Goal: Ask a question: Seek information or help from site administrators or community

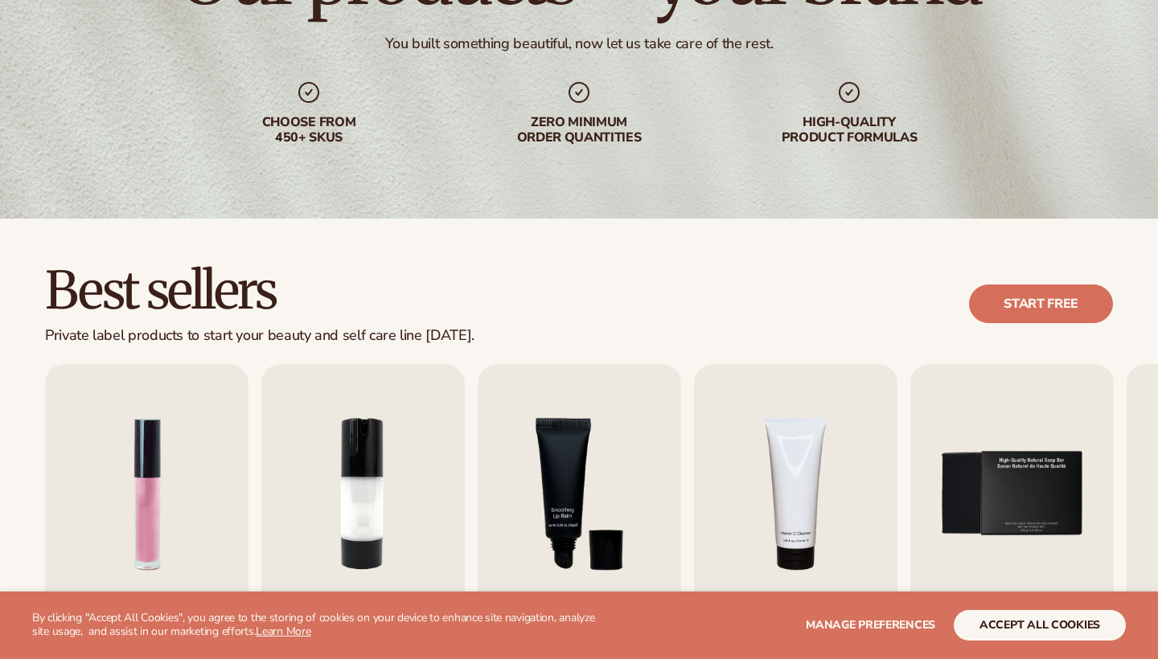
scroll to position [360, 0]
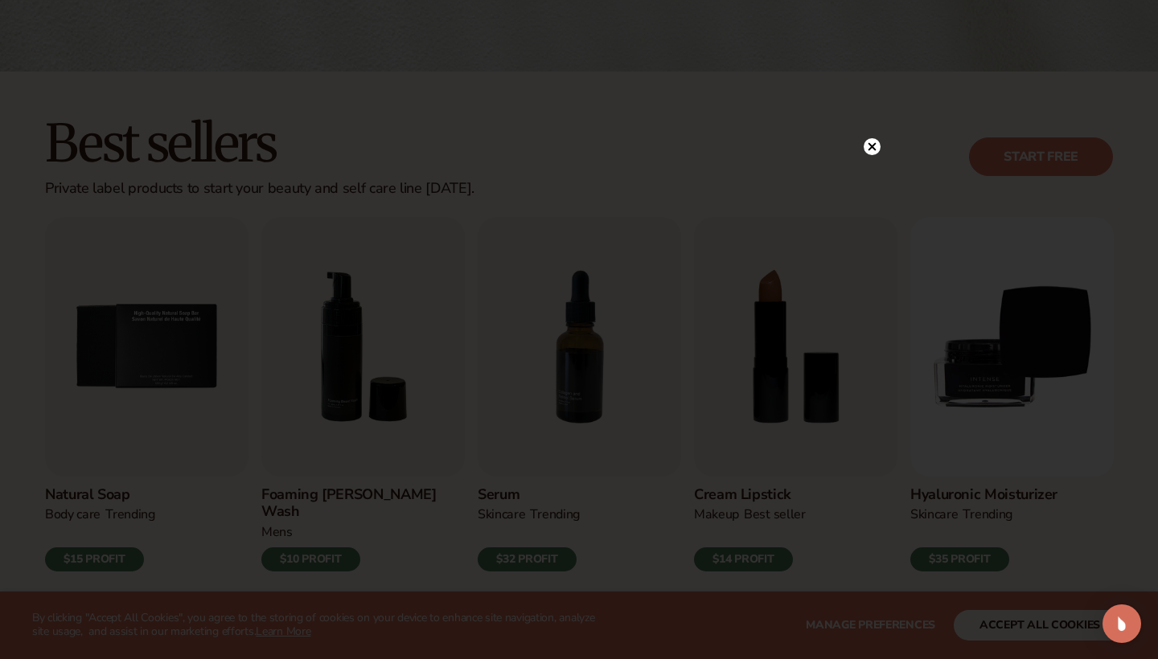
click at [871, 145] on icon at bounding box center [872, 146] width 8 height 8
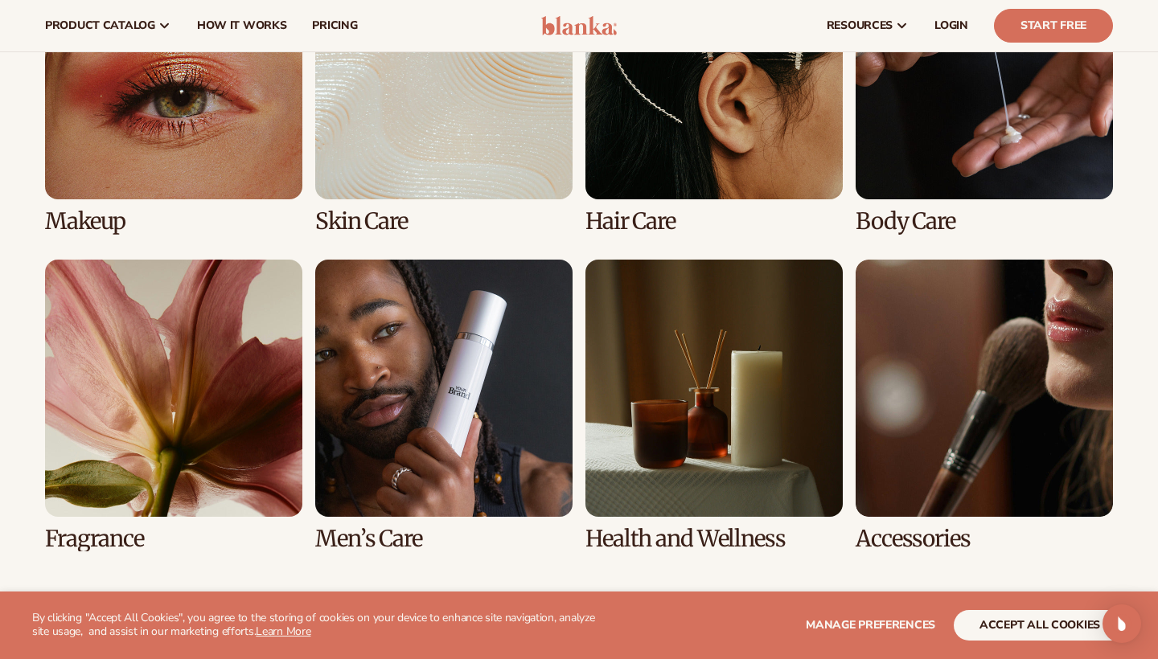
scroll to position [1262, 0]
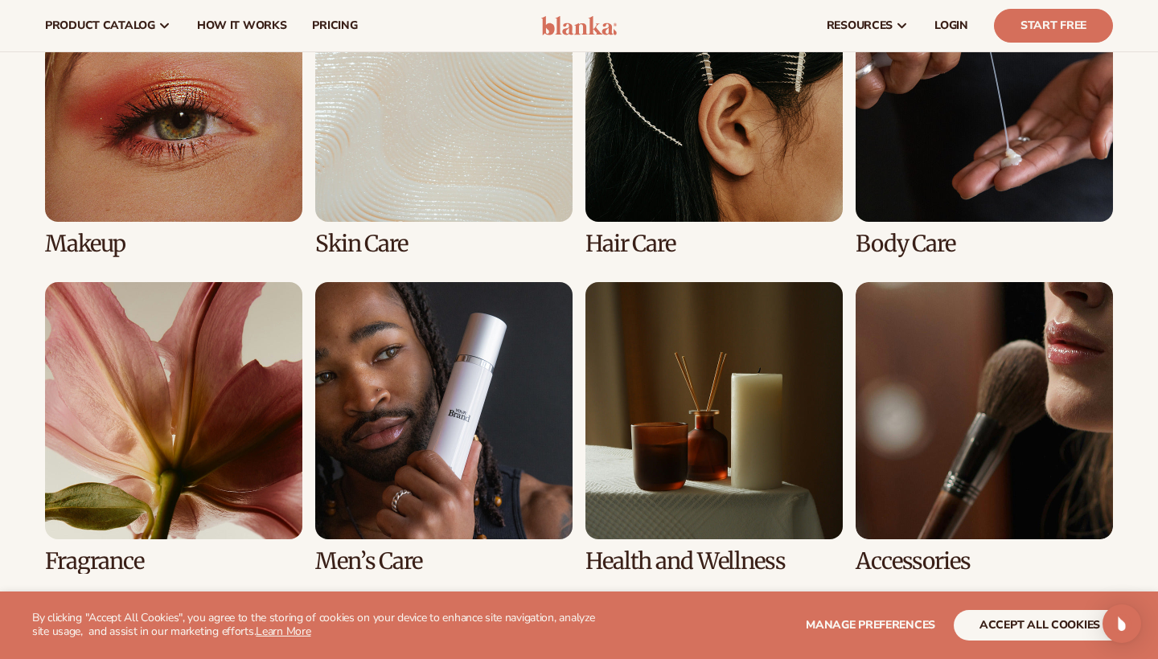
click at [137, 521] on link "5 / 8" at bounding box center [173, 428] width 257 height 292
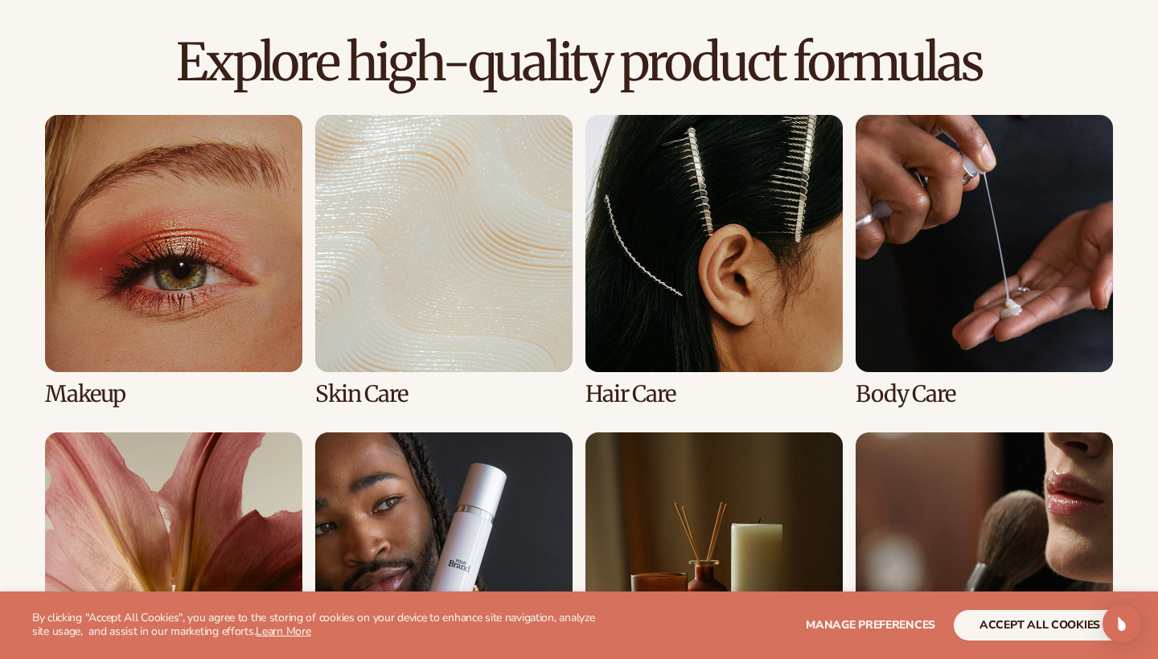
scroll to position [1125, 0]
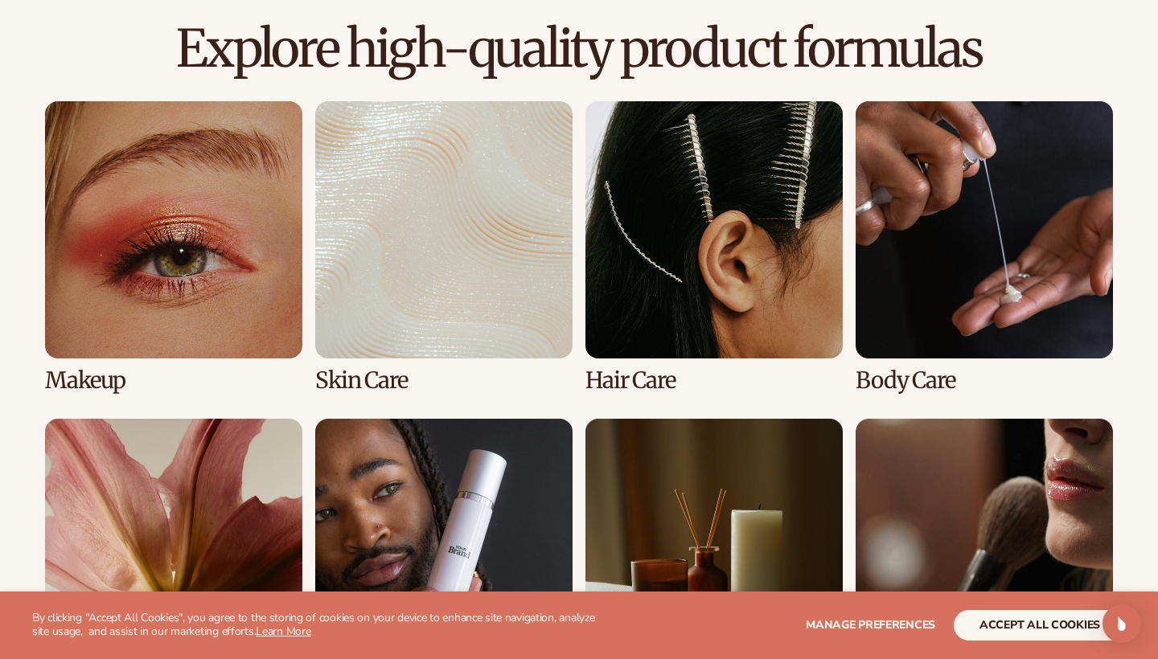
click at [709, 219] on link "3 / 8" at bounding box center [713, 247] width 257 height 292
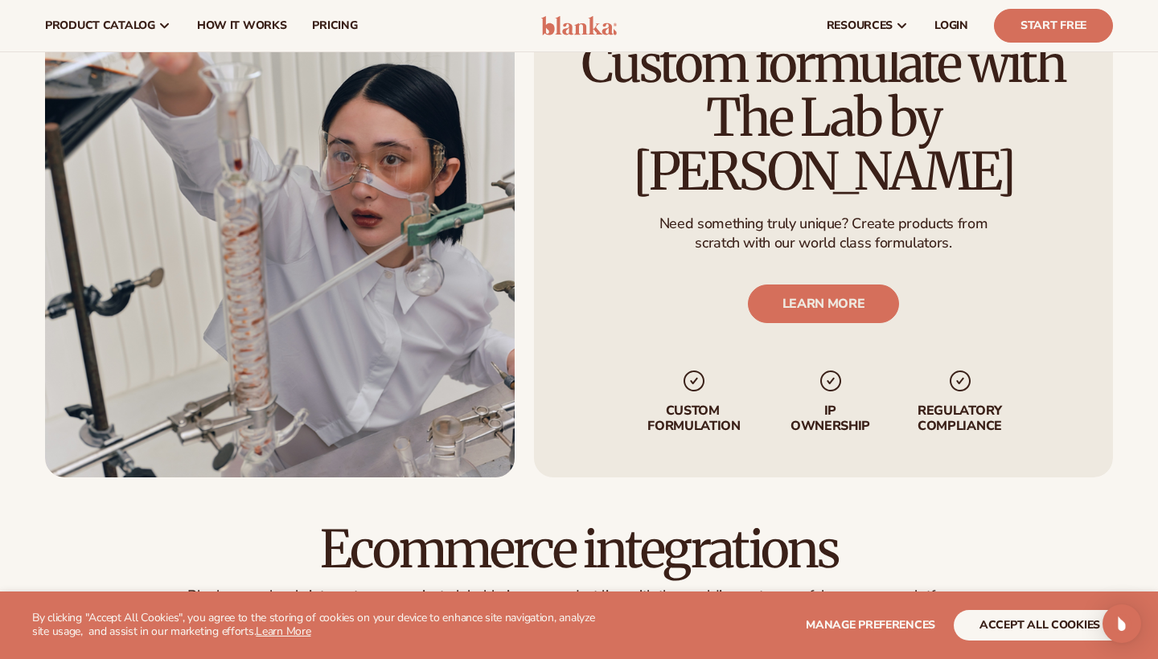
scroll to position [1574, 0]
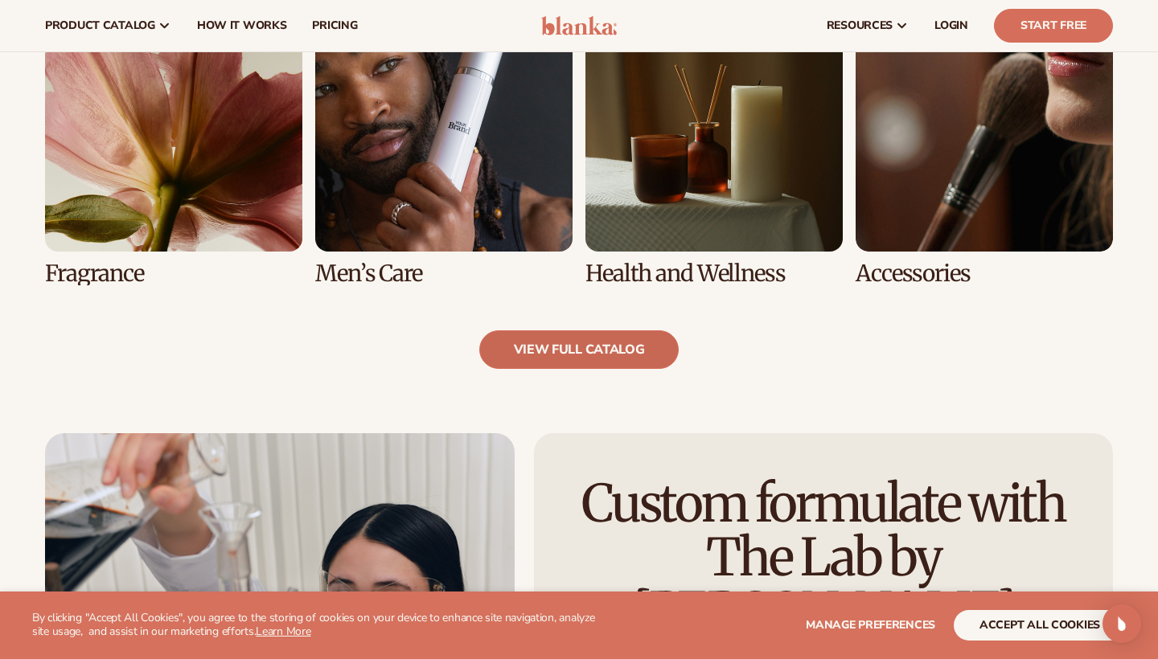
click at [617, 332] on link "view full catalog" at bounding box center [579, 349] width 200 height 39
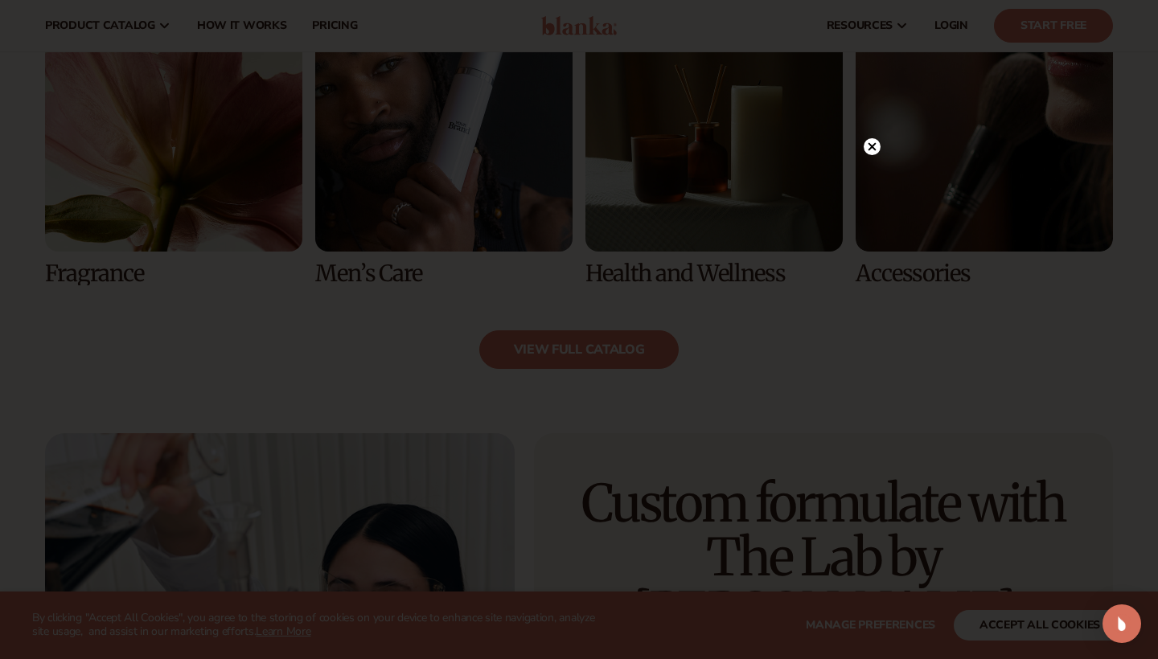
click at [875, 138] on icon at bounding box center [871, 146] width 17 height 17
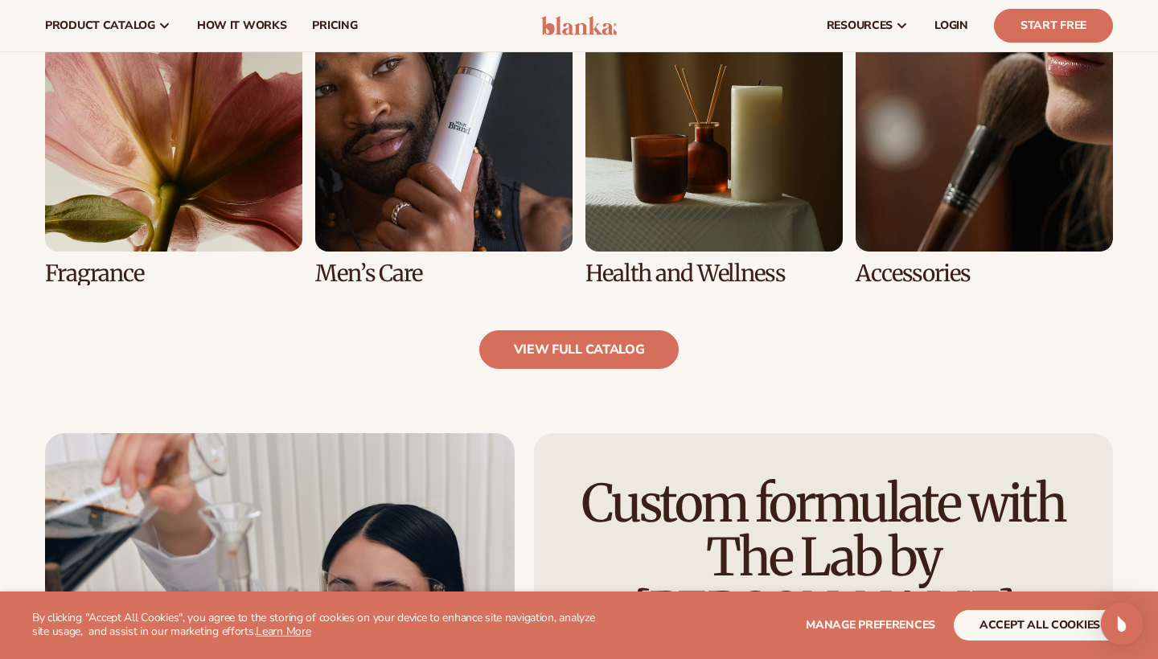
click at [1125, 634] on div "Open Intercom Messenger" at bounding box center [1121, 624] width 43 height 43
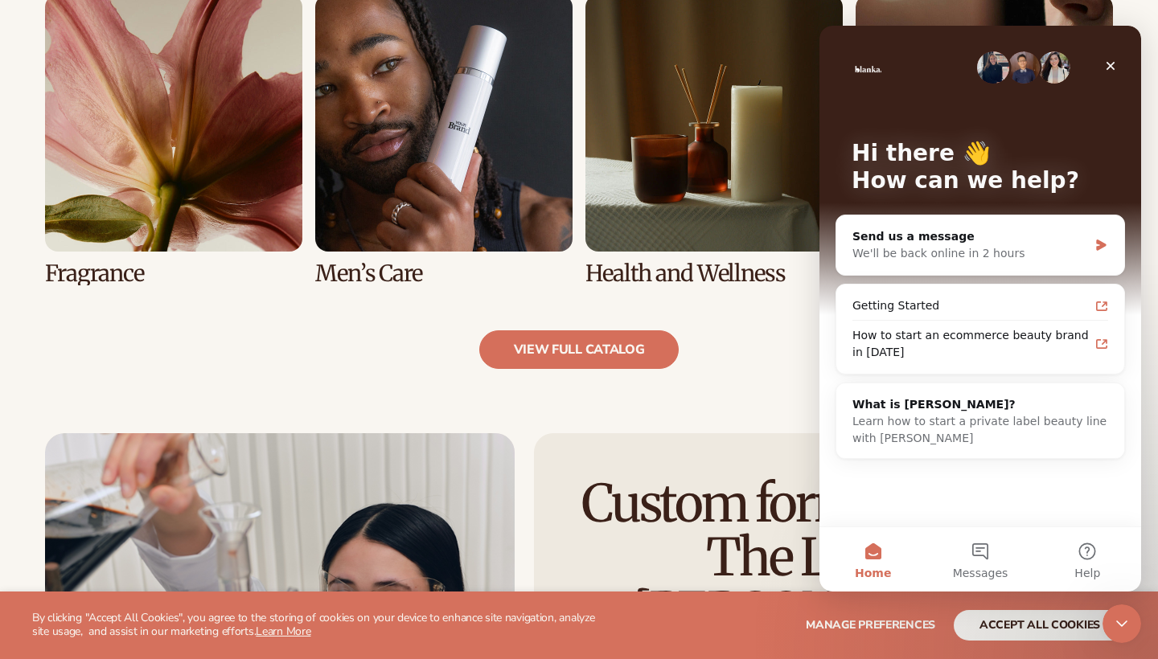
scroll to position [0, 0]
click at [969, 246] on div "We'll be back online in 2 hours" at bounding box center [970, 253] width 236 height 17
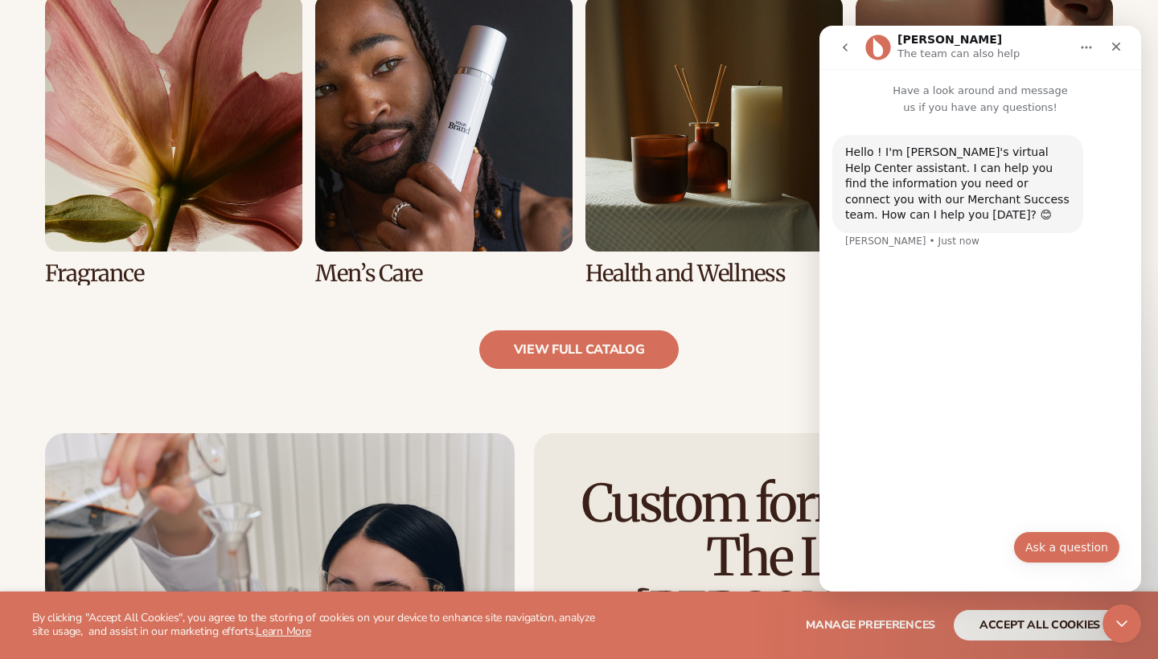
click at [1077, 551] on button "Ask a question" at bounding box center [1066, 547] width 107 height 32
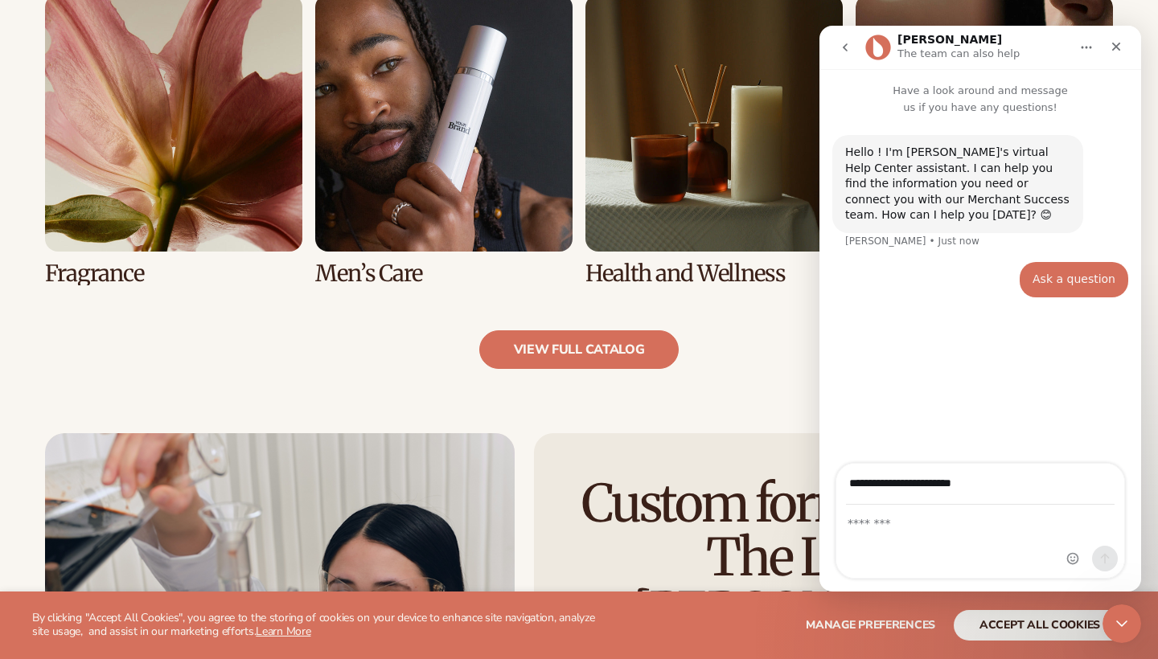
type input "**********"
click at [903, 528] on textarea "Message…" at bounding box center [980, 519] width 288 height 27
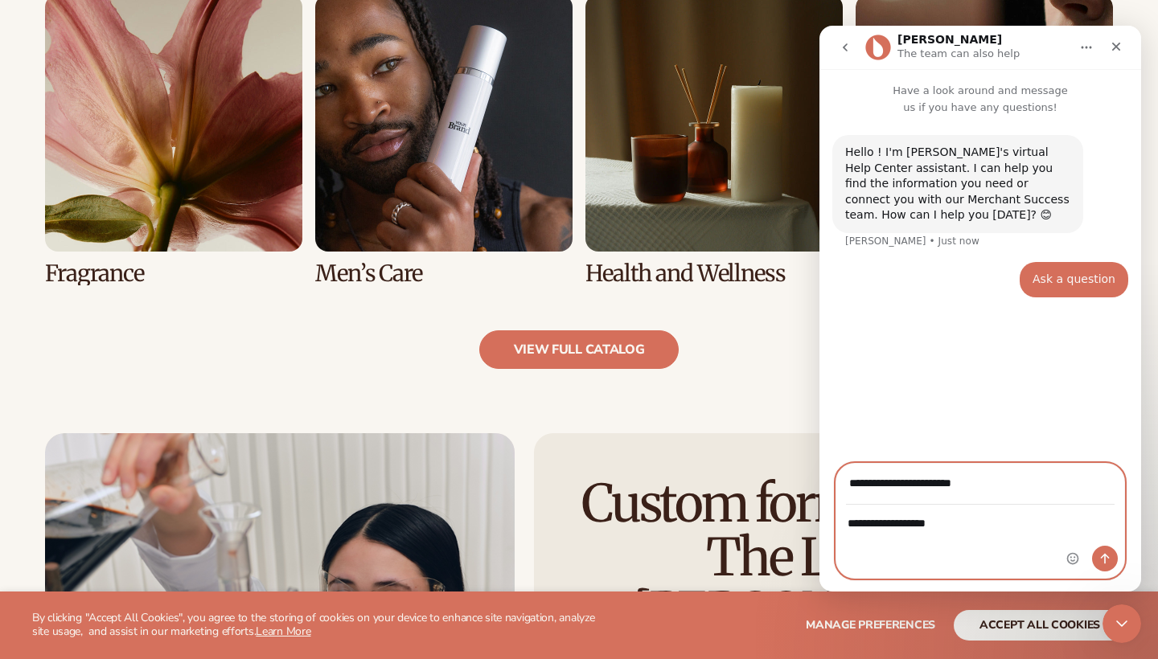
type textarea "**********"
click at [1084, 44] on icon "Home" at bounding box center [1086, 47] width 13 height 13
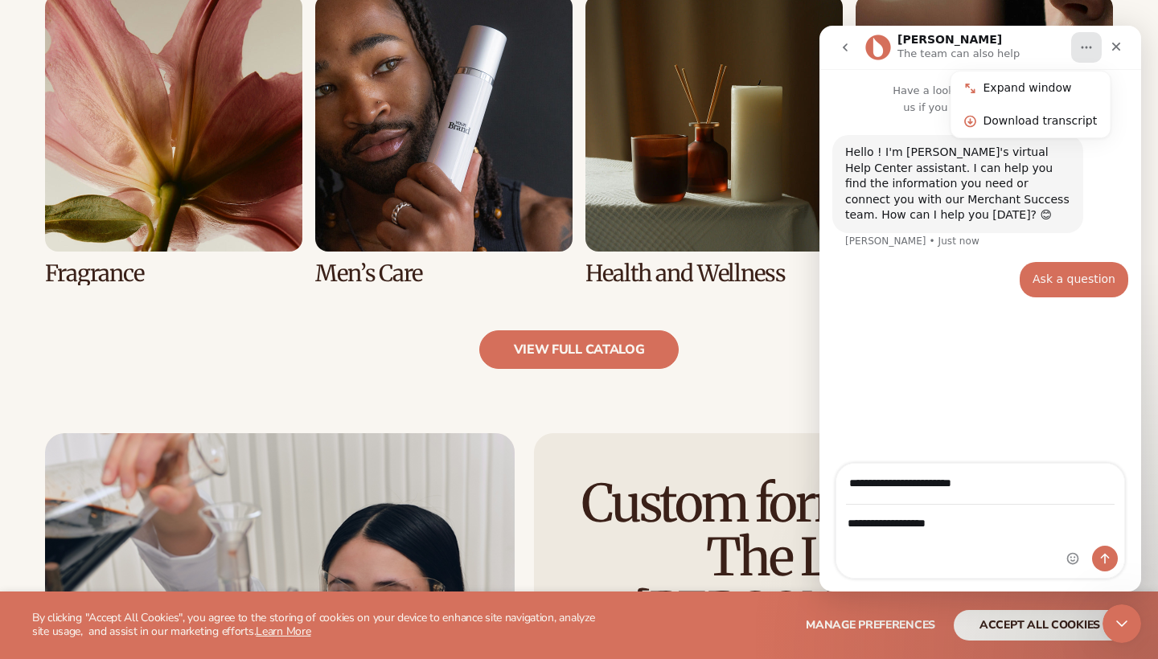
click at [1120, 614] on icon "Close Intercom Messenger" at bounding box center [1118, 621] width 19 height 19
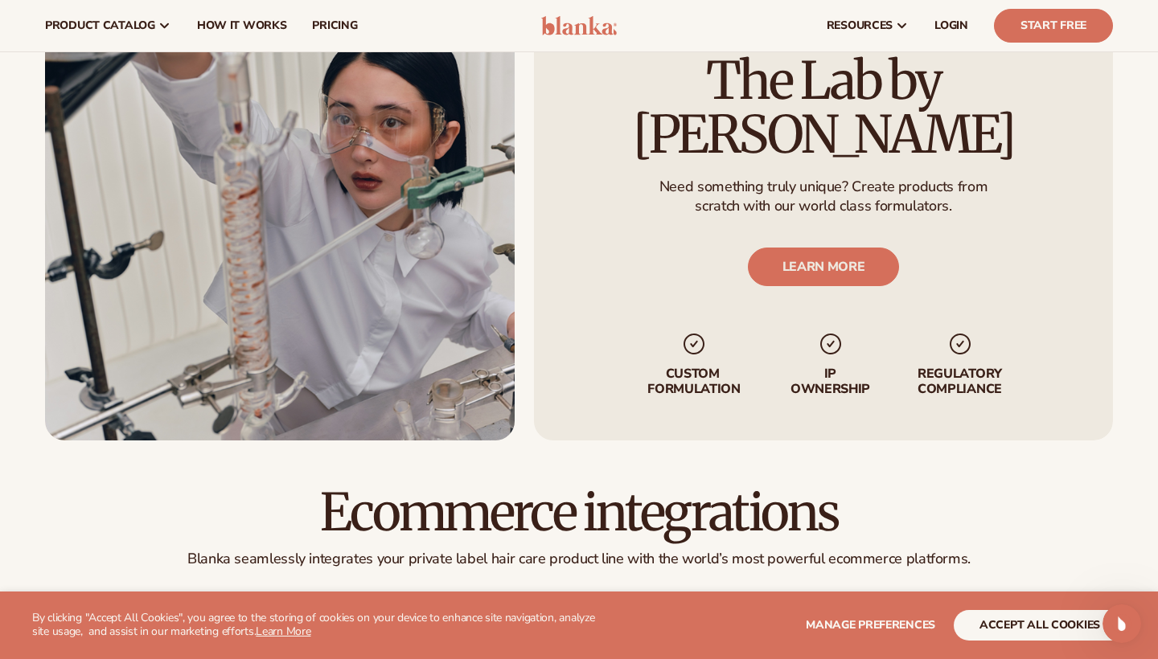
scroll to position [2045, 0]
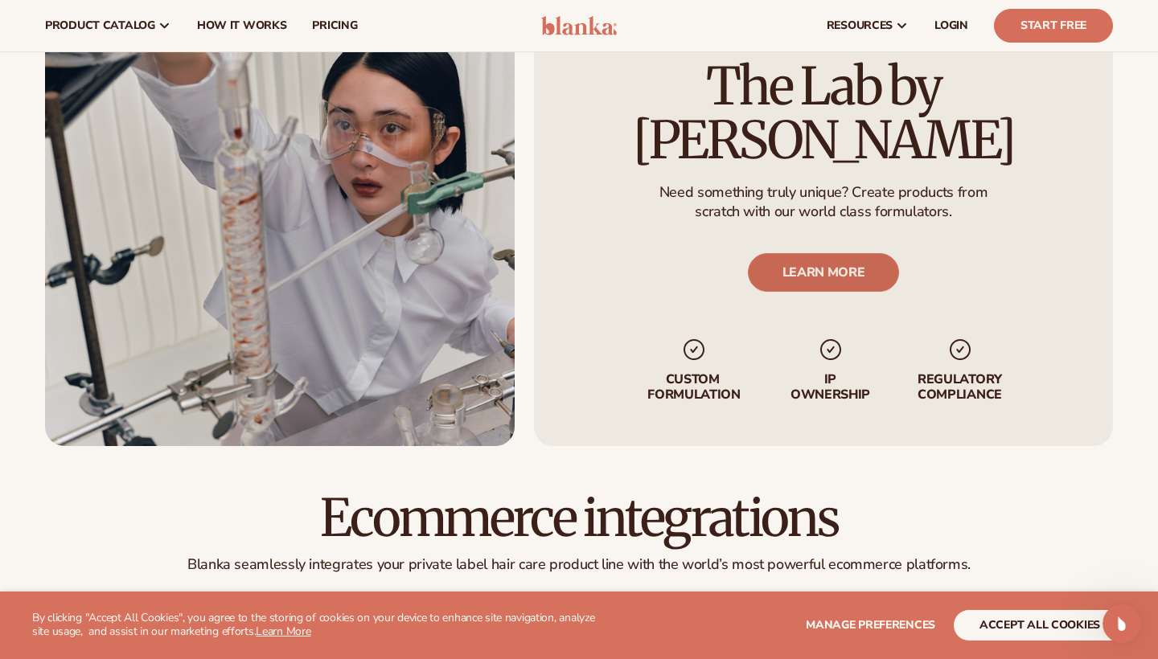
click at [813, 253] on link "LEARN MORE" at bounding box center [824, 272] width 152 height 39
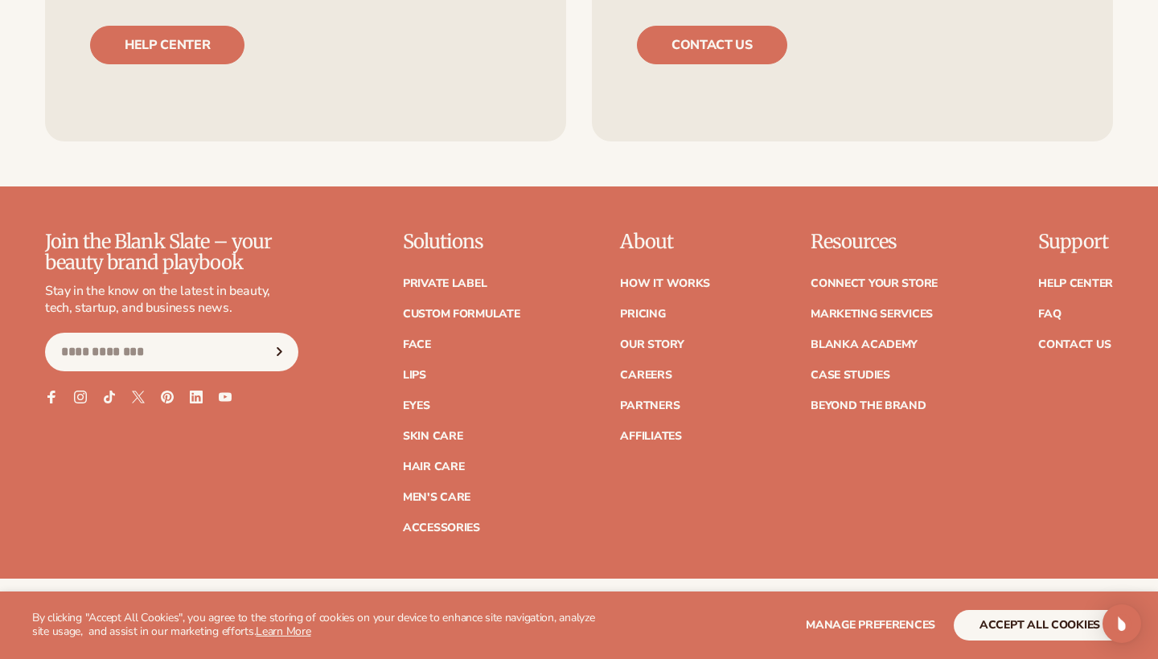
scroll to position [2203, 0]
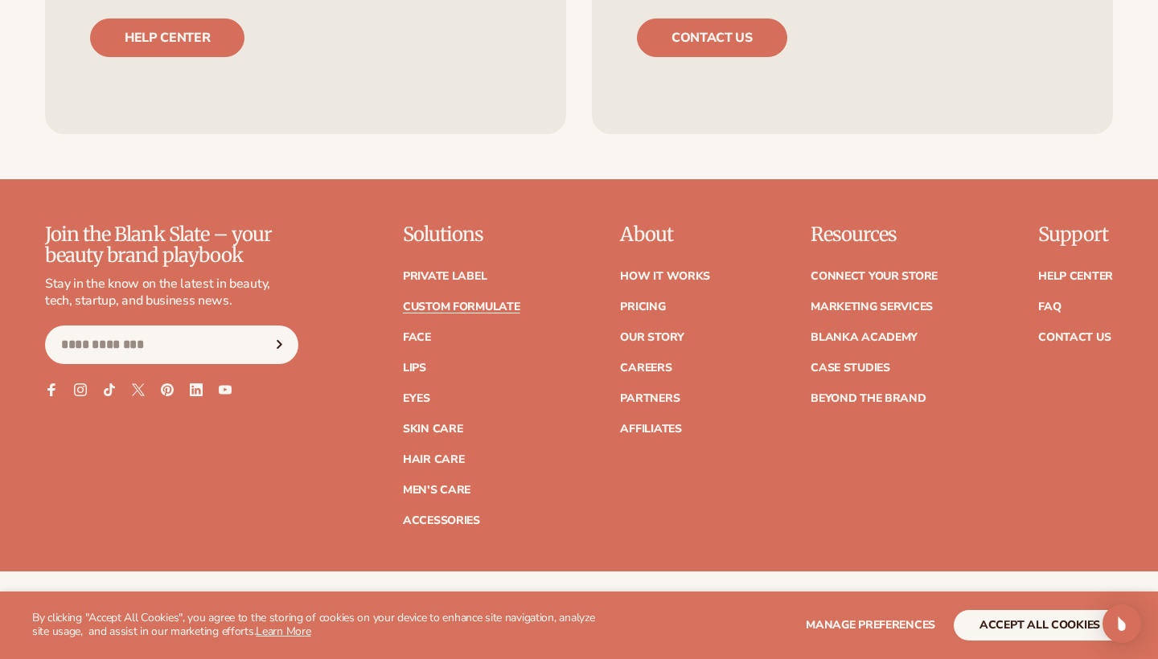
click at [454, 309] on link "Custom formulate" at bounding box center [461, 306] width 117 height 11
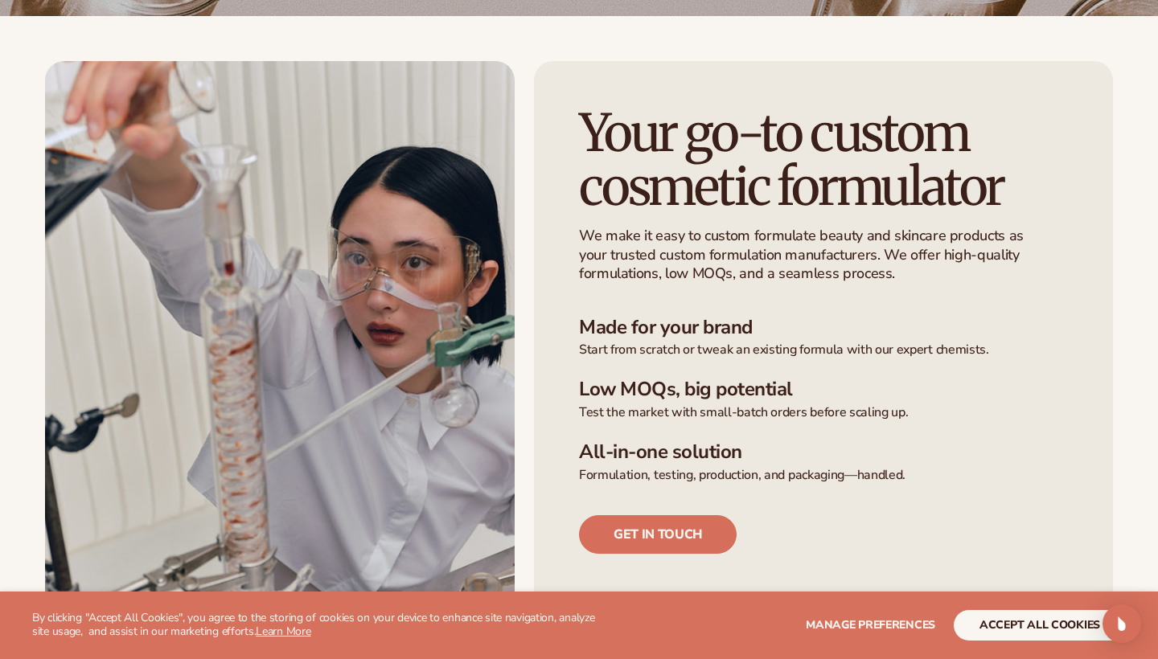
scroll to position [318, 0]
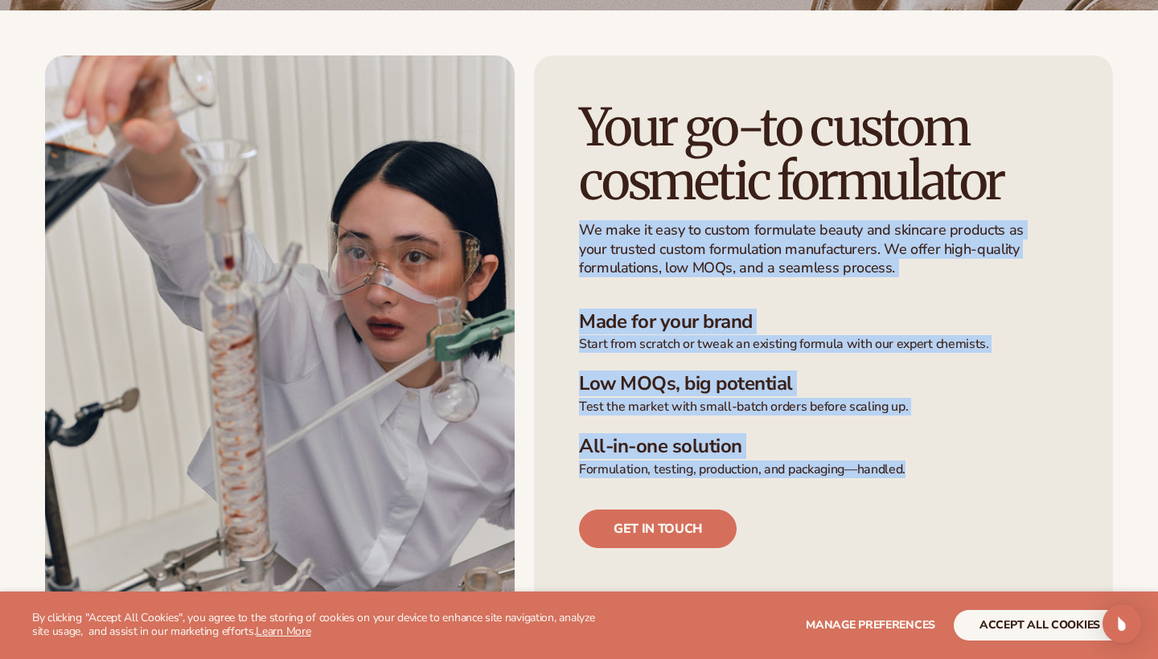
drag, startPoint x: 908, startPoint y: 464, endPoint x: 578, endPoint y: 224, distance: 408.1
click at [578, 224] on div "Your go-to custom cosmetic formulator We make it easy to custom formulate beaut…" at bounding box center [823, 348] width 579 height 587
copy div "We make it easy to custom formulate beauty and skincare products as your truste…"
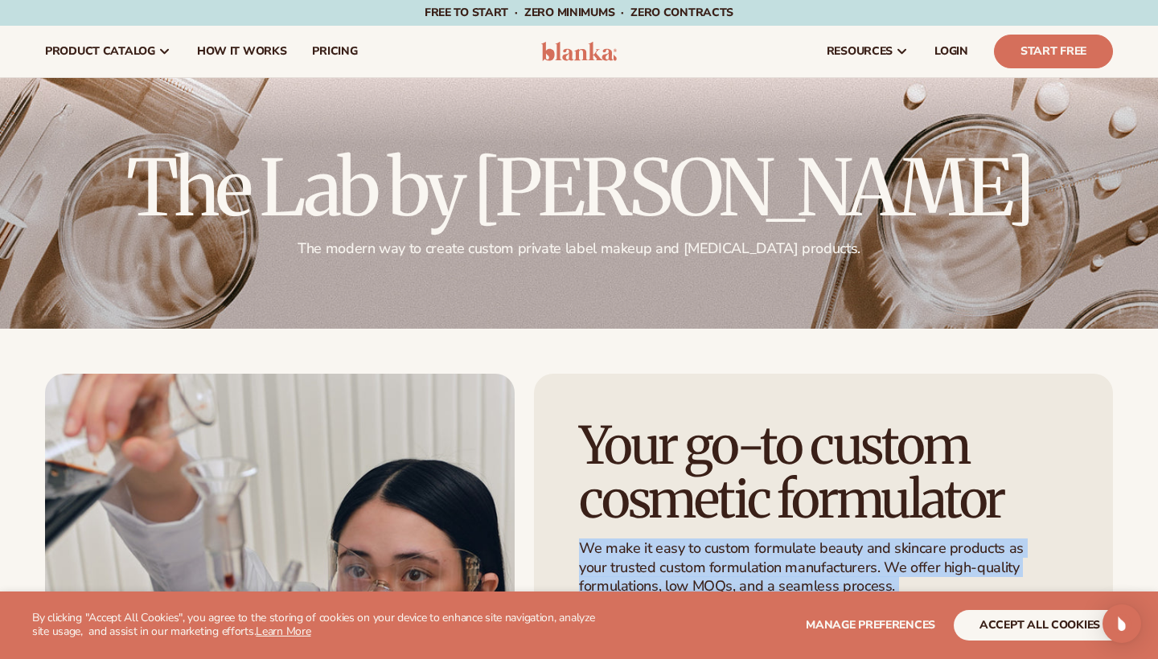
scroll to position [0, 0]
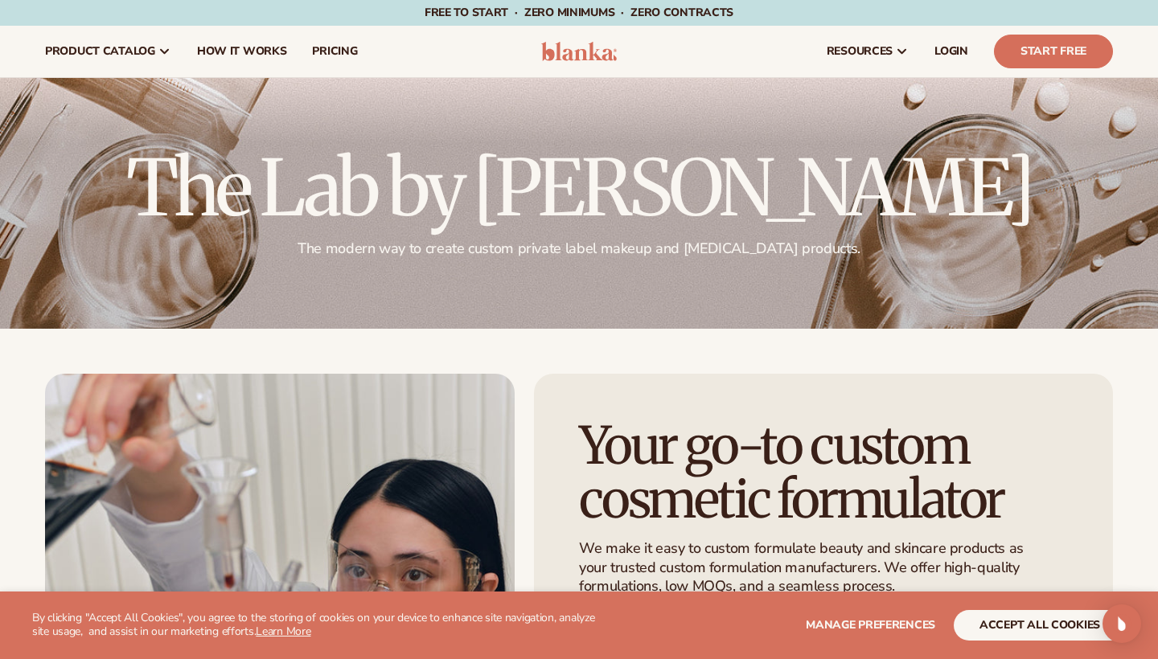
drag, startPoint x: 646, startPoint y: 246, endPoint x: 563, endPoint y: 17, distance: 243.9
click at [962, 367] on div "Your go-to custom cosmetic formulator We make it easy to custom formulate beaut…" at bounding box center [579, 645] width 1158 height 632
click at [871, 269] on div at bounding box center [579, 203] width 1158 height 251
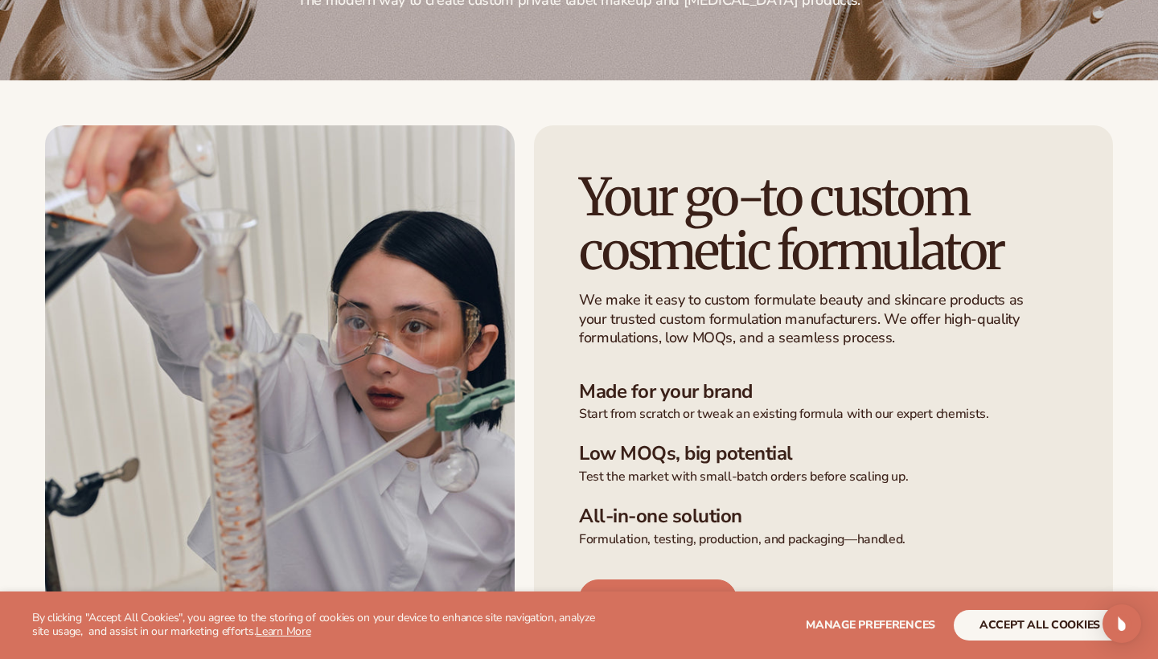
scroll to position [250, 0]
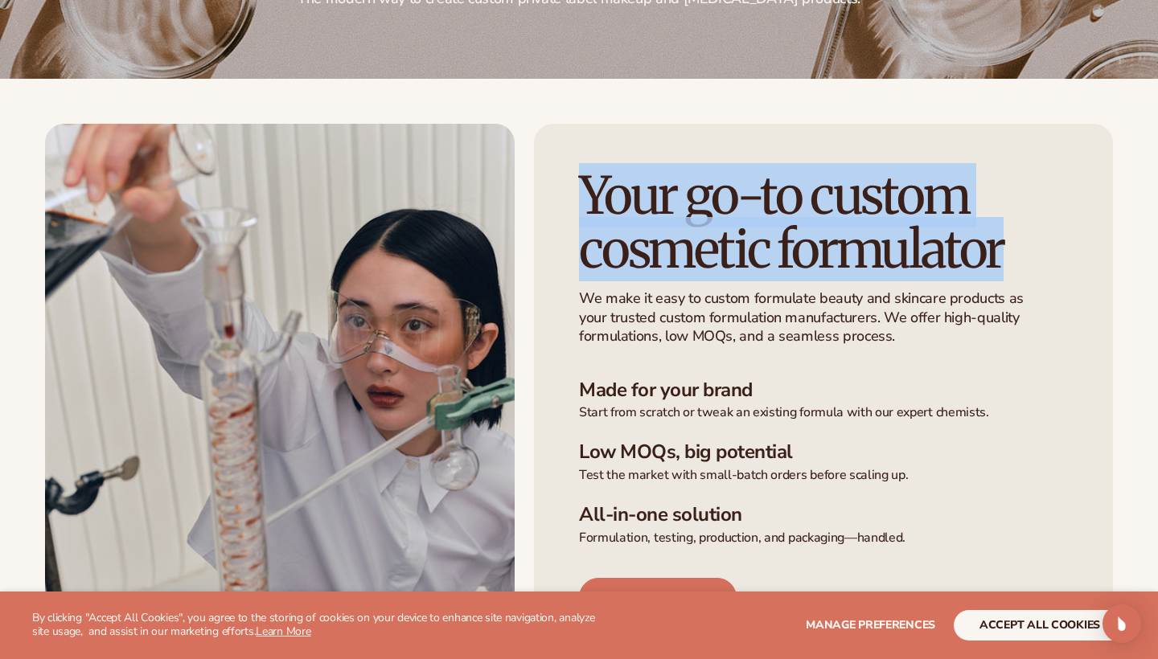
drag, startPoint x: 1018, startPoint y: 267, endPoint x: 586, endPoint y: 186, distance: 439.1
click at [586, 186] on h1 "Your go-to custom cosmetic formulator" at bounding box center [823, 223] width 489 height 108
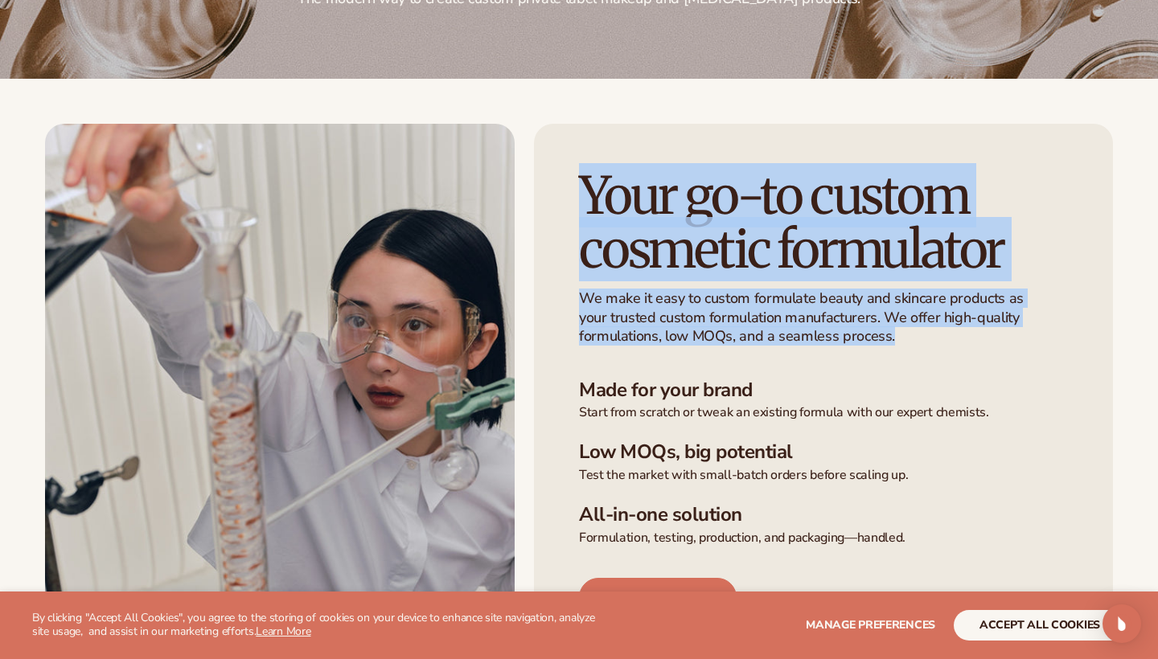
drag, startPoint x: 895, startPoint y: 338, endPoint x: 582, endPoint y: 191, distance: 345.6
click at [582, 191] on div "Your go-to custom cosmetic formulator We make it easy to custom formulate beaut…" at bounding box center [823, 417] width 579 height 587
copy div "Your go-to custom cosmetic formulator We make it easy to custom formulate beaut…"
click at [1086, 629] on button "accept all cookies" at bounding box center [1039, 625] width 172 height 31
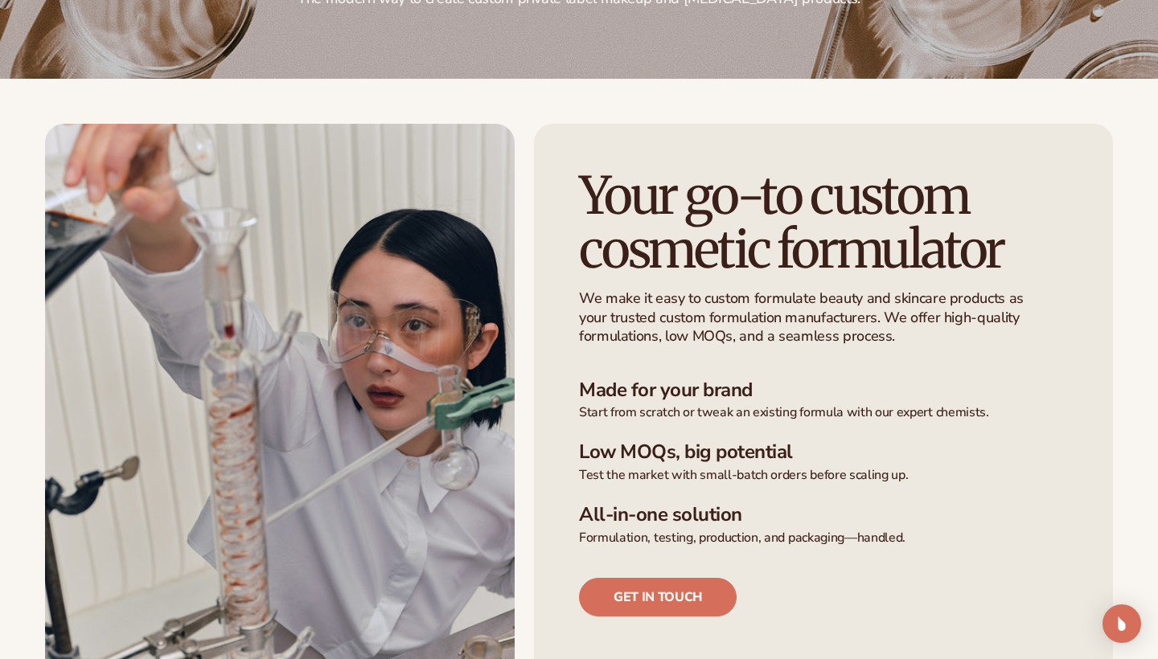
click at [1076, 618] on div "Your go-to custom cosmetic formulator We make it easy to custom formulate beaut…" at bounding box center [823, 417] width 579 height 587
click at [1120, 627] on img "Open Intercom Messenger" at bounding box center [1121, 623] width 21 height 21
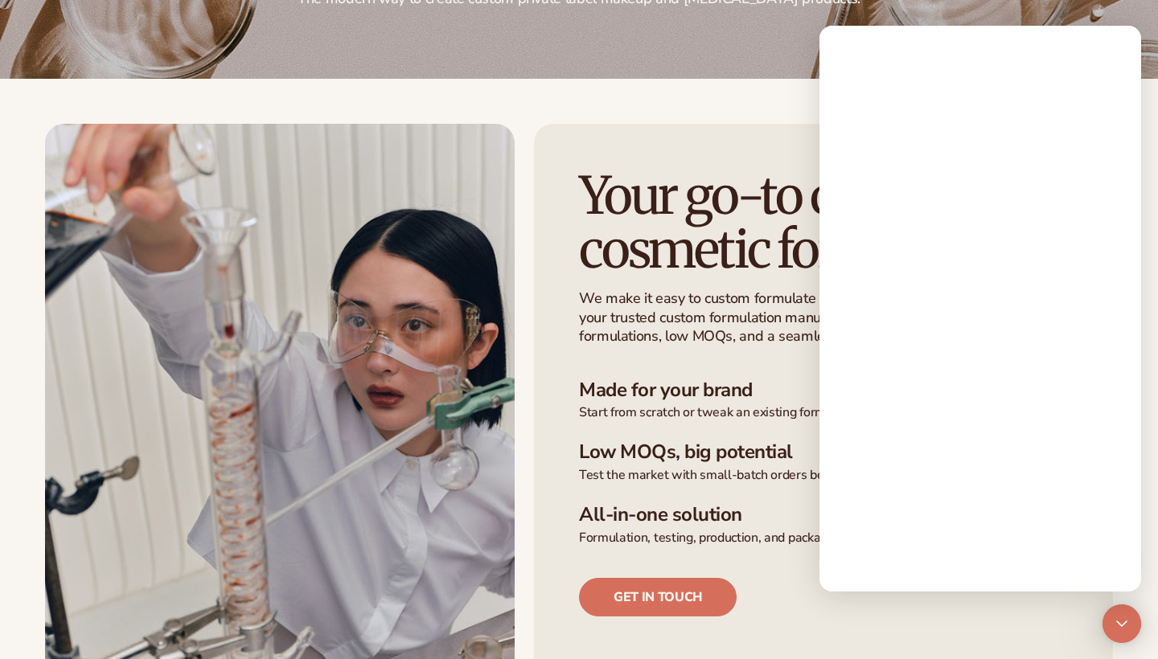
scroll to position [0, 0]
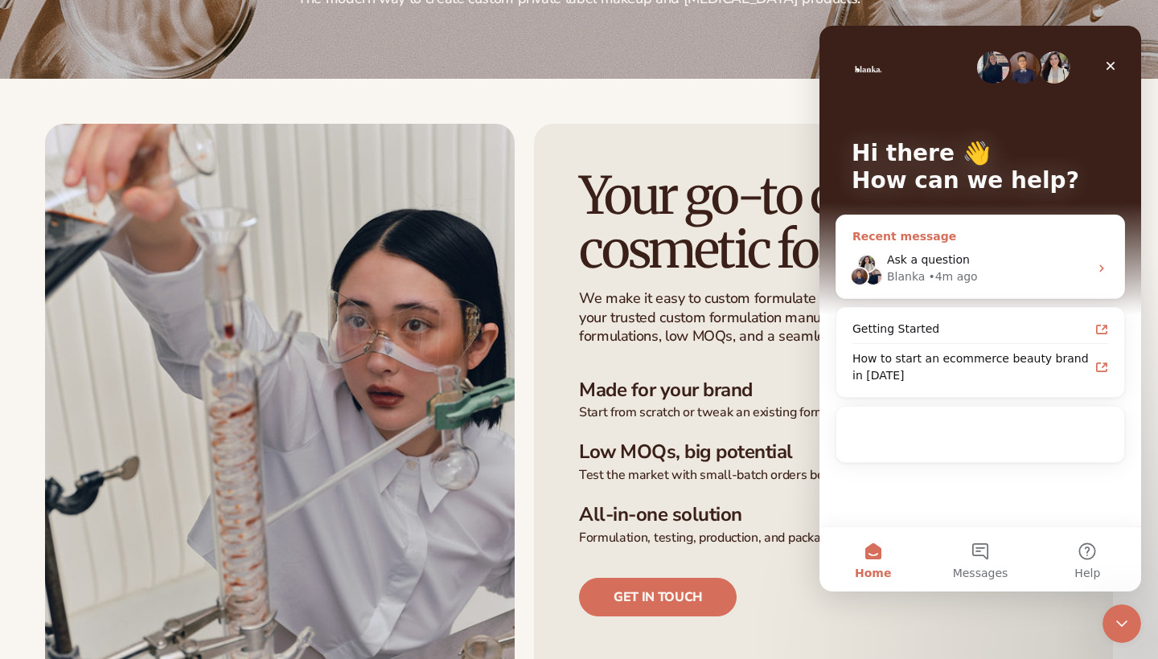
click at [962, 280] on div "• 4m ago" at bounding box center [952, 276] width 49 height 17
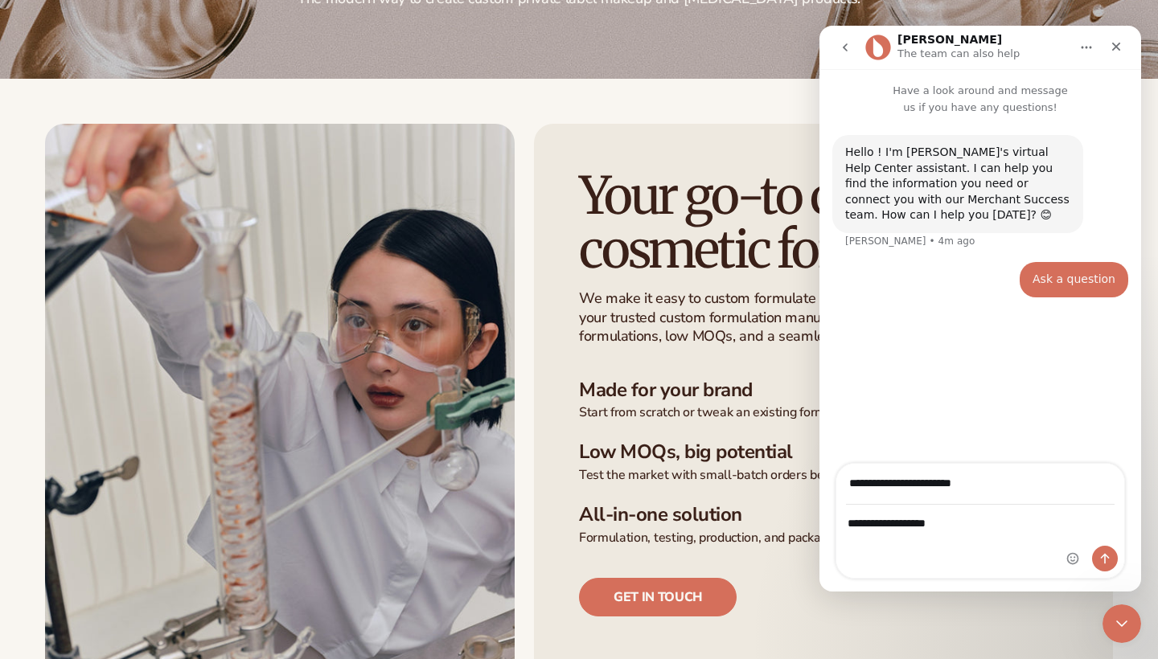
type input "**********"
drag, startPoint x: 965, startPoint y: 521, endPoint x: 846, endPoint y: 518, distance: 119.0
click at [846, 518] on textarea "**********" at bounding box center [980, 519] width 288 height 27
type textarea "*"
click at [635, 305] on p "We make it easy to custom formulate beauty and skincare products as your truste…" at bounding box center [806, 317] width 454 height 56
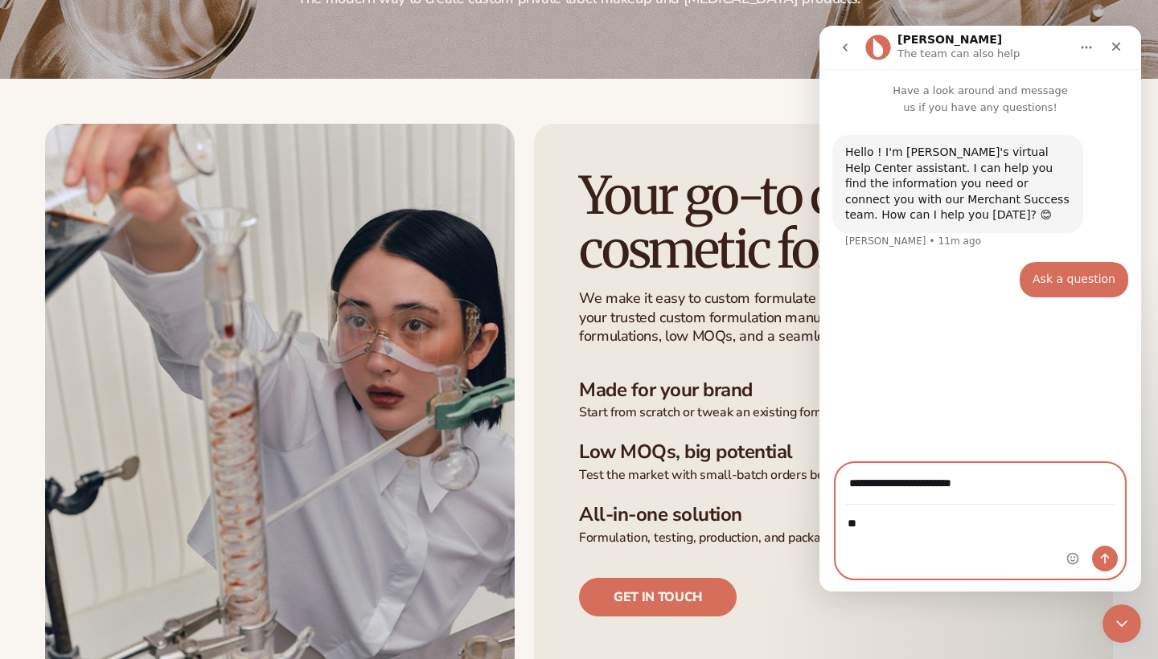
click at [884, 531] on textarea "**" at bounding box center [980, 519] width 288 height 27
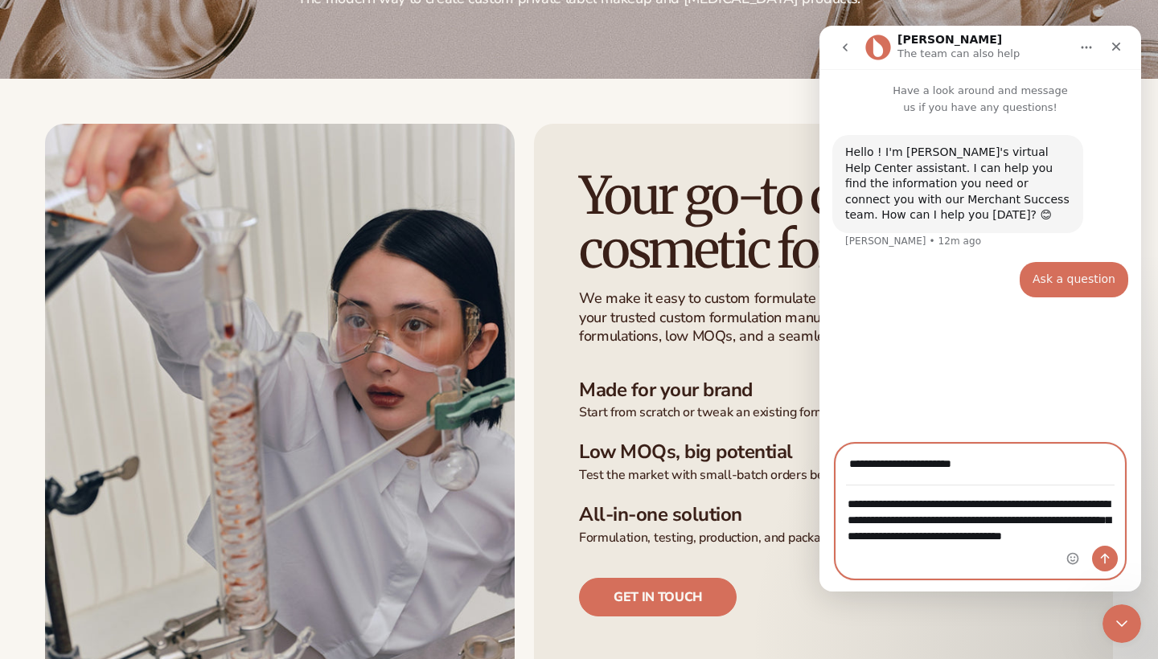
type textarea "**********"
click at [1107, 564] on button "Send a message…" at bounding box center [1105, 559] width 26 height 26
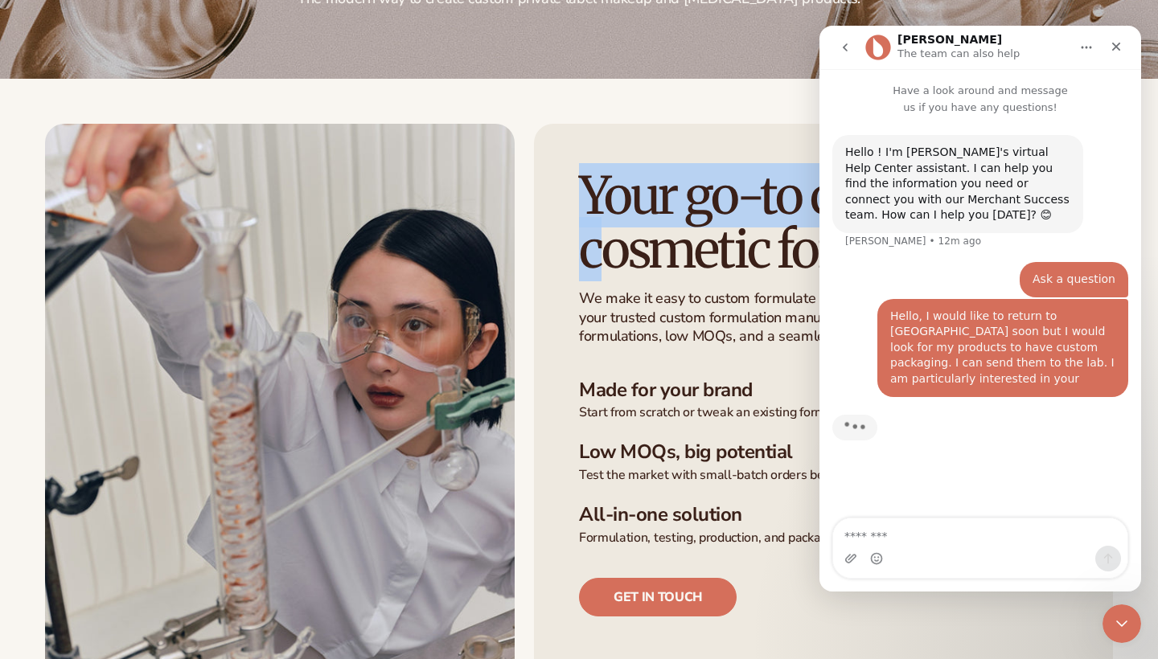
drag, startPoint x: 602, startPoint y: 97, endPoint x: 611, endPoint y: 231, distance: 133.7
click at [611, 231] on div "Your go-to custom cosmetic formulator We make it easy to custom formulate beaut…" at bounding box center [579, 395] width 1158 height 632
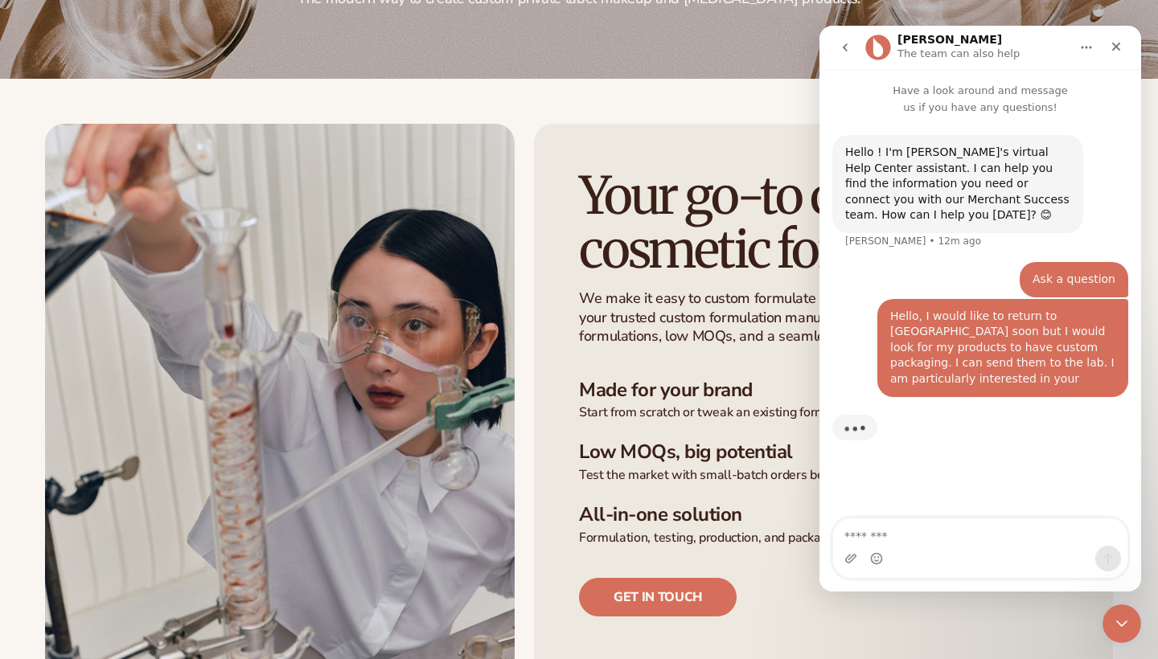
click at [646, 398] on h3 "Made for your brand" at bounding box center [823, 390] width 489 height 23
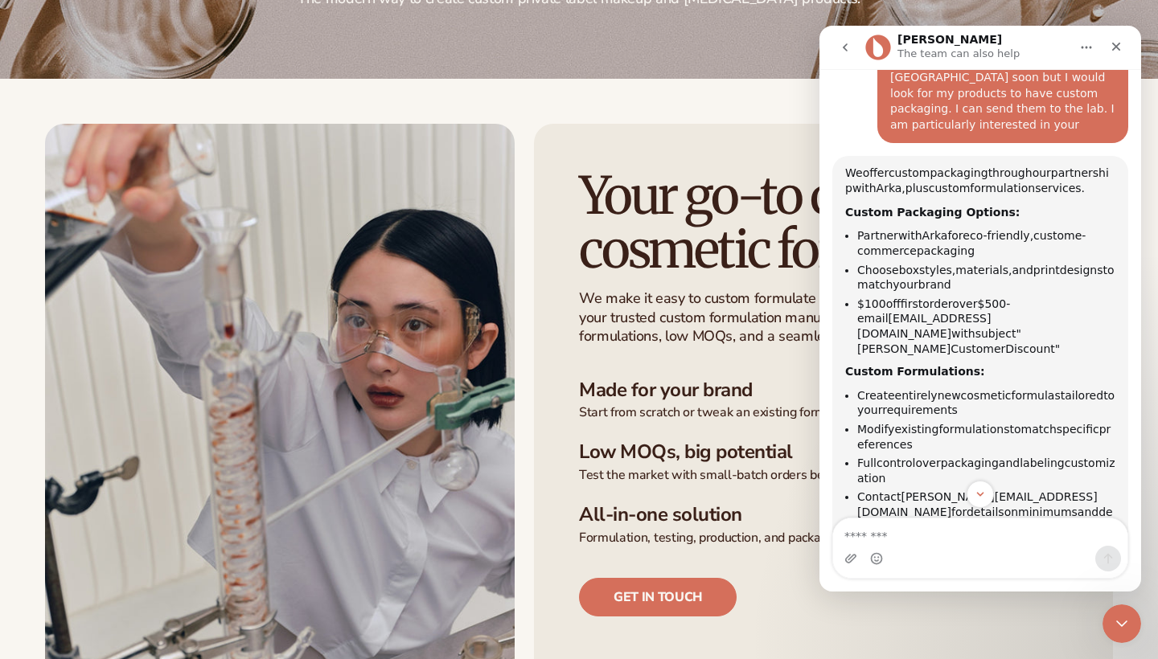
scroll to position [221, 0]
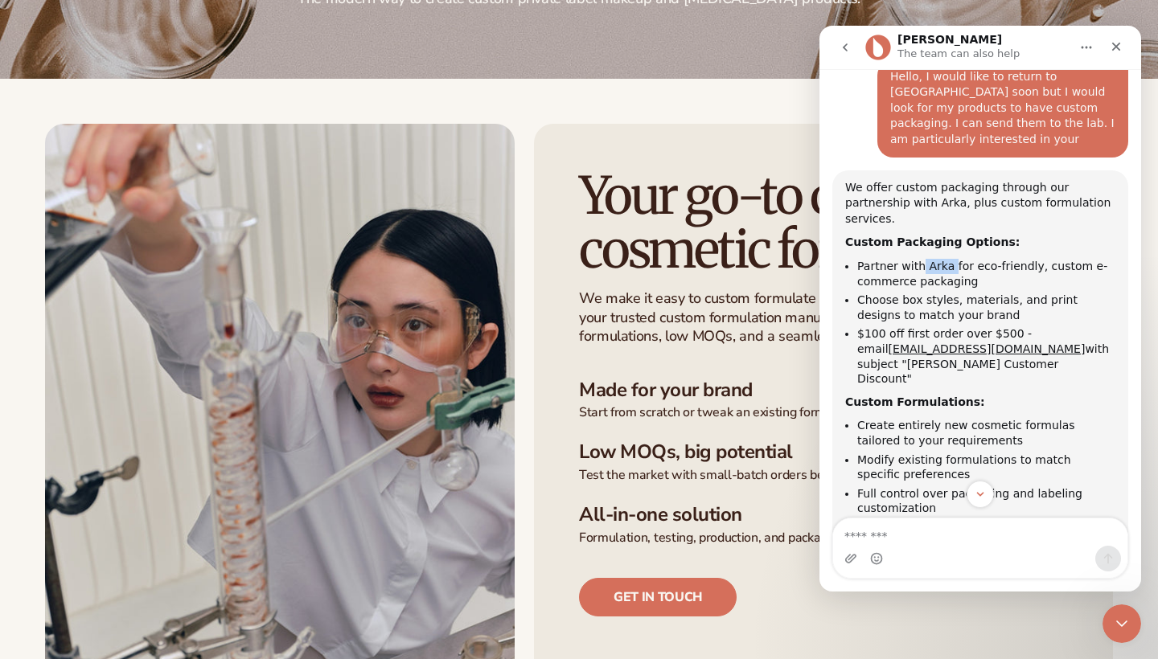
drag, startPoint x: 949, startPoint y: 246, endPoint x: 921, endPoint y: 244, distance: 27.4
click at [921, 259] on li "Partner with Arka for eco-friendly, custom e-commerce packaging" at bounding box center [986, 274] width 258 height 30
copy li "Arka"
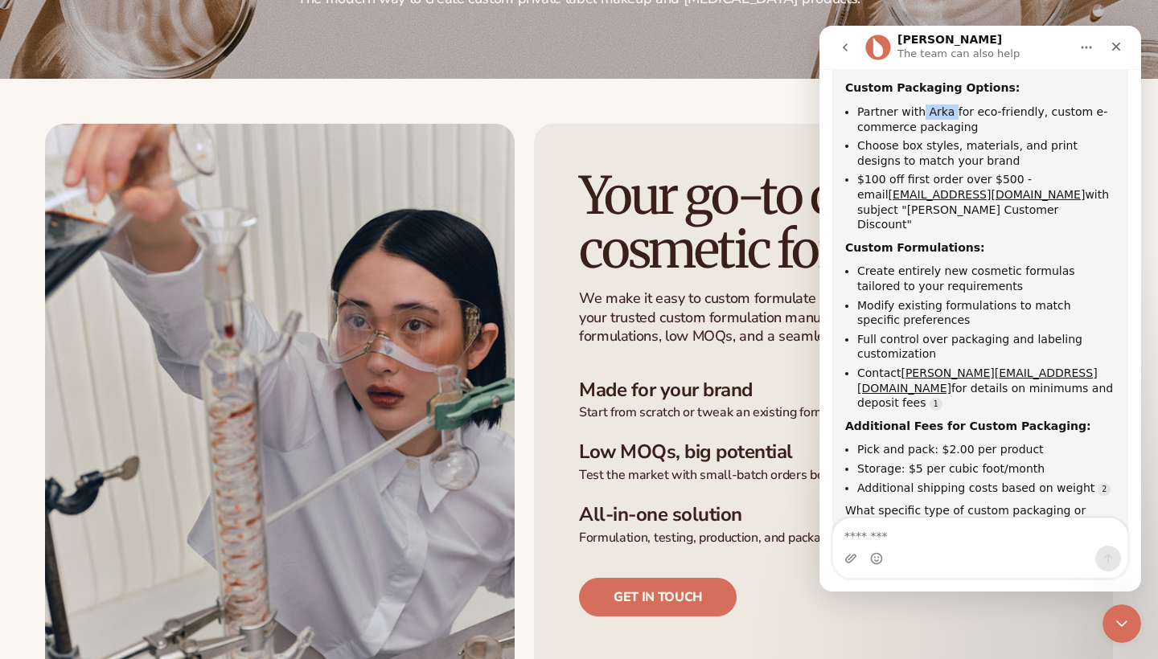
scroll to position [375, 0]
click at [957, 536] on textarea "Message…" at bounding box center [980, 531] width 294 height 27
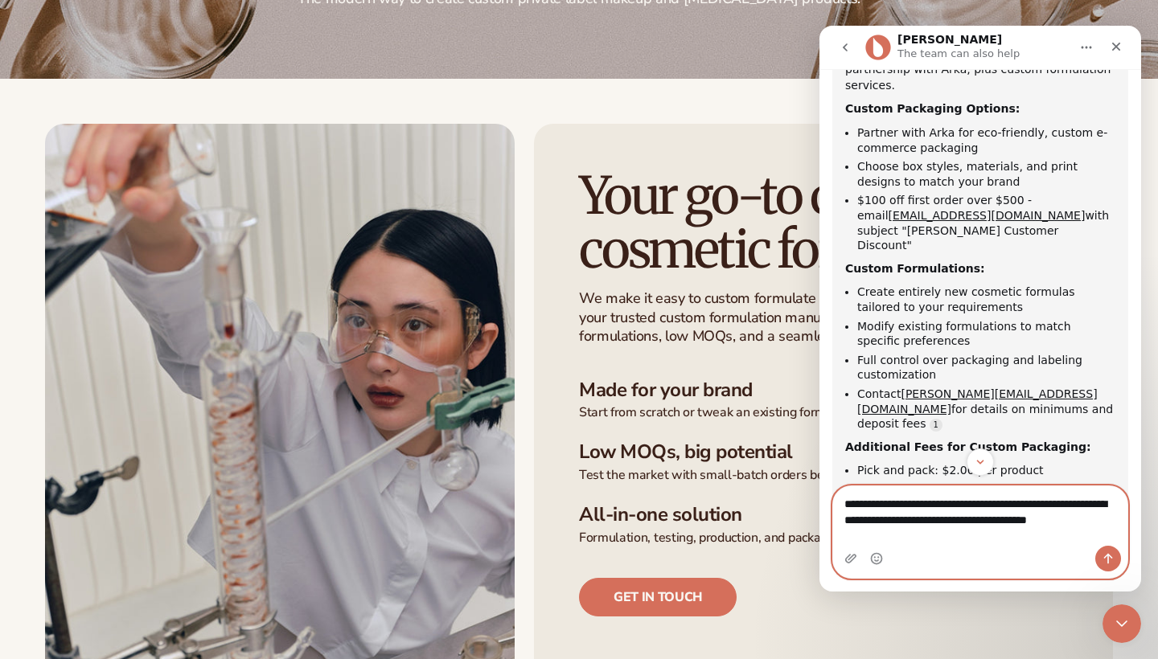
scroll to position [354, 0]
click at [956, 354] on li "Full control over packaging and labeling customization" at bounding box center [986, 369] width 258 height 30
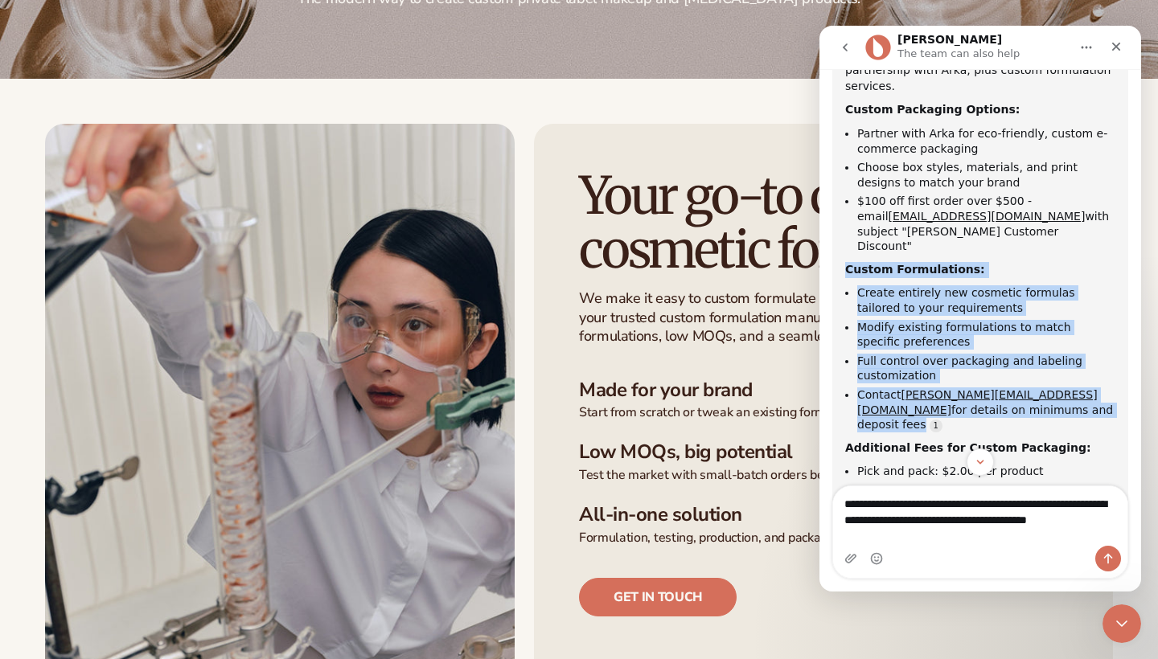
drag, startPoint x: 1027, startPoint y: 368, endPoint x: 844, endPoint y: 228, distance: 230.5
click at [844, 228] on div "We offer custom packaging through our partnership with Arka, plus custom formul…" at bounding box center [980, 302] width 296 height 529
copy div "Custom Formulations: Create entirely new cosmetic formulas tailored to your req…"
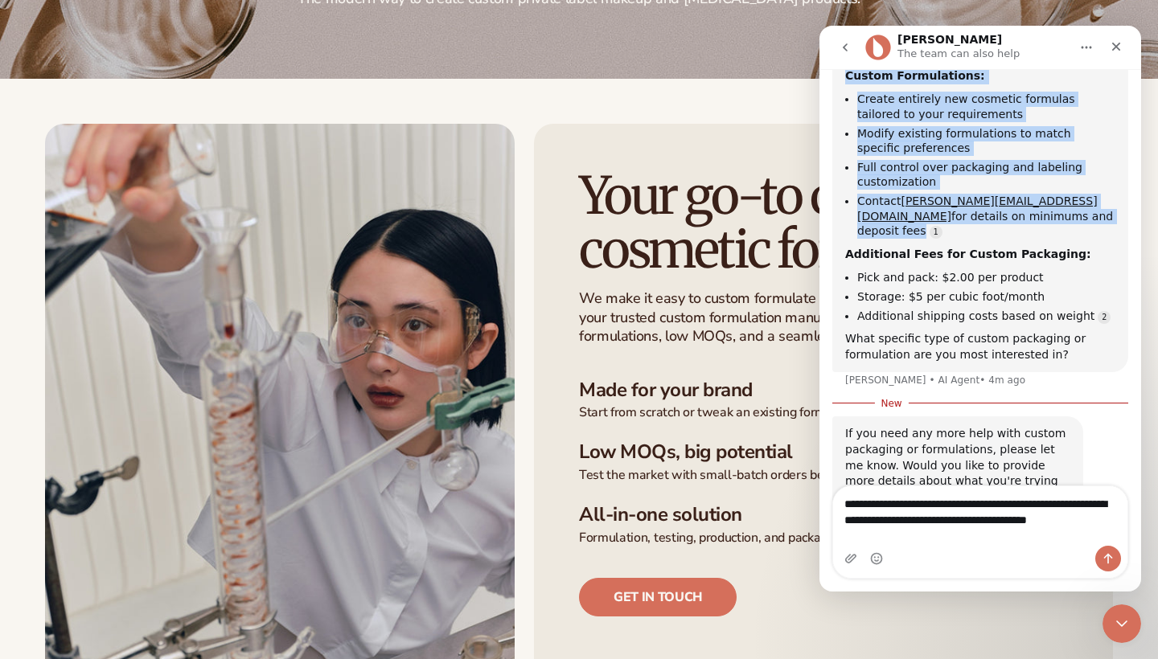
scroll to position [547, 0]
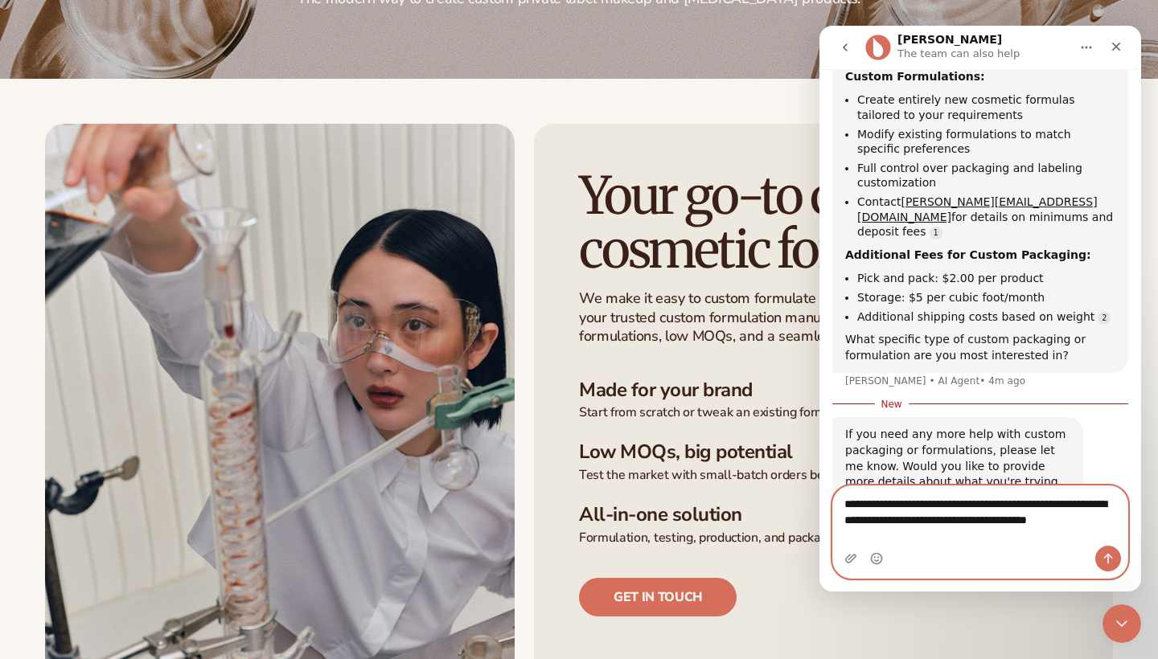
drag, startPoint x: 1074, startPoint y: 533, endPoint x: 821, endPoint y: 487, distance: 257.3
click at [821, 487] on div "**********" at bounding box center [980, 532] width 322 height 93
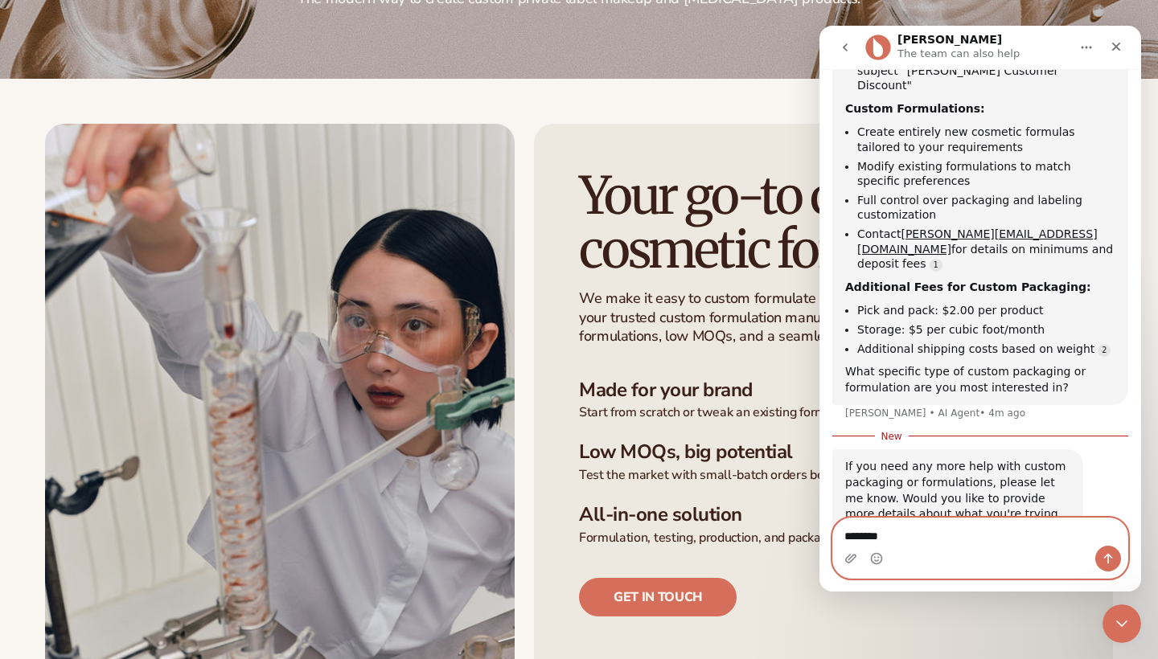
type textarea "*********"
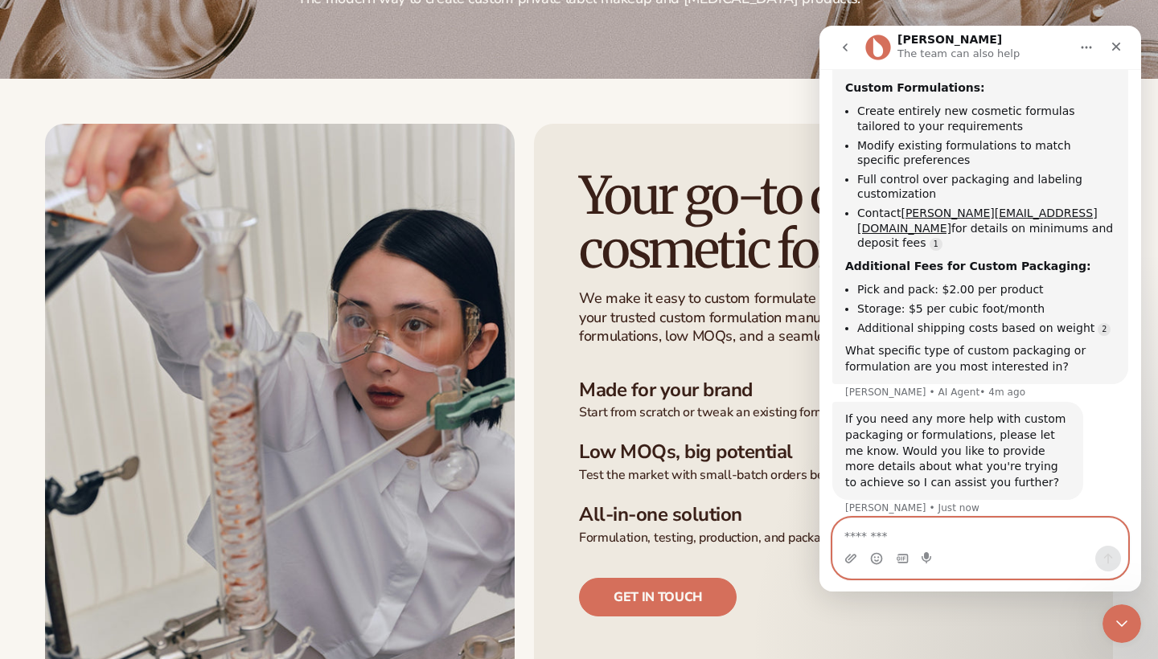
scroll to position [588, 0]
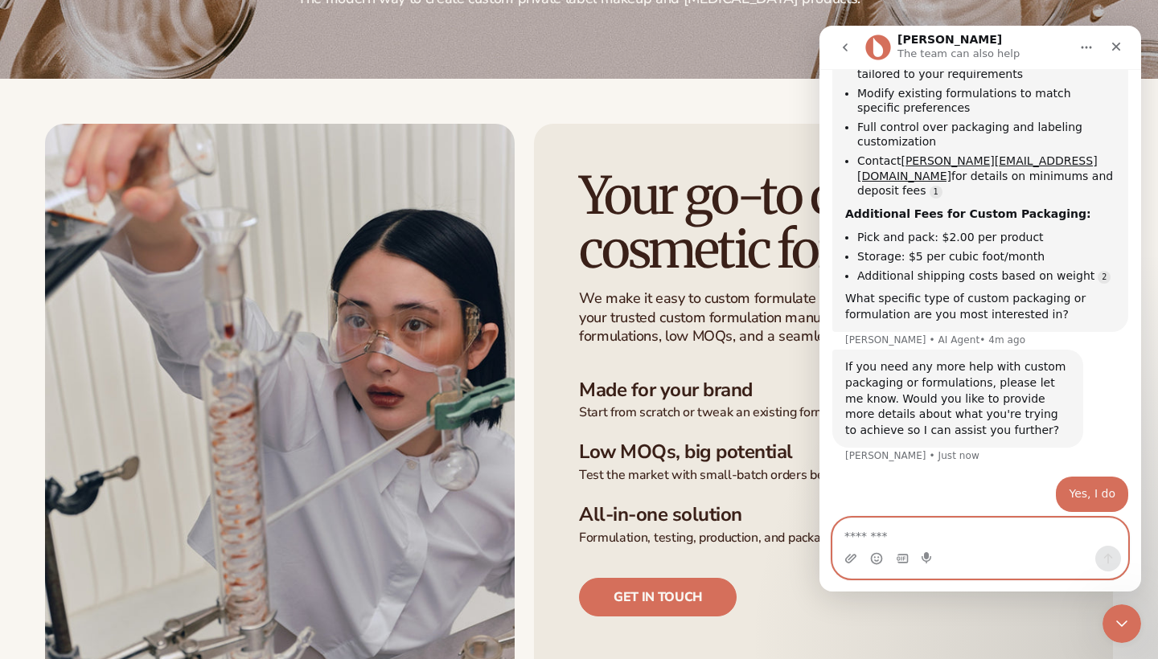
click at [912, 537] on textarea "Message…" at bounding box center [980, 531] width 294 height 27
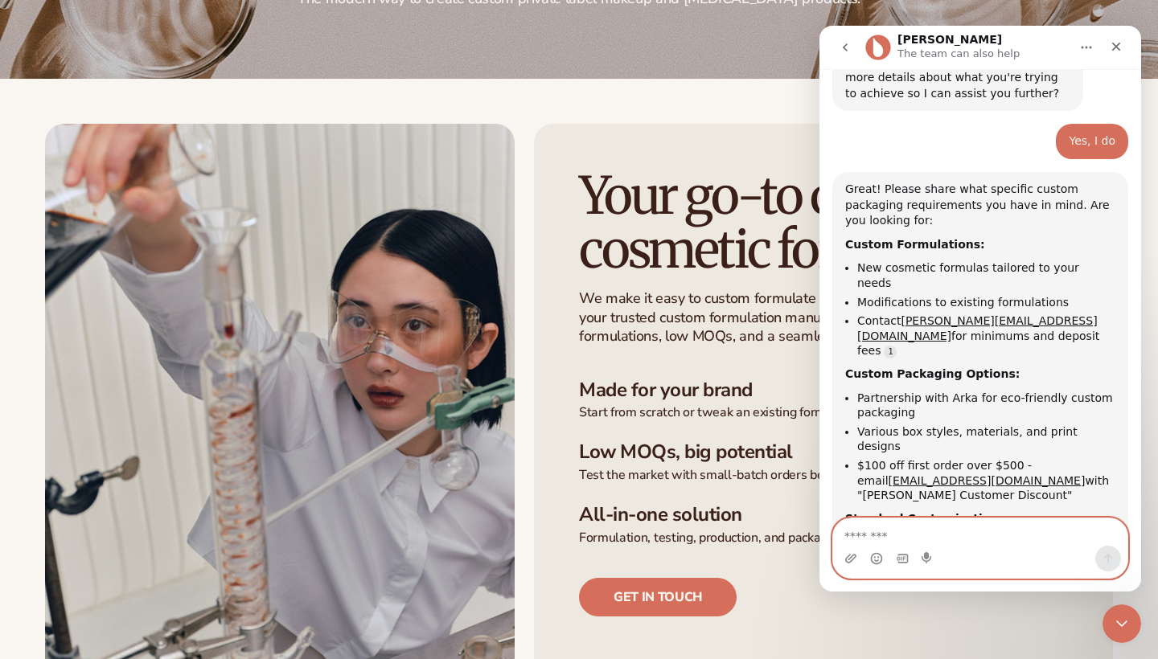
scroll to position [924, 0]
type textarea "*"
type textarea "**********"
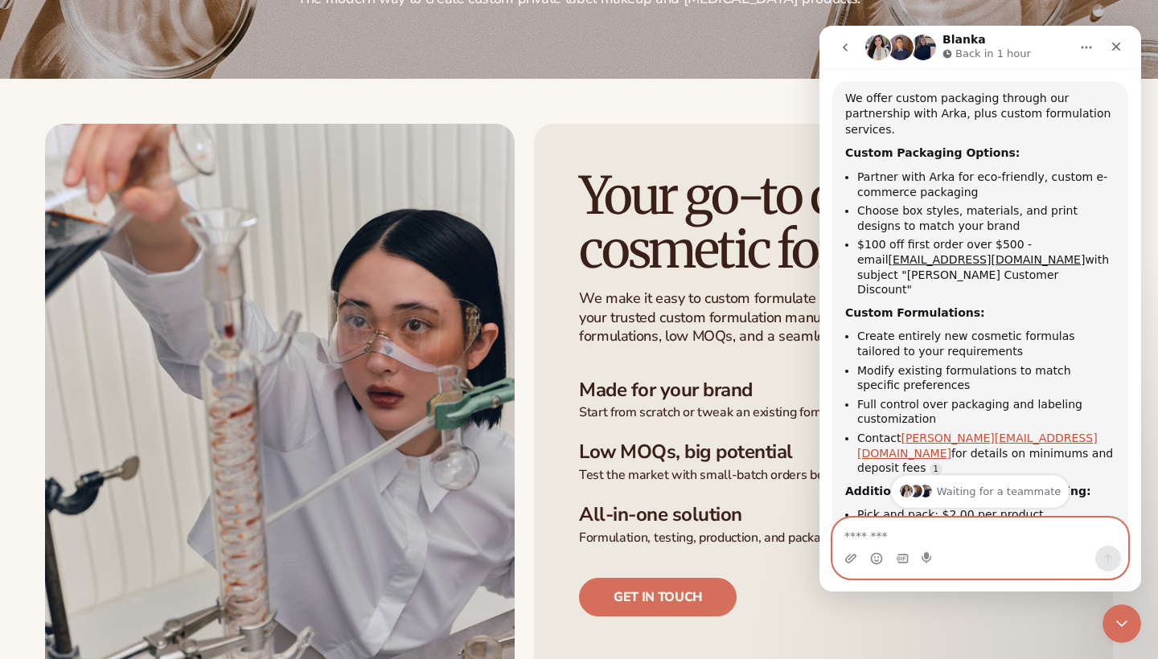
scroll to position [301, 0]
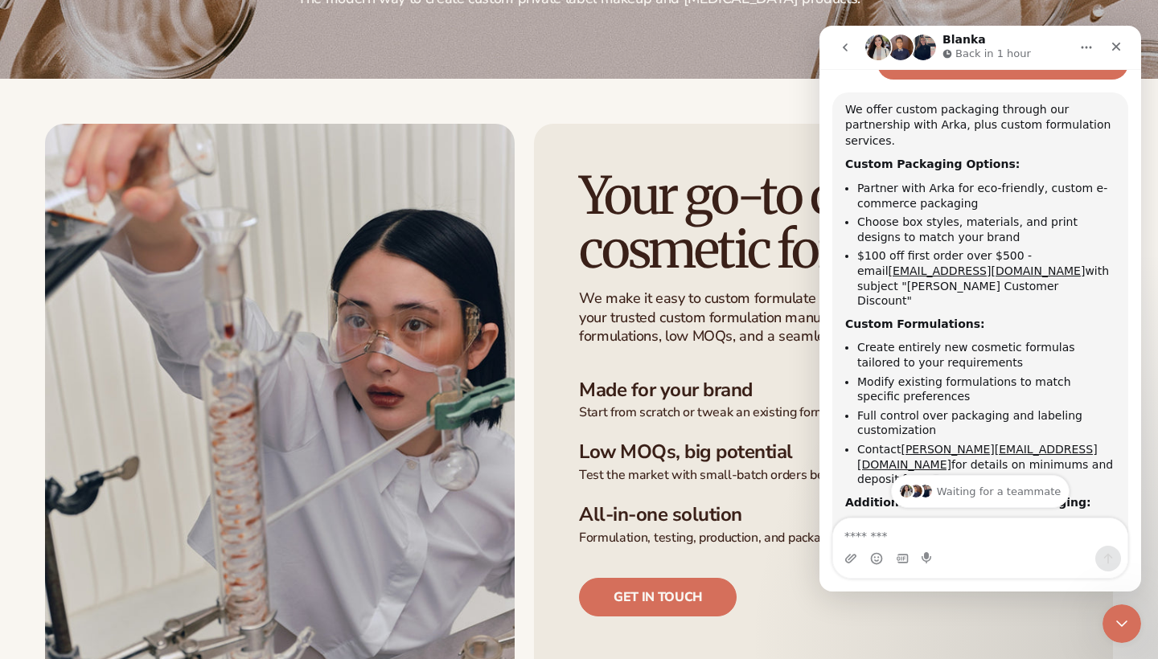
click at [529, 322] on div "Your go-to custom cosmetic formulator We make it easy to custom formulate beaut…" at bounding box center [578, 417] width 1067 height 587
click at [586, 447] on h3 "Low MOQs, big potential" at bounding box center [823, 452] width 489 height 23
click at [578, 531] on div "Your go-to custom cosmetic formulator We make it easy to custom formulate beaut…" at bounding box center [823, 417] width 579 height 587
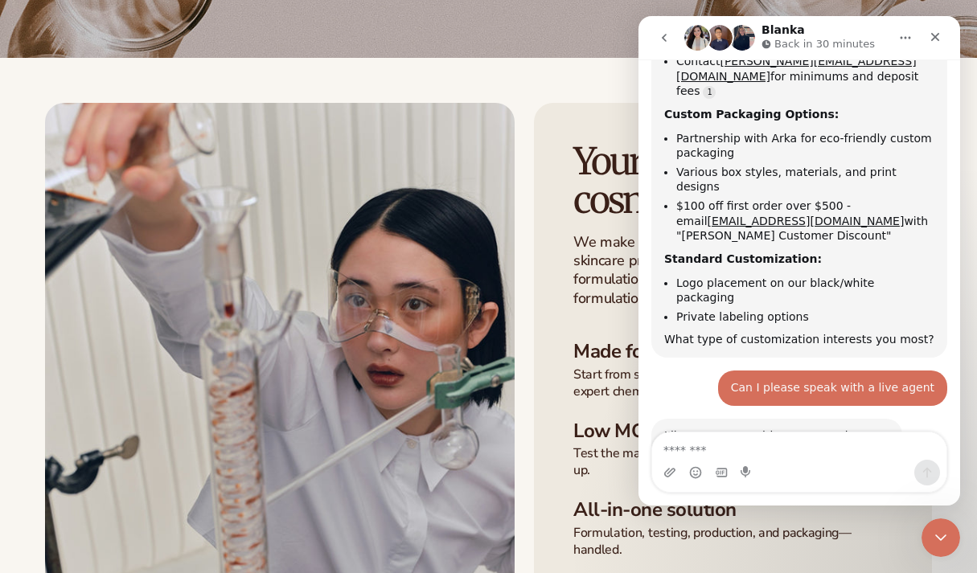
scroll to position [1253, 0]
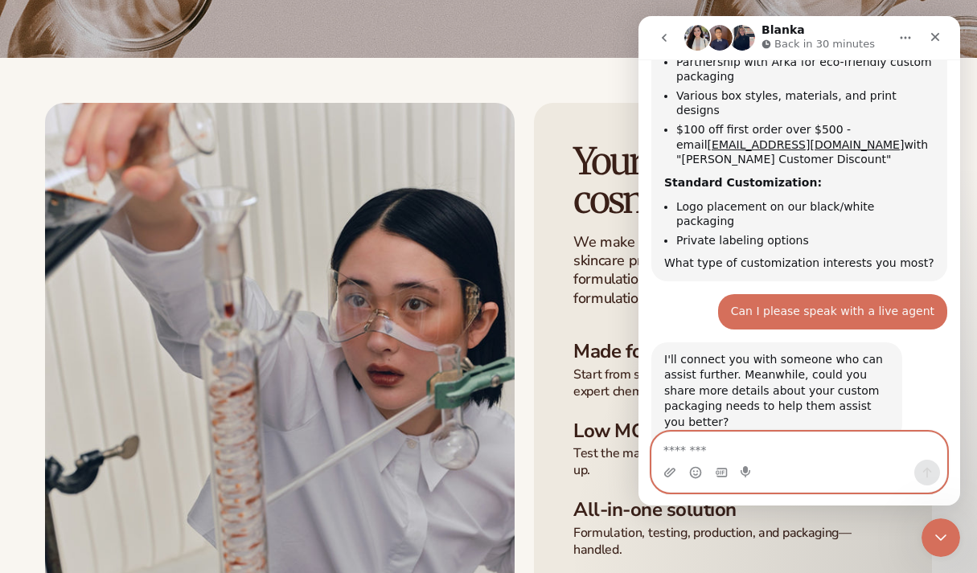
click at [752, 443] on textarea "Message…" at bounding box center [799, 445] width 294 height 27
click at [783, 573] on div "Waiting for a teammate" at bounding box center [798, 579] width 289 height 13
click at [664, 37] on icon "go back" at bounding box center [664, 38] width 5 height 8
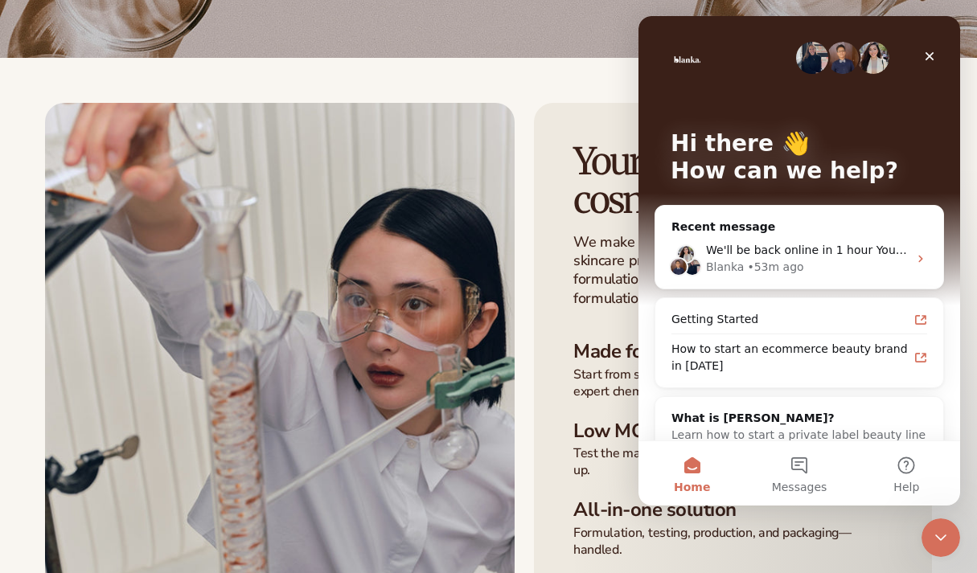
scroll to position [0, 0]
click at [811, 253] on span "We'll be back online in 1 hour You'll get replies here and to yvetteafiabonsu@g…" at bounding box center [973, 250] width 535 height 13
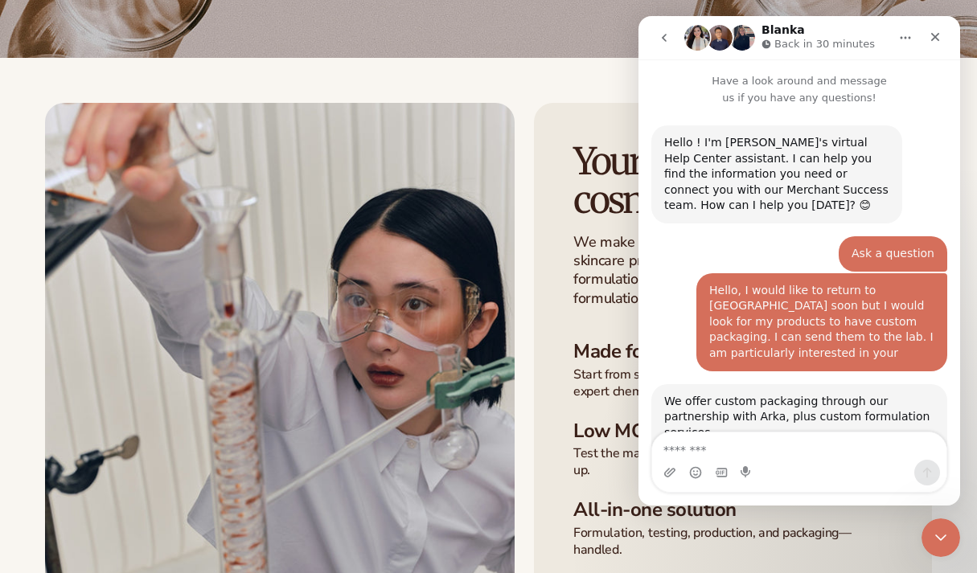
scroll to position [1237, 0]
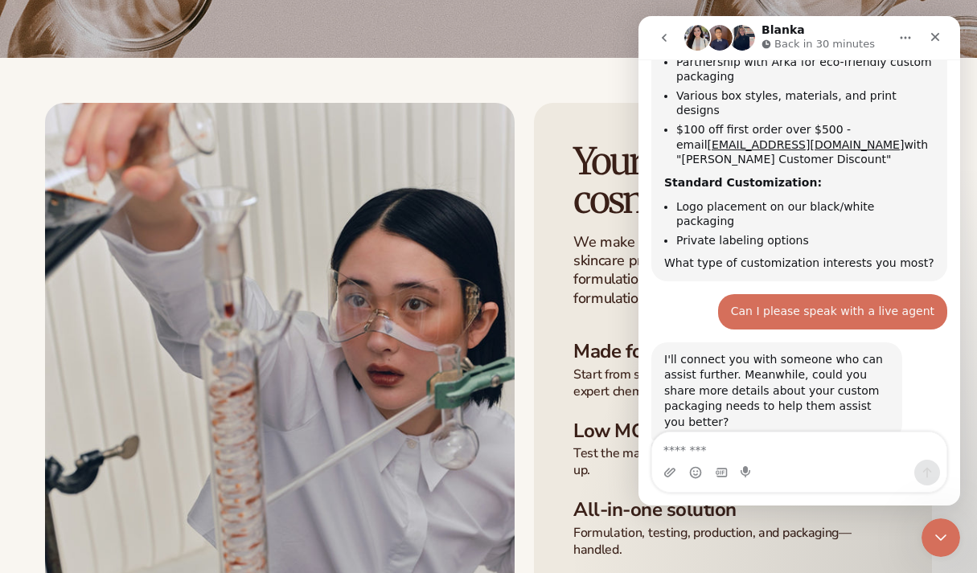
click at [668, 44] on button "go back" at bounding box center [664, 38] width 31 height 31
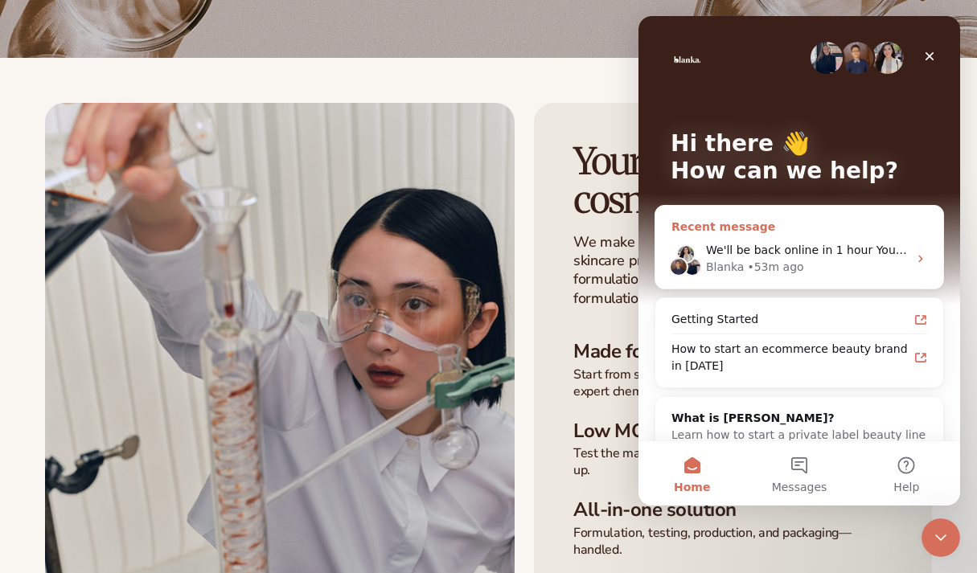
click at [814, 252] on span "We'll be back online in 1 hour You'll get replies here and to yvetteafiabonsu@g…" at bounding box center [973, 250] width 535 height 13
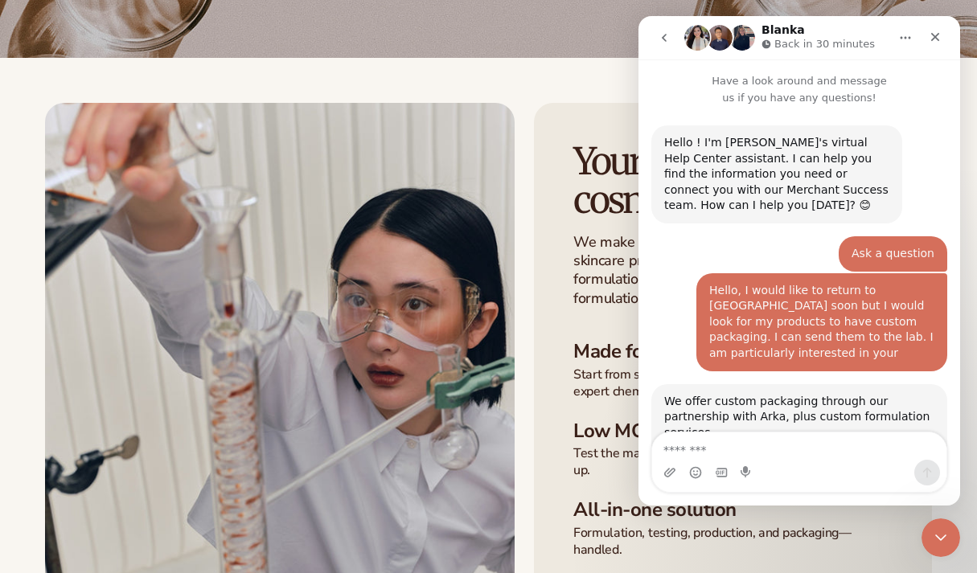
scroll to position [1237, 0]
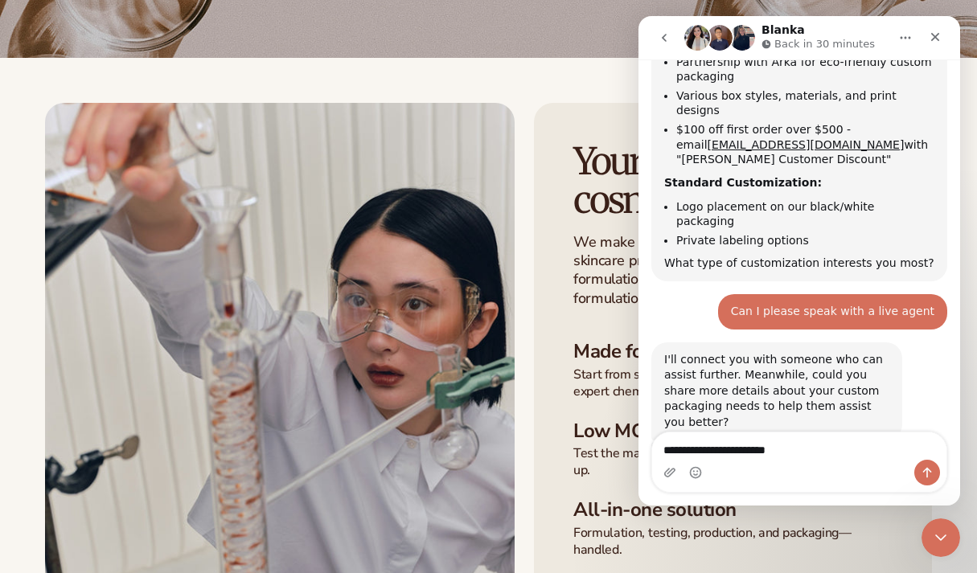
type textarea "**********"
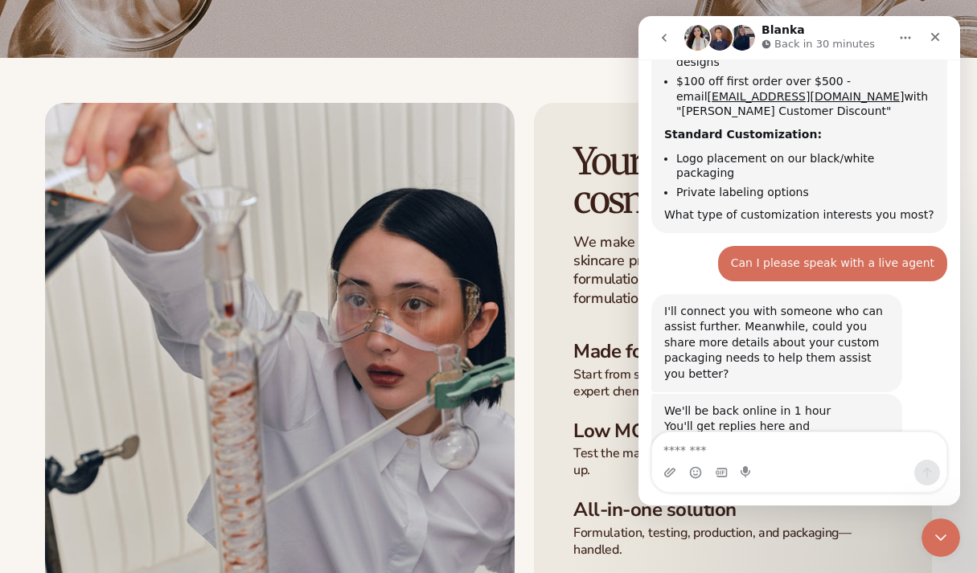
scroll to position [1285, 0]
click at [800, 39] on p "Back in 30 minutes" at bounding box center [824, 44] width 100 height 16
click at [747, 37] on img "Intercom messenger" at bounding box center [742, 38] width 26 height 26
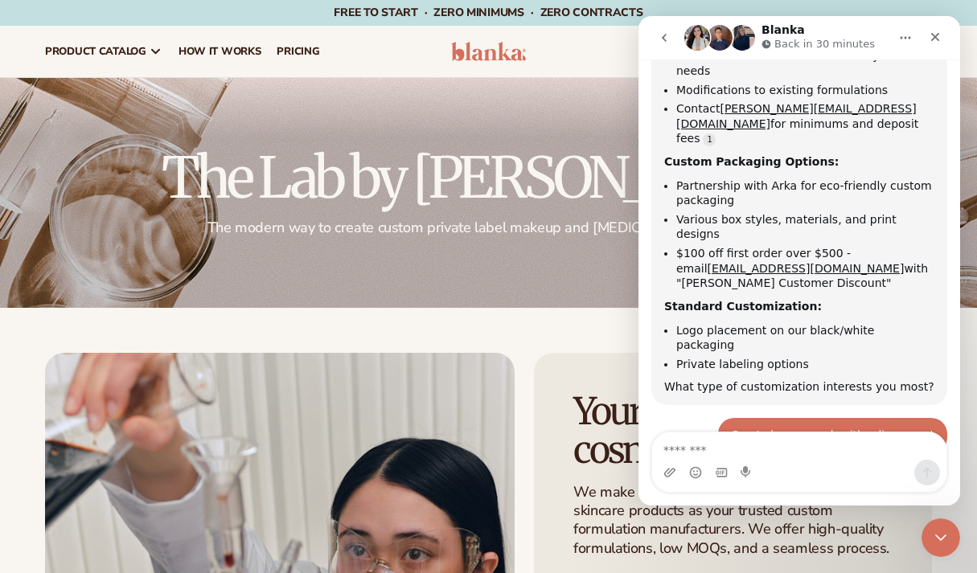
scroll to position [1285, 0]
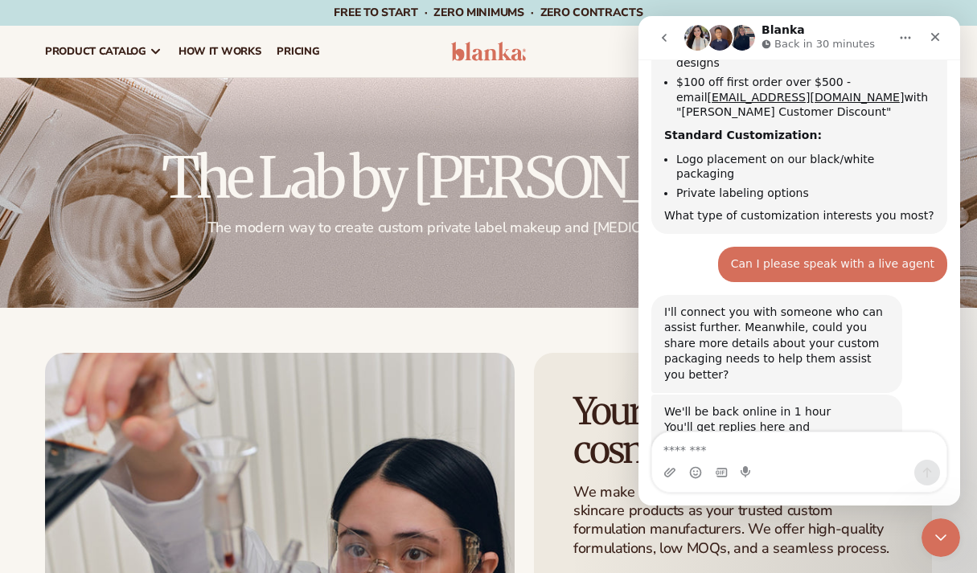
click at [718, 39] on img "Intercom messenger" at bounding box center [720, 38] width 26 height 26
click at [669, 39] on icon "go back" at bounding box center [664, 37] width 13 height 13
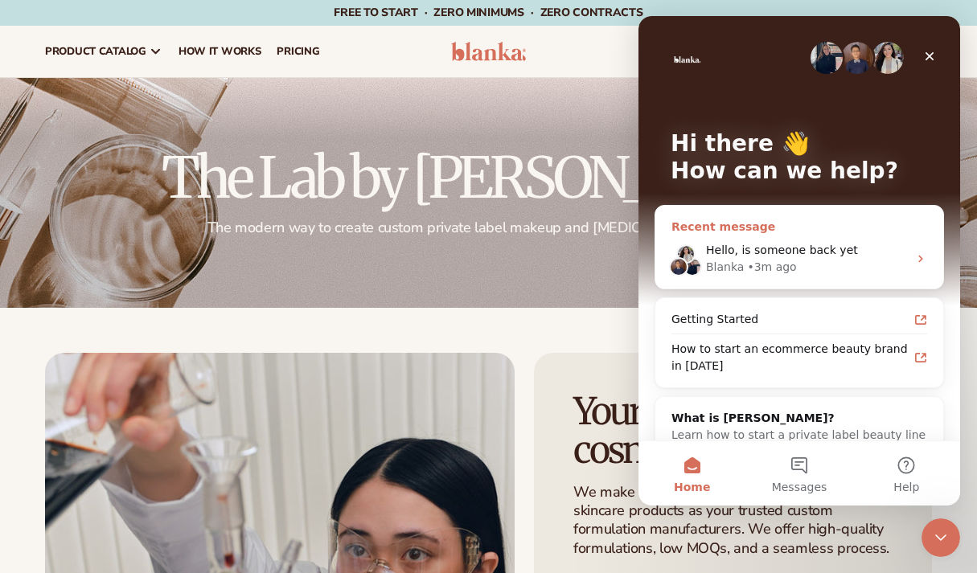
click at [853, 266] on div "Blanka • 3m ago" at bounding box center [807, 267] width 202 height 17
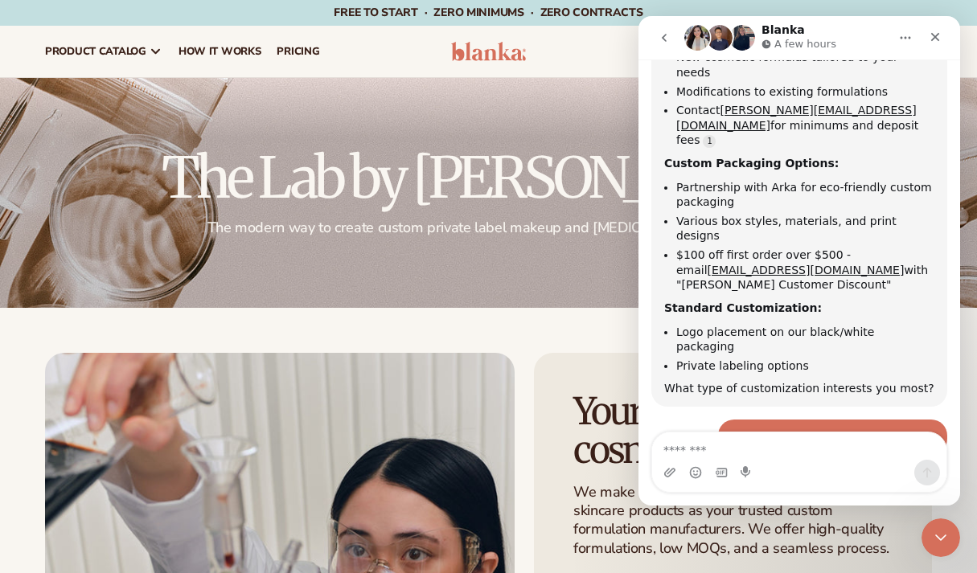
scroll to position [1285, 0]
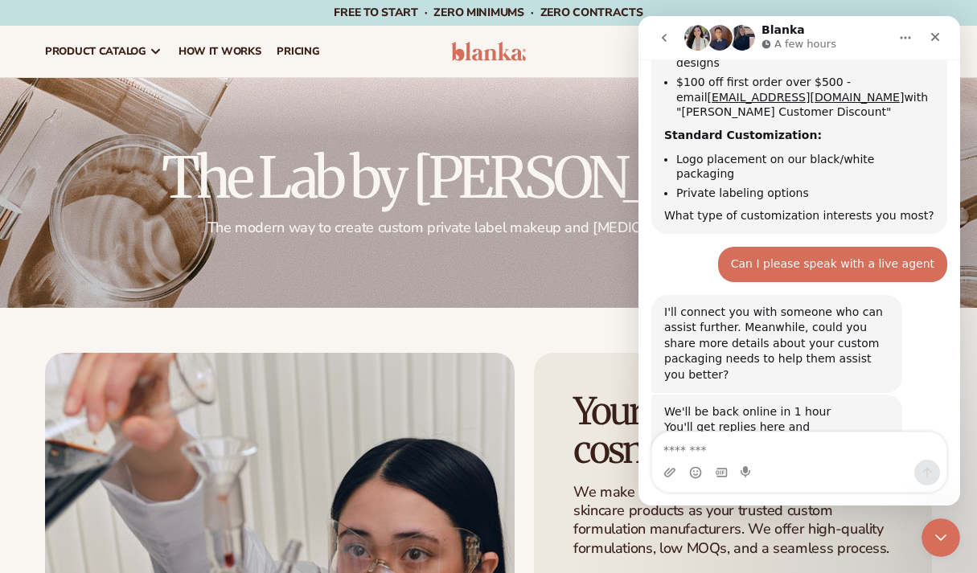
click at [772, 45] on div "A few hours" at bounding box center [800, 44] width 78 height 16
click at [809, 460] on div "Intercom messenger" at bounding box center [799, 473] width 294 height 26
click at [731, 449] on textarea "Message…" at bounding box center [799, 445] width 294 height 27
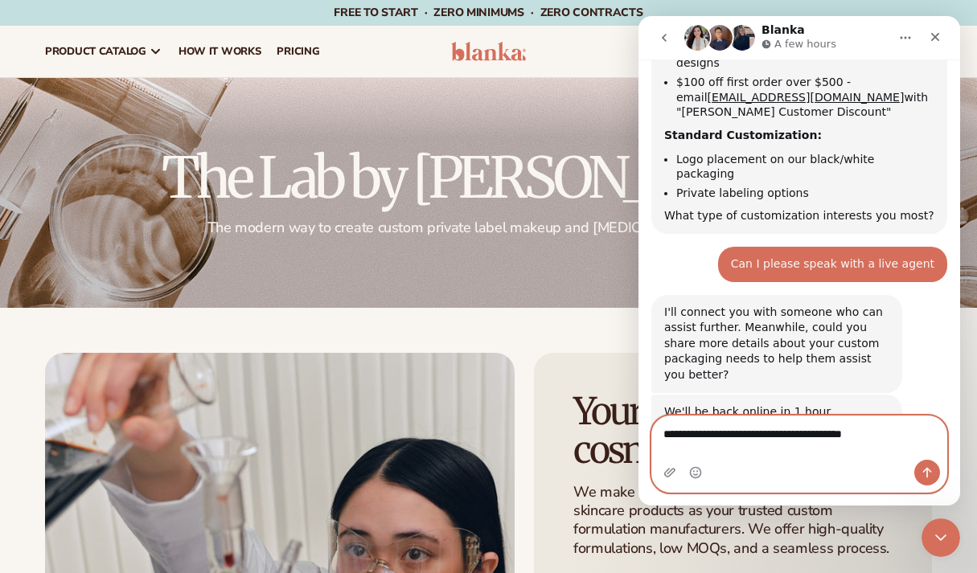
type textarea "**********"
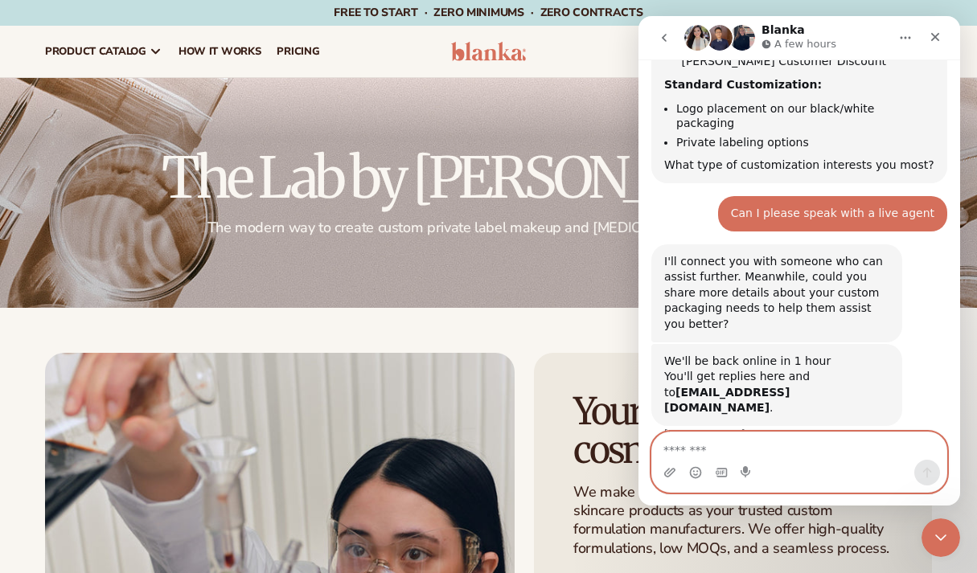
scroll to position [1336, 0]
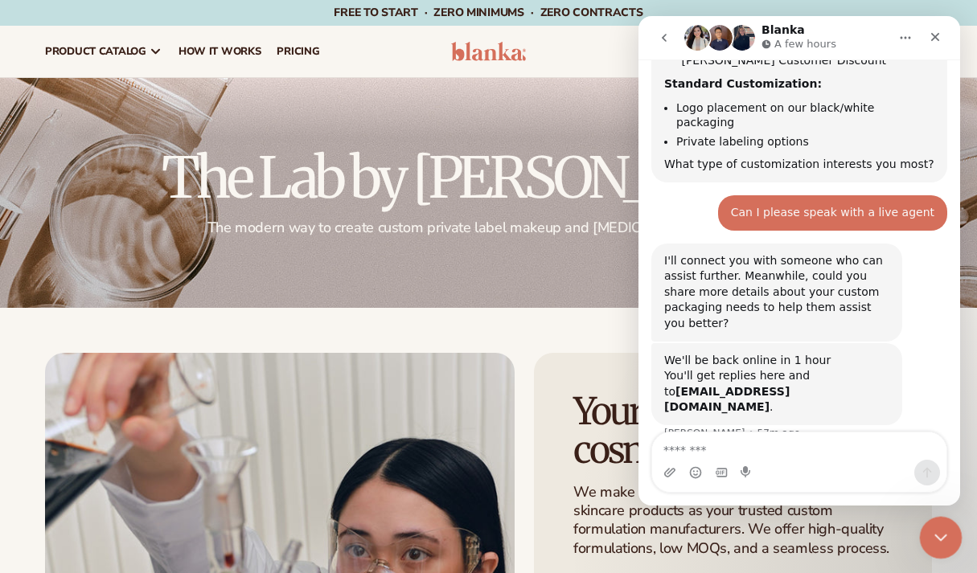
click at [941, 540] on icon "Close Intercom Messenger" at bounding box center [937, 535] width 19 height 19
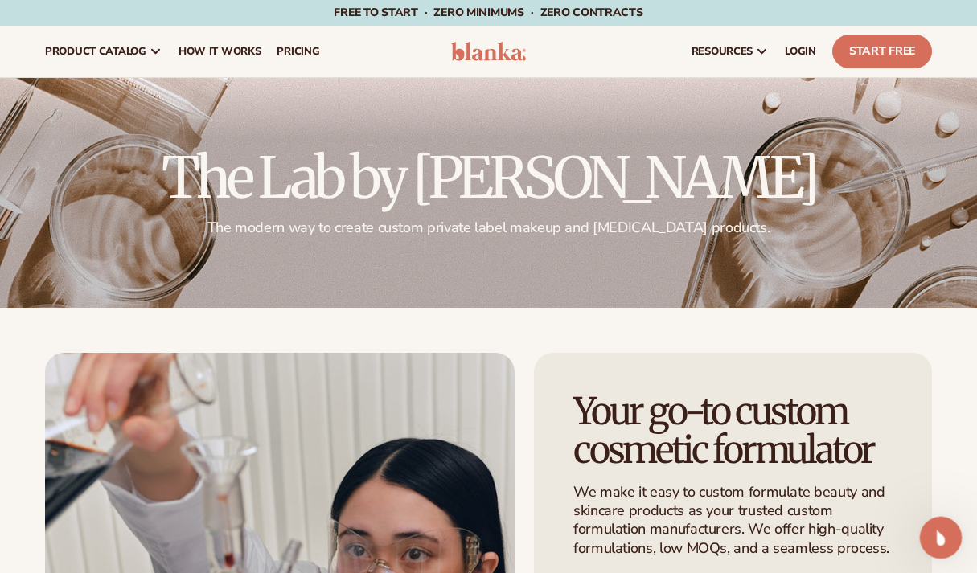
scroll to position [0, 0]
click at [792, 55] on span "LOGIN" at bounding box center [800, 51] width 31 height 13
click at [936, 545] on icon "Open Intercom Messenger" at bounding box center [938, 535] width 27 height 27
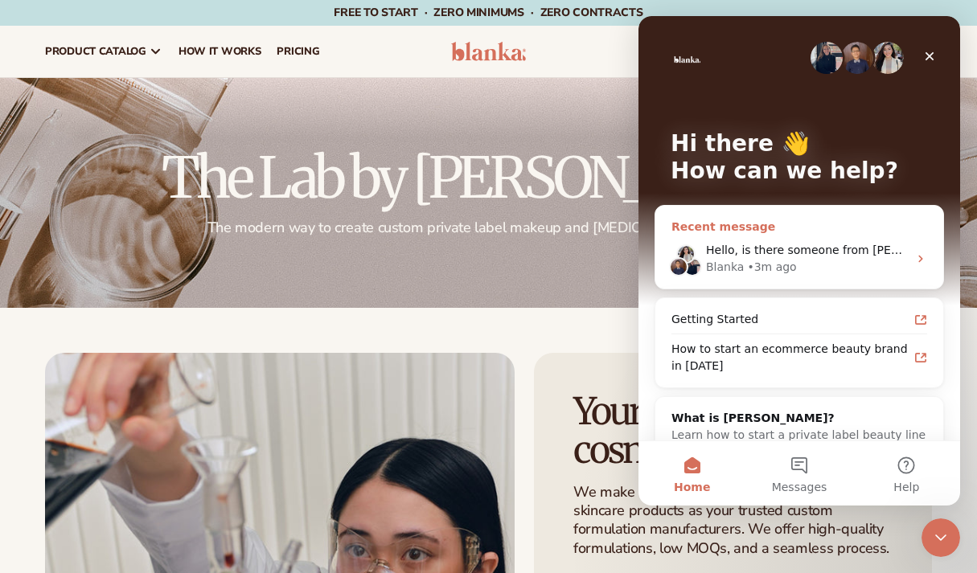
click at [766, 227] on div "Recent message" at bounding box center [799, 227] width 256 height 17
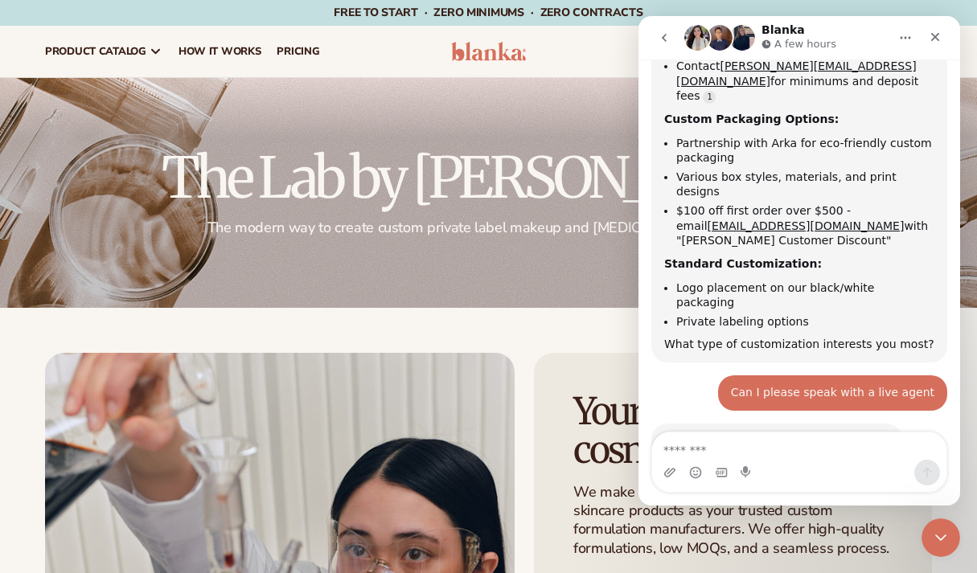
scroll to position [1336, 0]
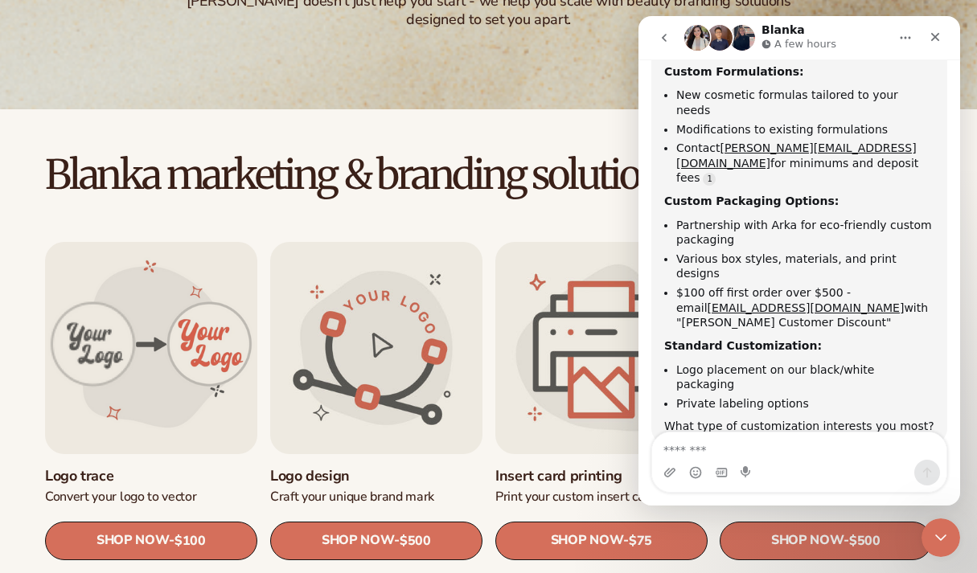
scroll to position [1336, 0]
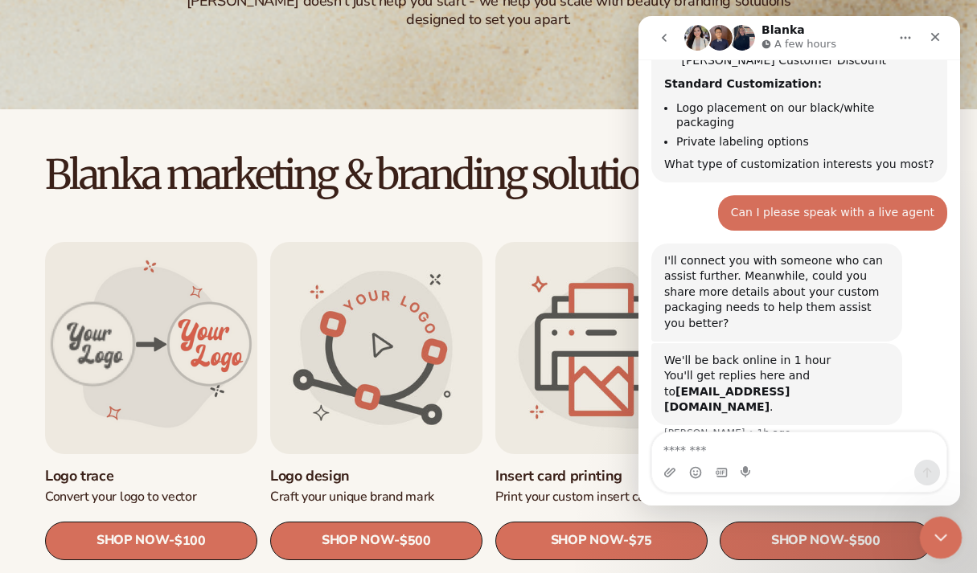
click at [942, 544] on icon "Close Intercom Messenger" at bounding box center [937, 535] width 19 height 19
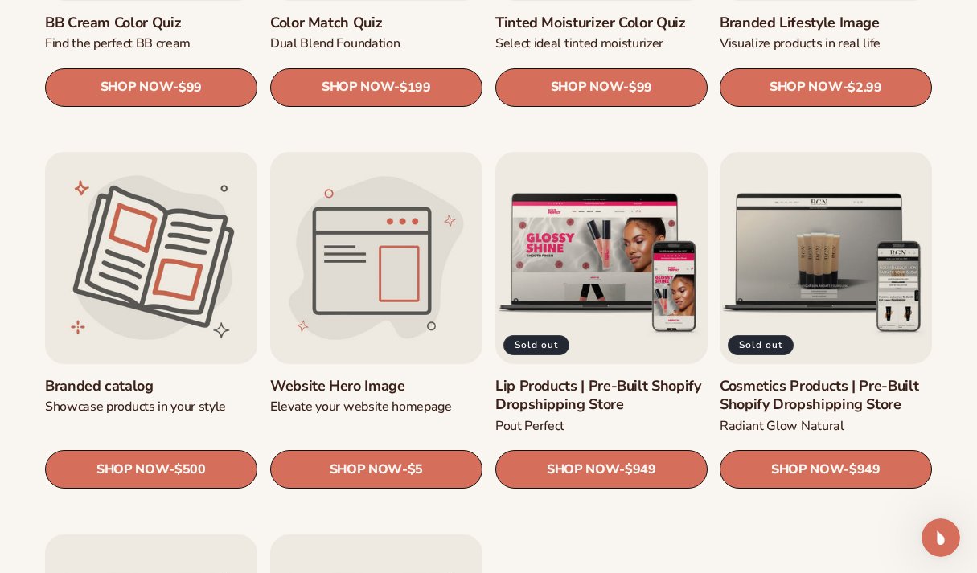
scroll to position [1495, 0]
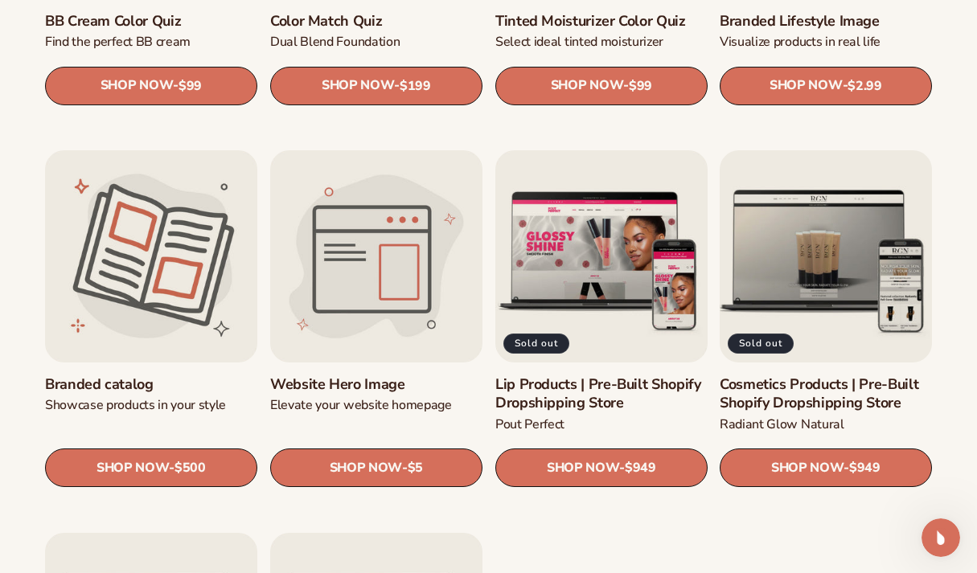
click at [818, 397] on link "Cosmetics Products | Pre-Built Shopify Dropshipping Store" at bounding box center [825, 394] width 212 height 38
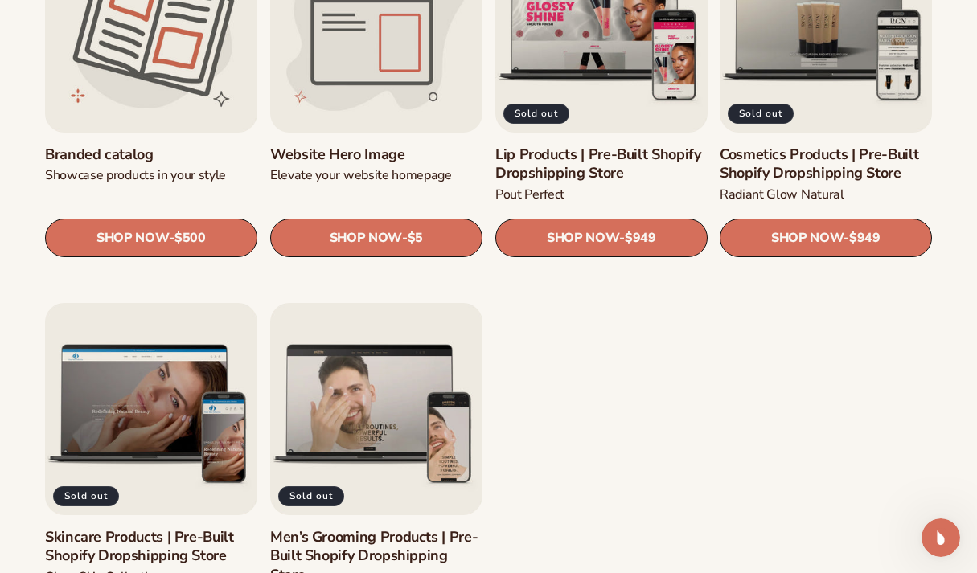
scroll to position [2022, 0]
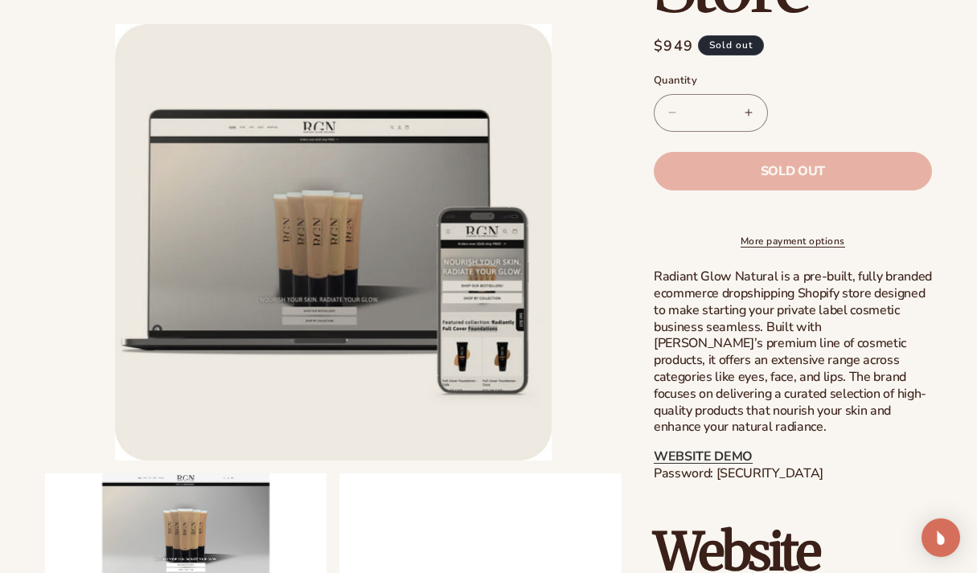
scroll to position [803, 0]
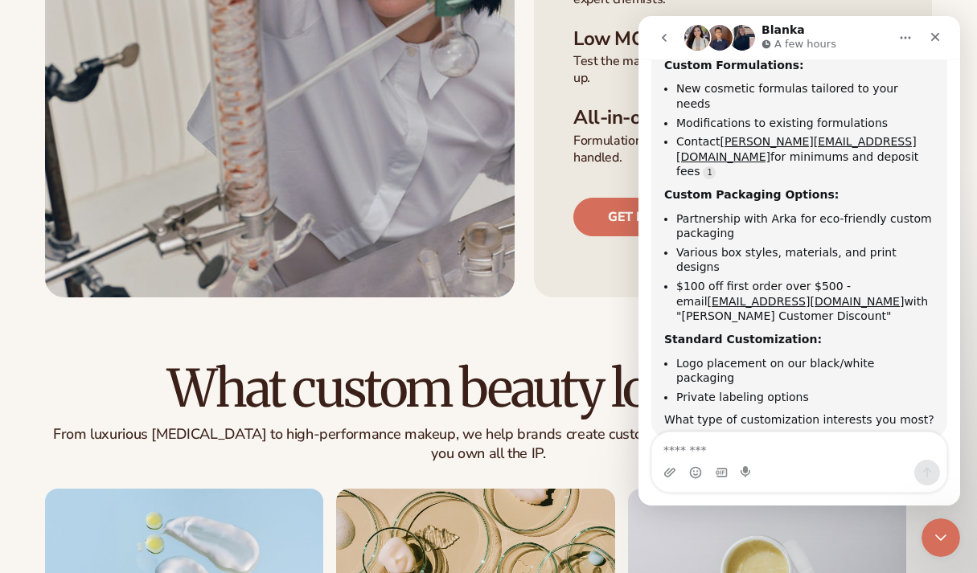
scroll to position [1336, 0]
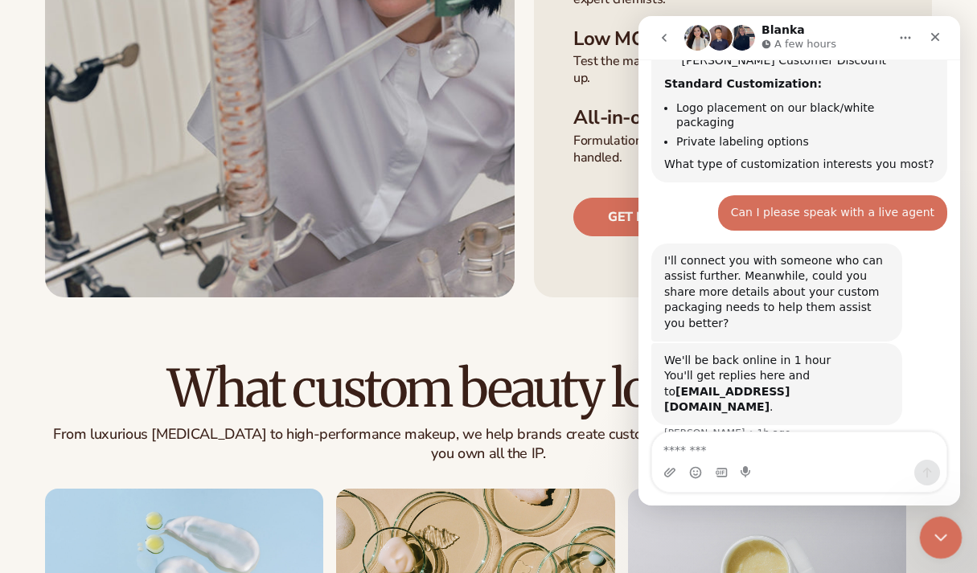
click at [954, 540] on div "Close Intercom Messenger" at bounding box center [938, 535] width 39 height 39
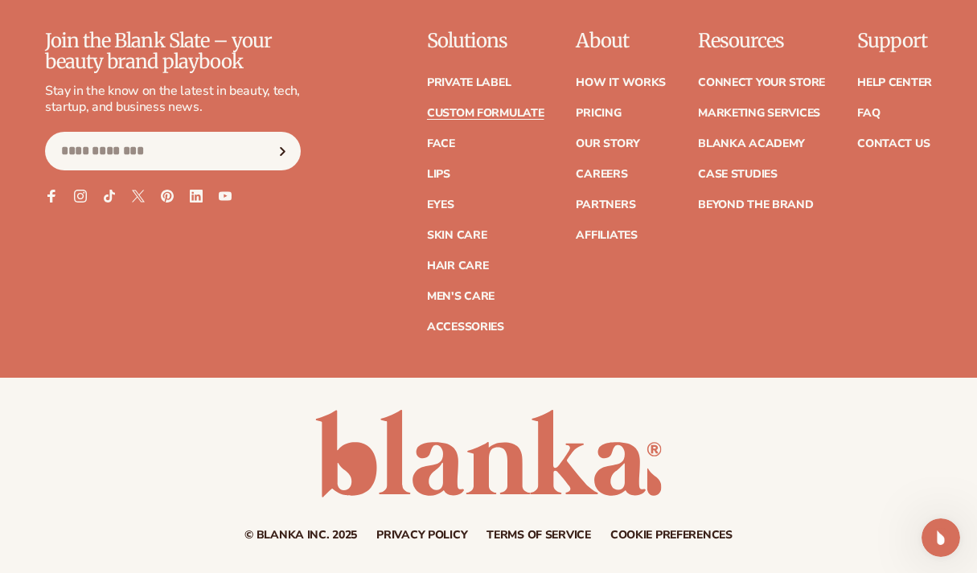
scroll to position [2405, 0]
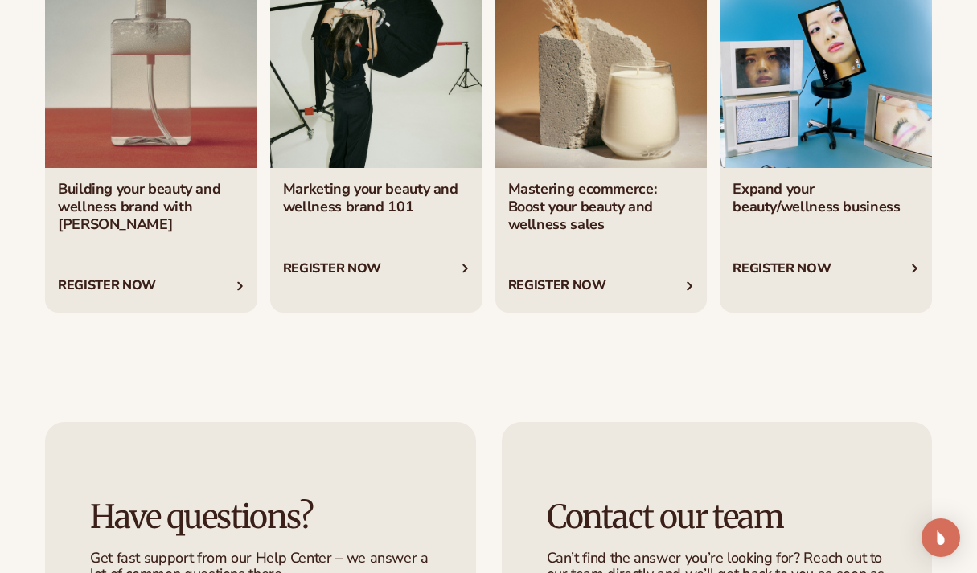
scroll to position [2655, 0]
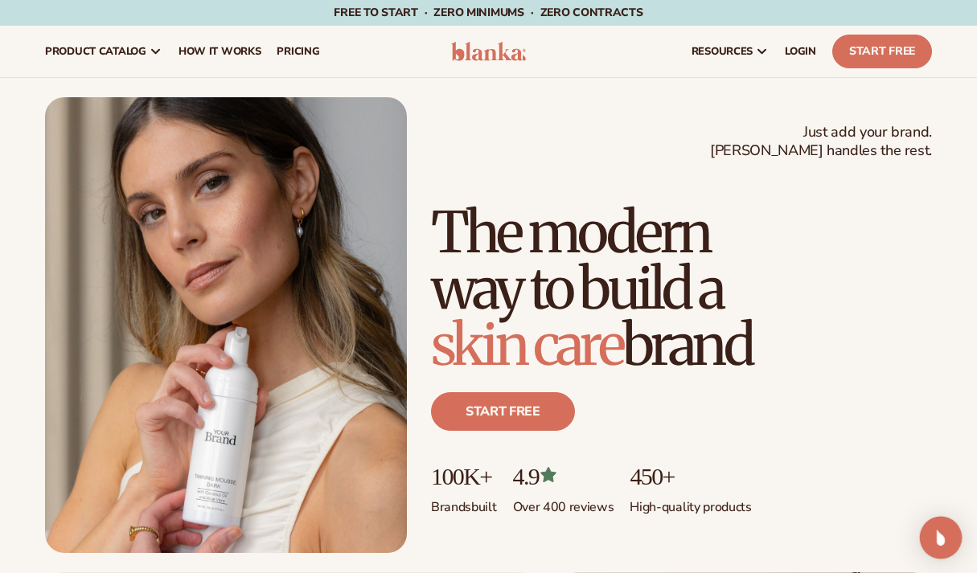
click at [942, 544] on img "Open Intercom Messenger" at bounding box center [940, 537] width 21 height 21
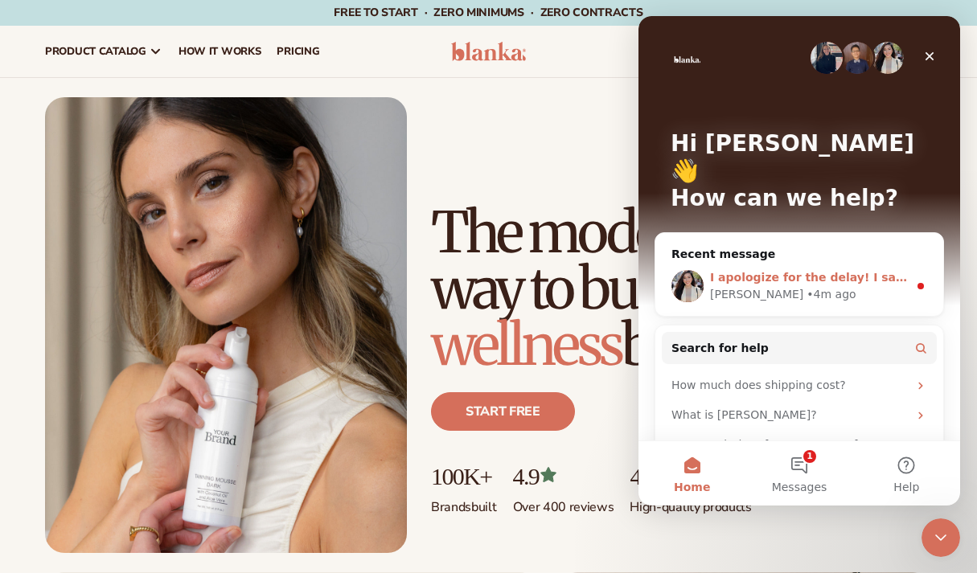
click at [806, 286] on div "• 4m ago" at bounding box center [830, 294] width 49 height 17
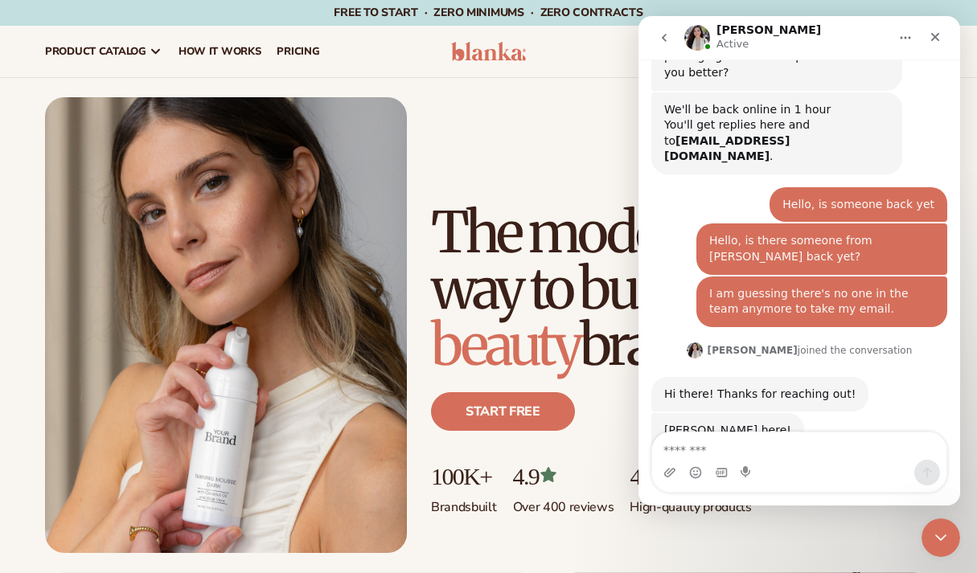
scroll to position [1584, 0]
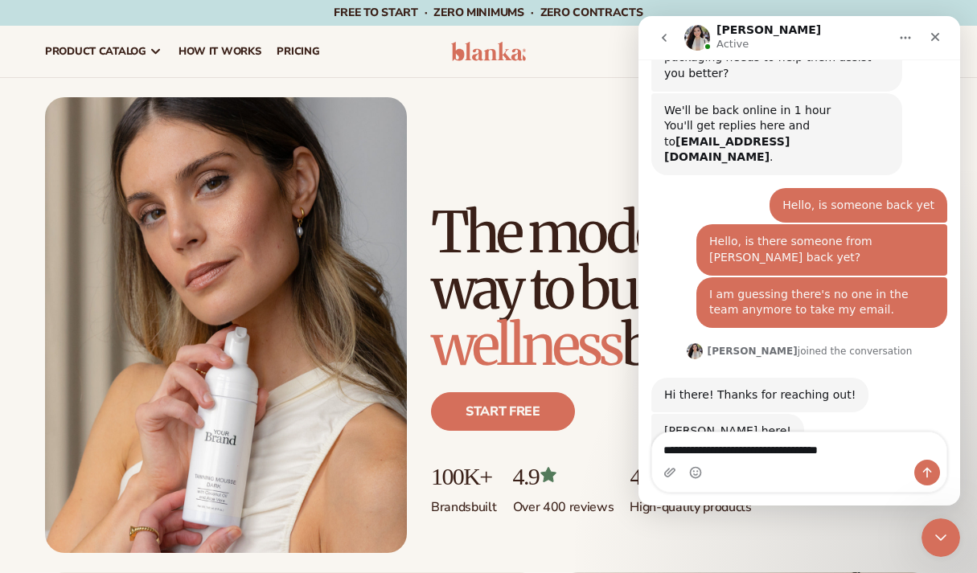
type textarea "**********"
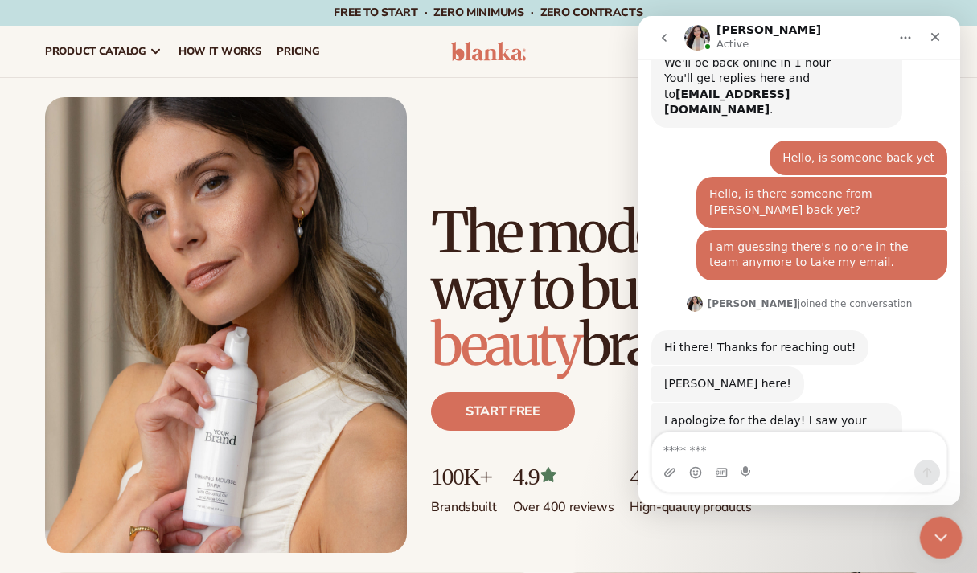
click at [932, 537] on icon "Close Intercom Messenger" at bounding box center [937, 535] width 19 height 19
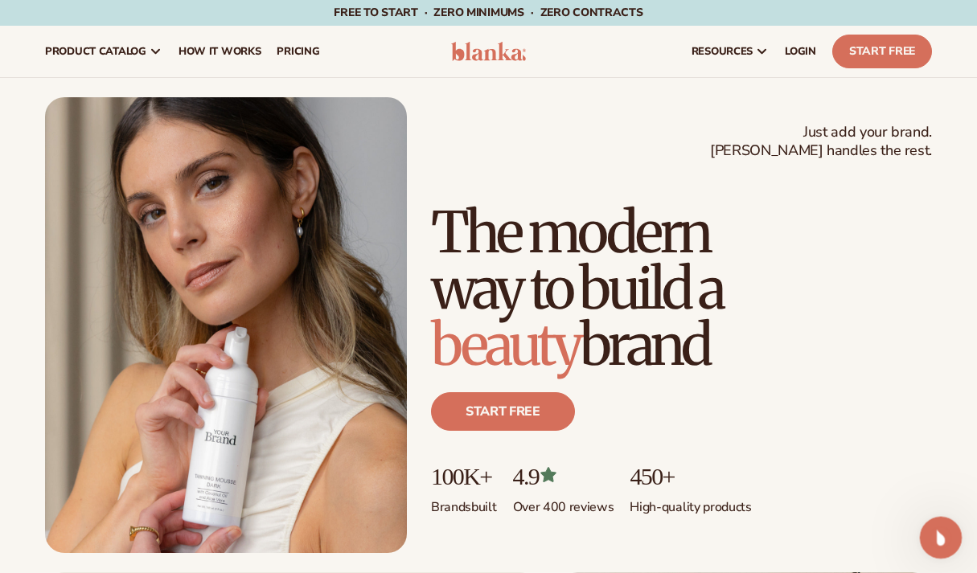
scroll to position [0, 0]
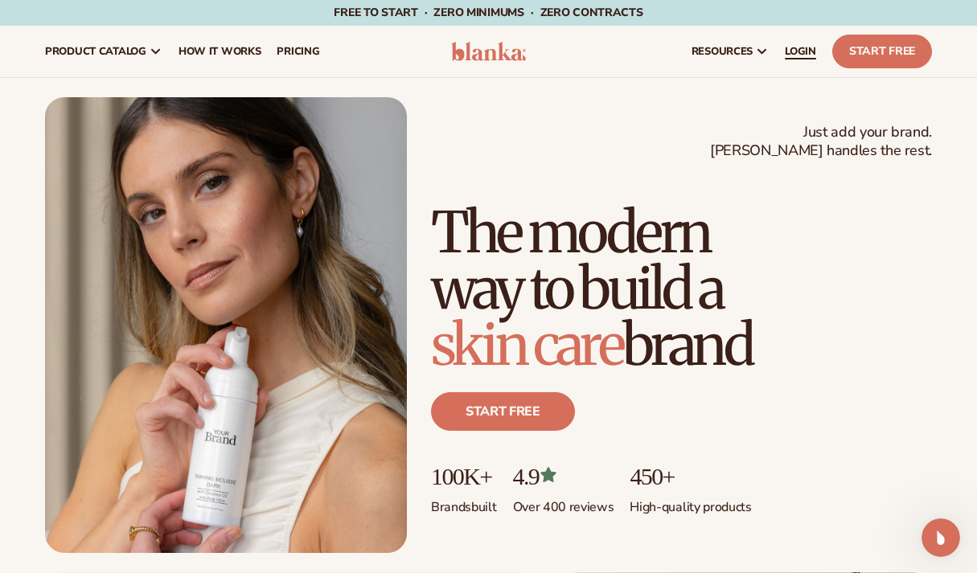
click at [807, 53] on span "LOGIN" at bounding box center [800, 51] width 31 height 13
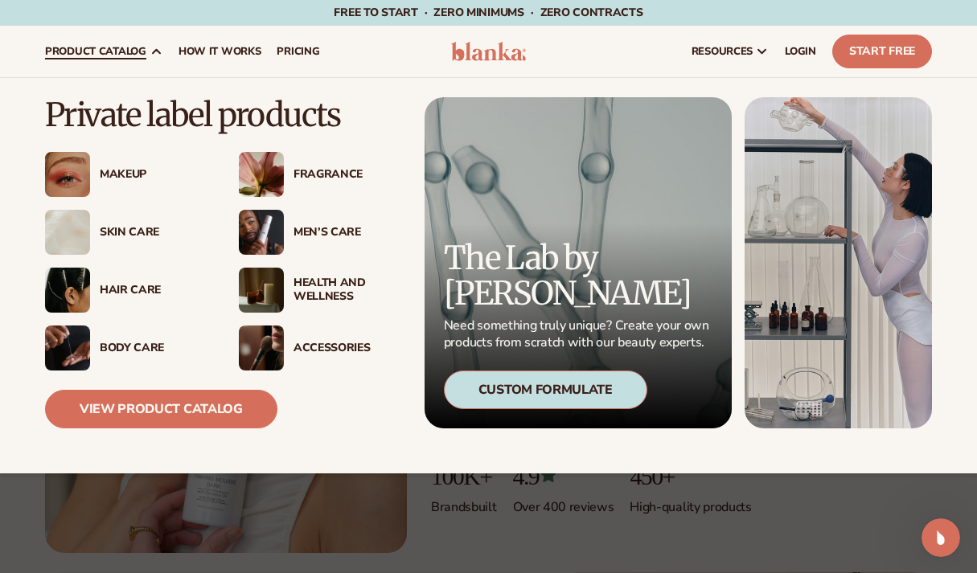
click at [573, 341] on p "Need something truly unique? Create your own products from scratch with our bea…" at bounding box center [578, 335] width 269 height 34
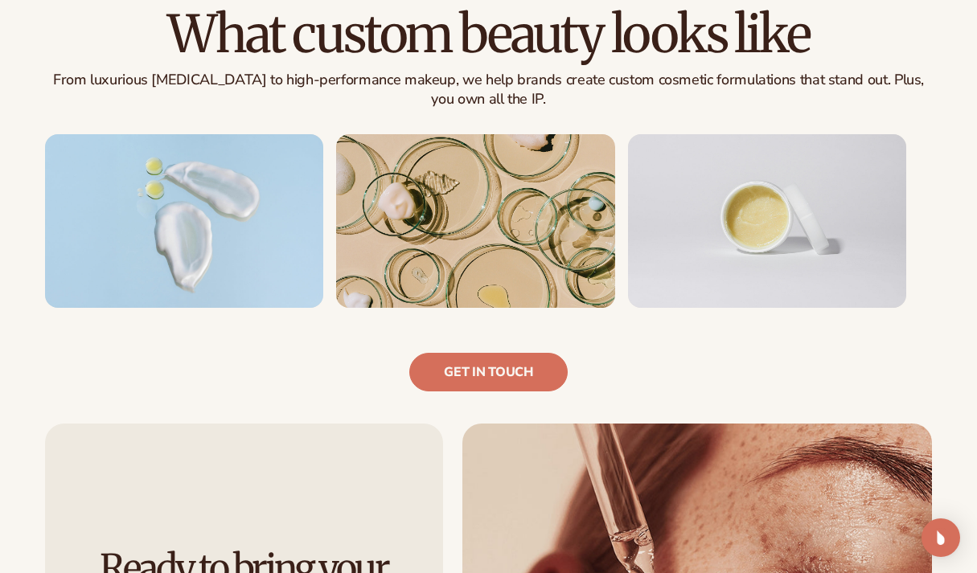
scroll to position [1013, 0]
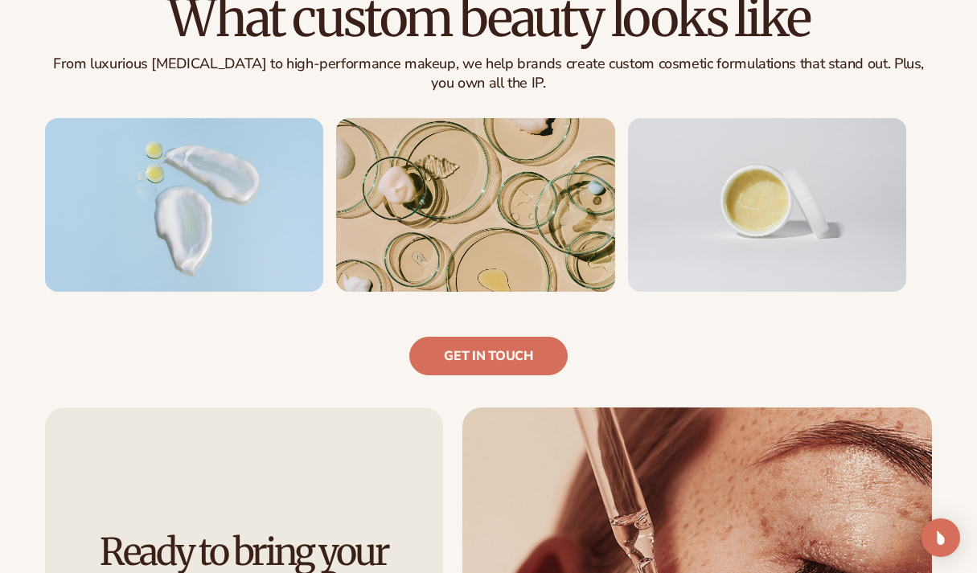
click at [518, 209] on img at bounding box center [475, 205] width 278 height 174
click at [742, 231] on img at bounding box center [767, 205] width 278 height 174
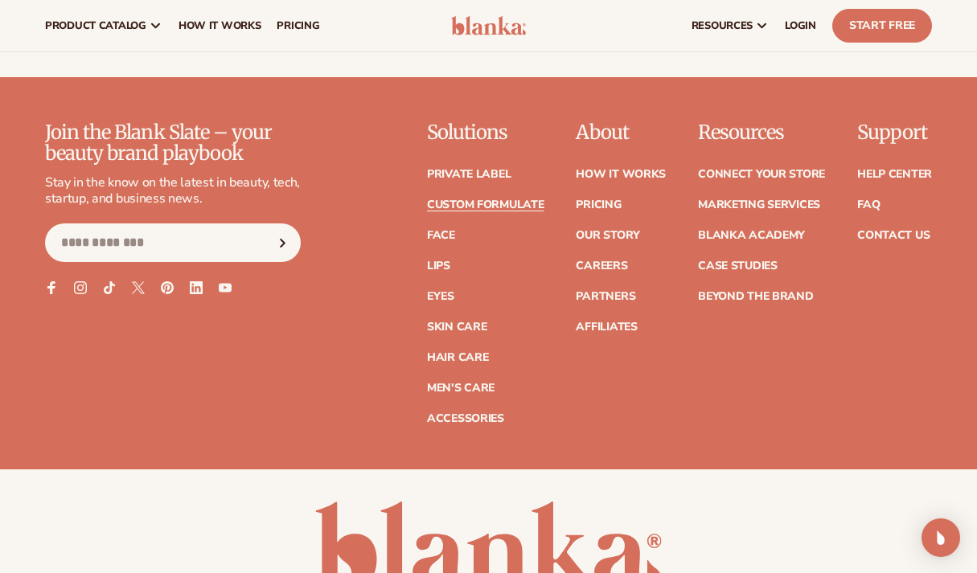
scroll to position [2244, 0]
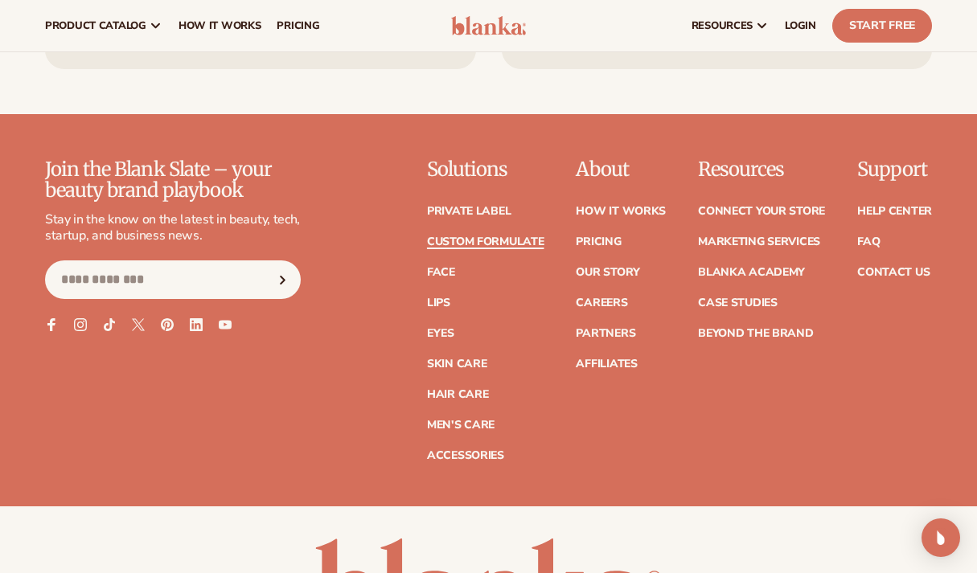
click at [473, 237] on link "Custom formulate" at bounding box center [485, 241] width 117 height 11
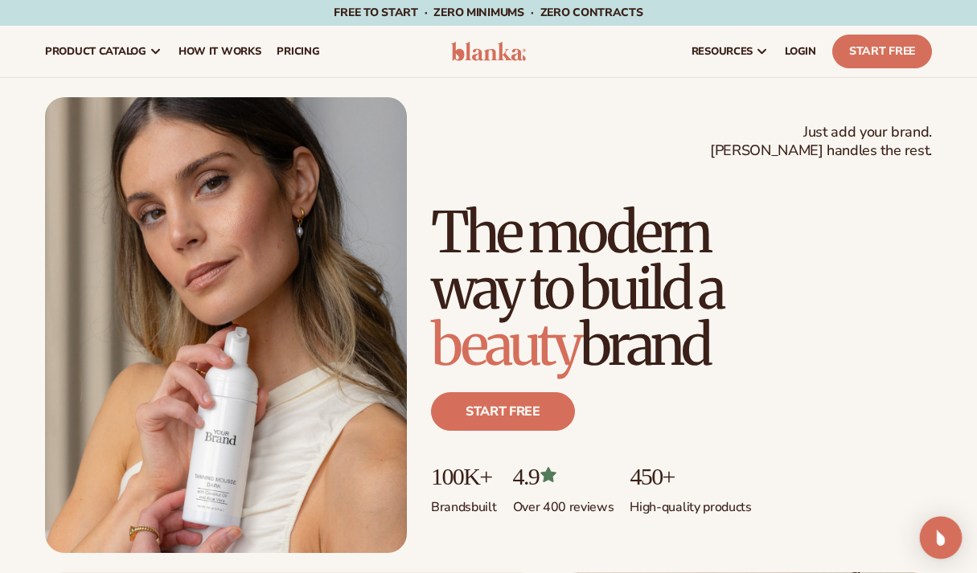
click at [946, 539] on img "Open Intercom Messenger" at bounding box center [940, 537] width 21 height 21
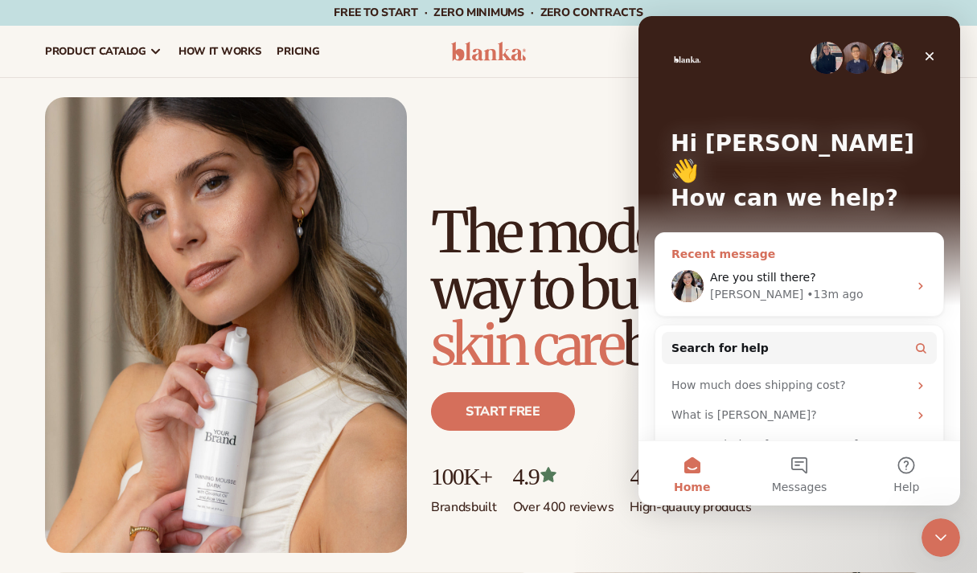
click at [805, 271] on span "Are you still there?" at bounding box center [763, 277] width 106 height 13
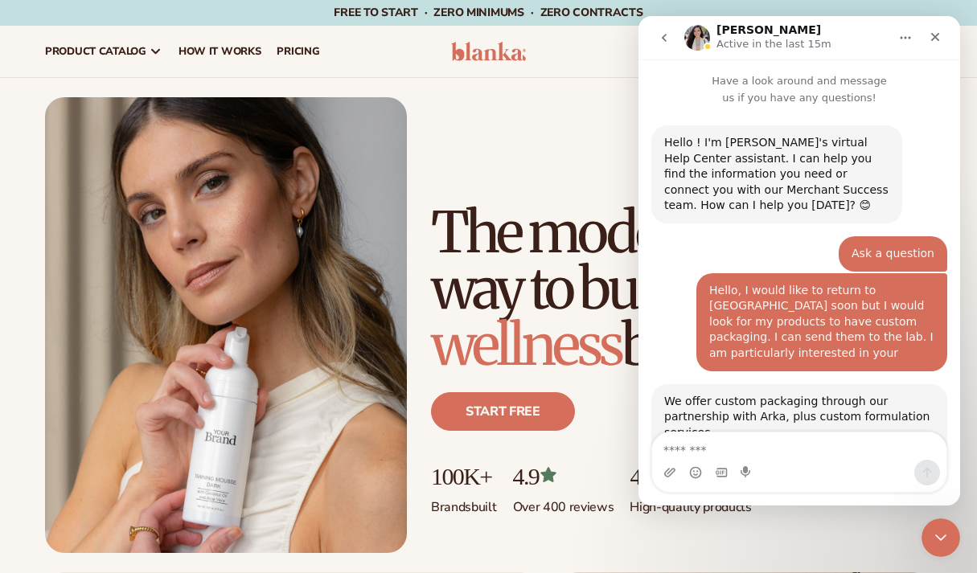
scroll to position [1913, 0]
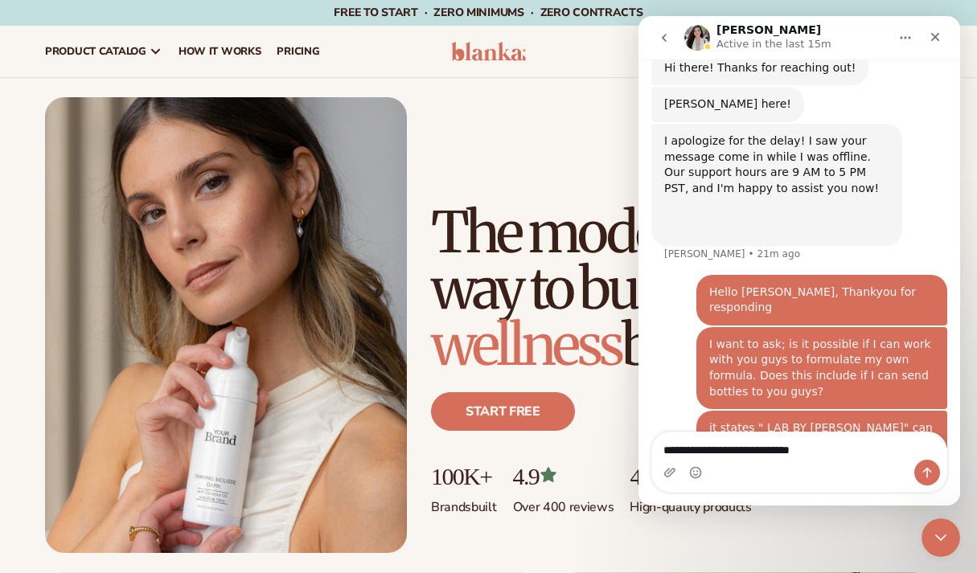
type textarea "**********"
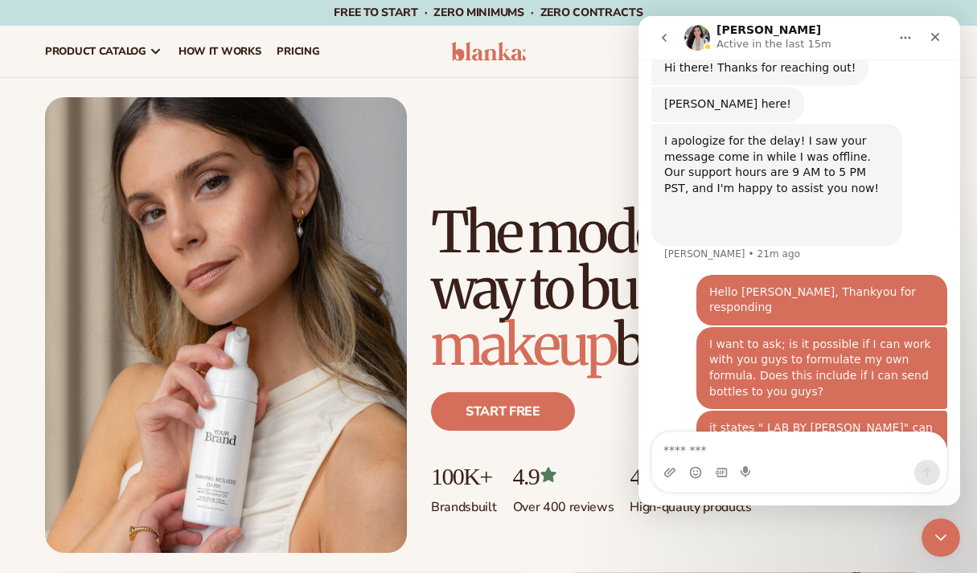
scroll to position [1949, 0]
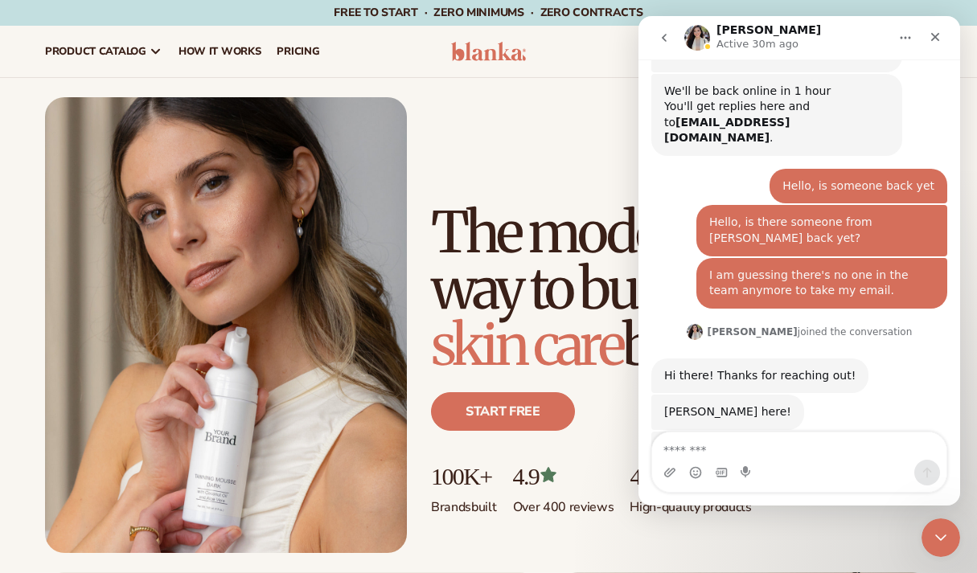
scroll to position [1949, 0]
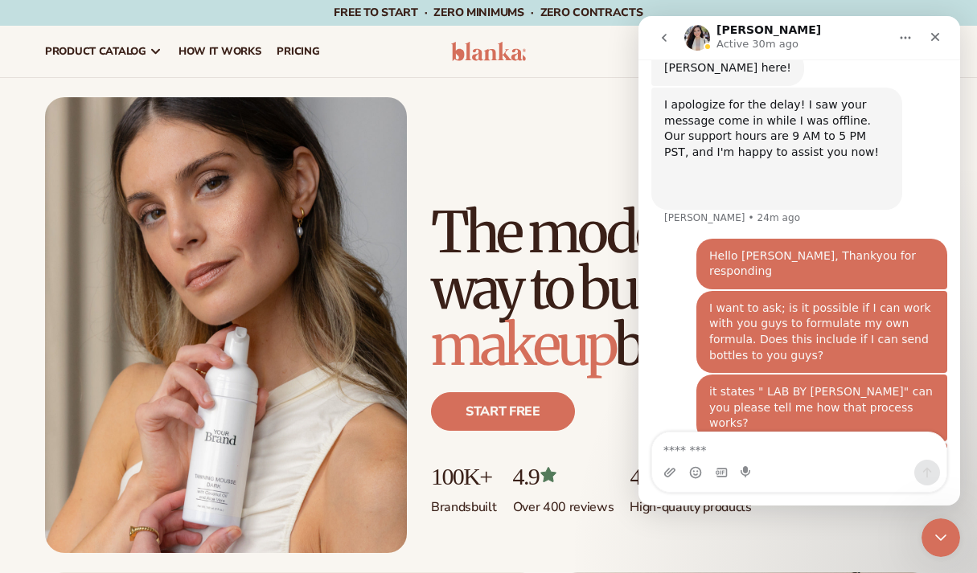
click at [905, 35] on icon "Home" at bounding box center [905, 37] width 13 height 13
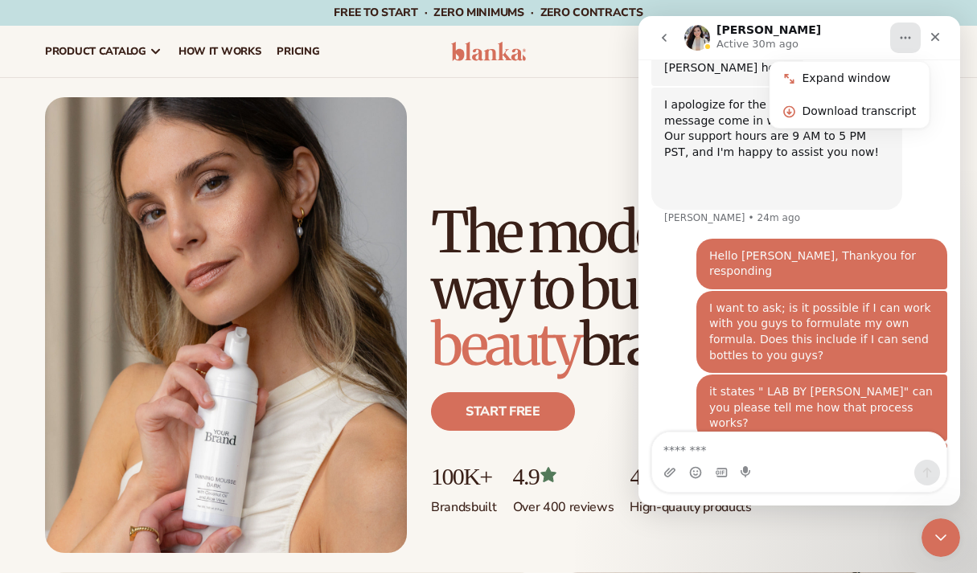
click at [666, 36] on icon "go back" at bounding box center [664, 37] width 13 height 13
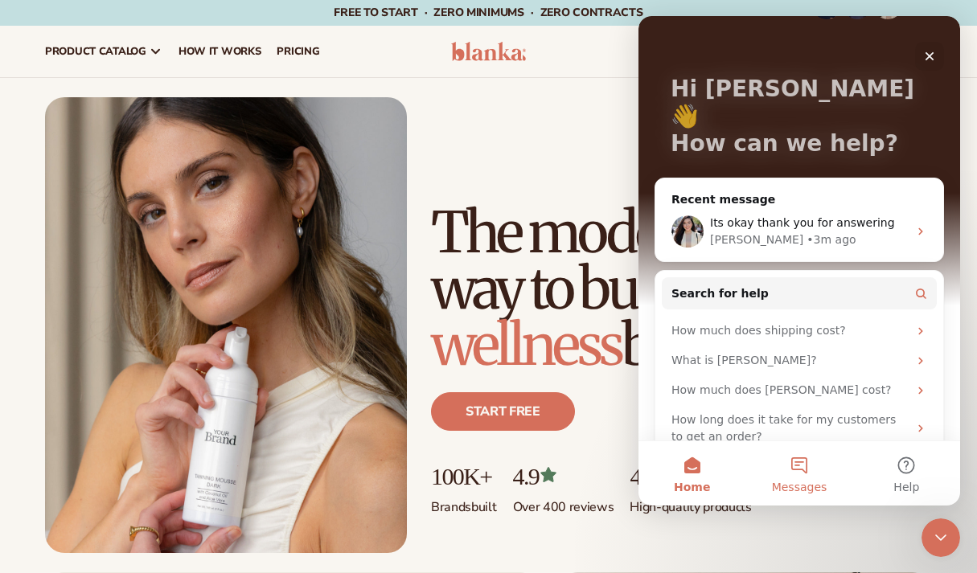
scroll to position [54, 0]
click at [789, 453] on button "Messages" at bounding box center [798, 473] width 107 height 64
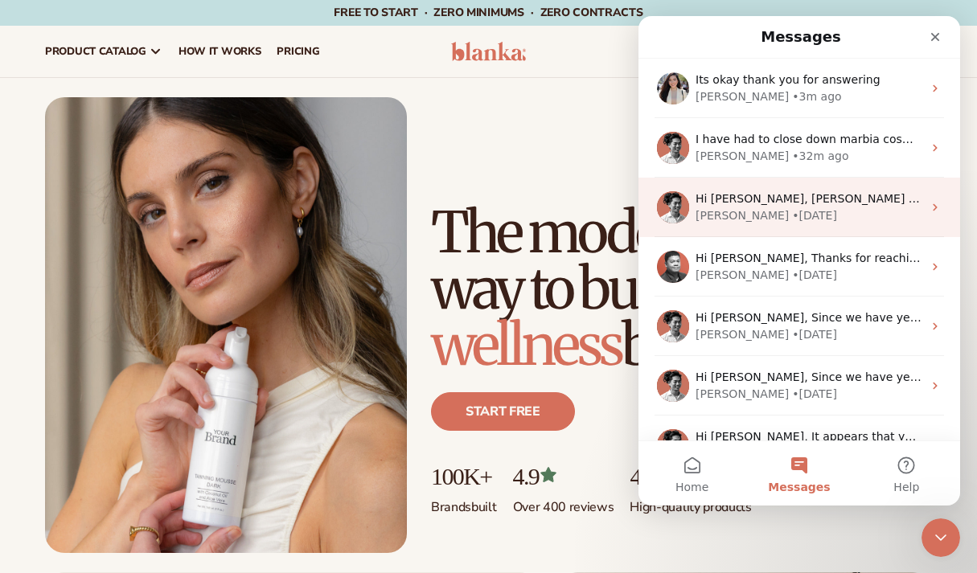
scroll to position [0, 0]
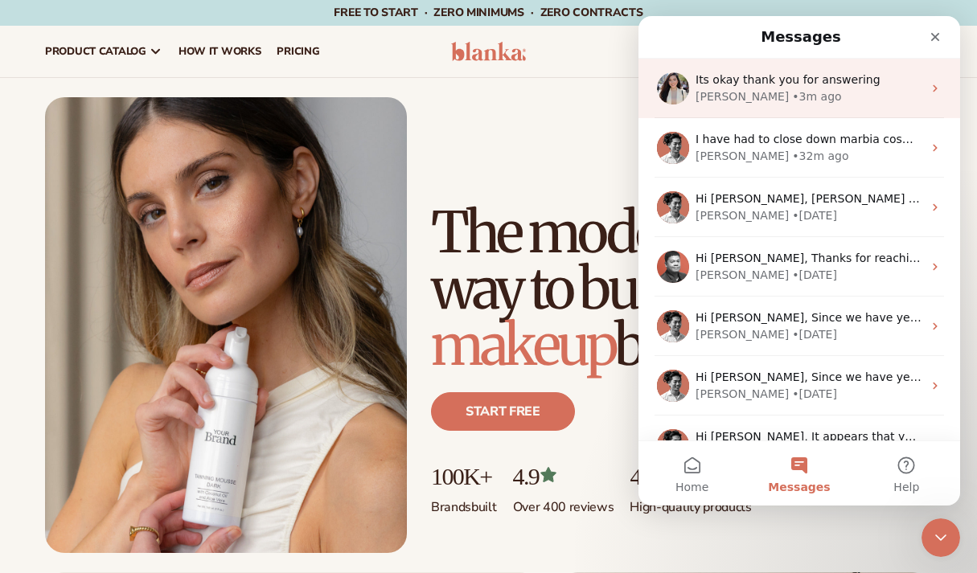
click at [759, 84] on span "Its okay thank you for answering" at bounding box center [787, 79] width 185 height 13
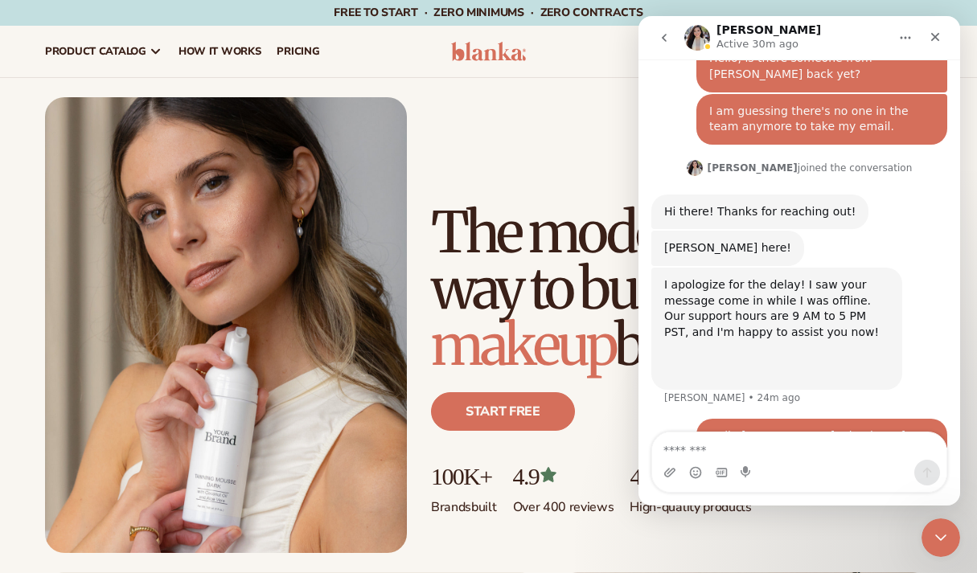
scroll to position [1949, 0]
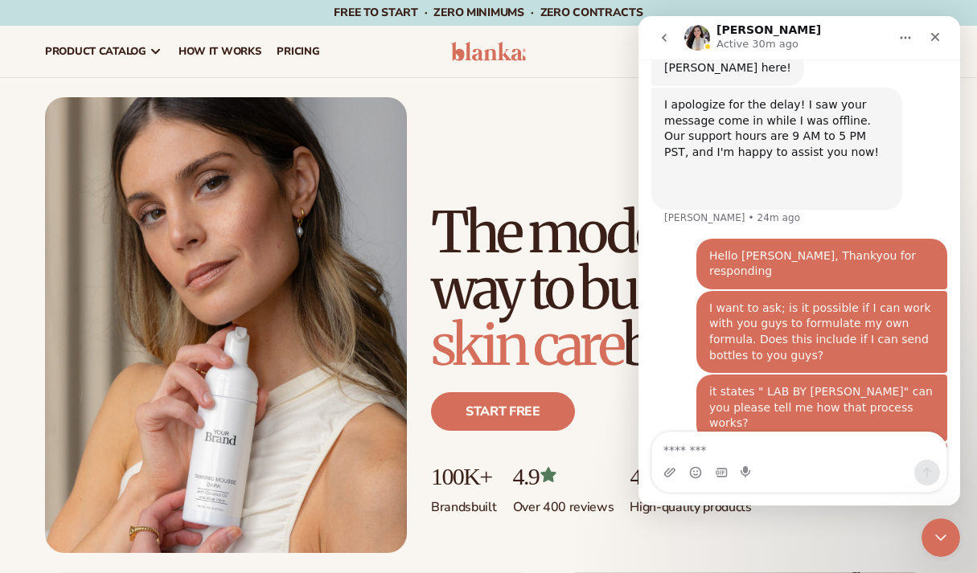
click at [438, 328] on span "skin care" at bounding box center [526, 344] width 191 height 71
click at [666, 41] on icon "go back" at bounding box center [664, 38] width 5 height 8
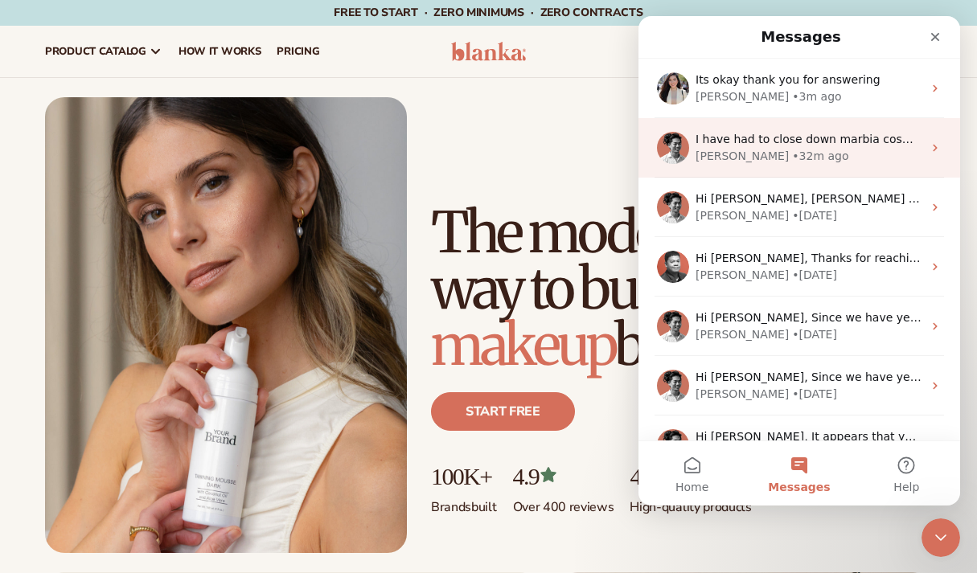
scroll to position [0, 0]
click at [792, 154] on div "• 32m ago" at bounding box center [820, 156] width 56 height 17
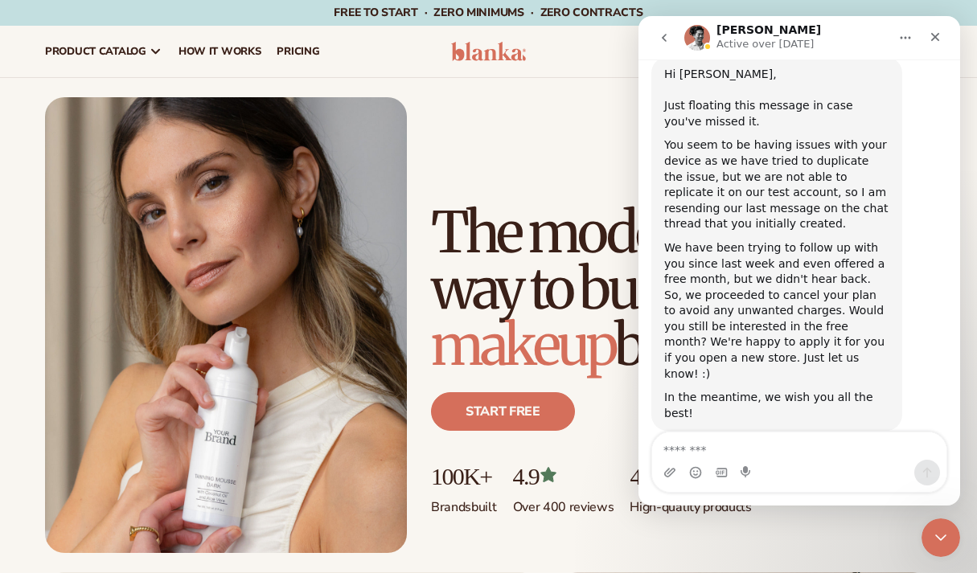
scroll to position [1420, 0]
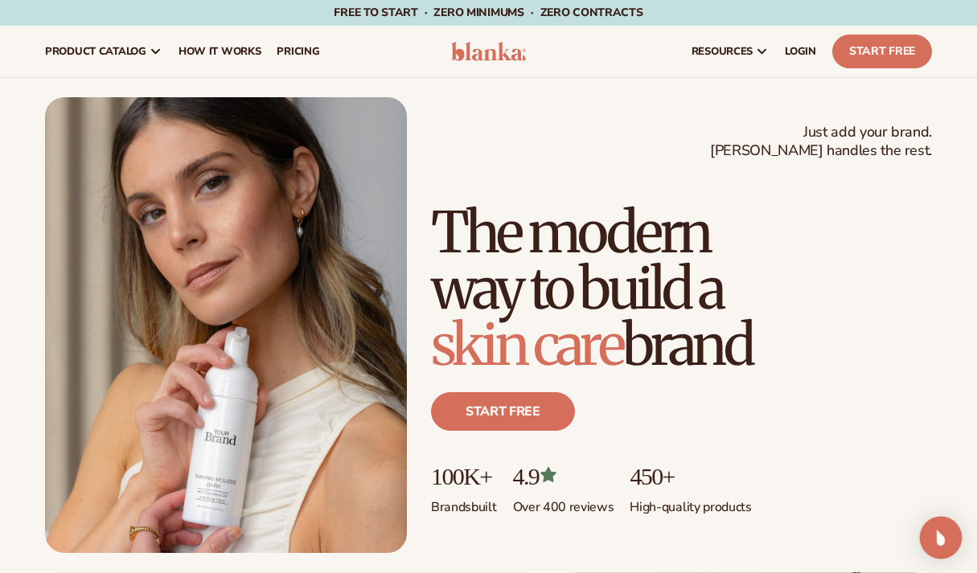
click at [939, 531] on img "Open Intercom Messenger" at bounding box center [940, 537] width 21 height 21
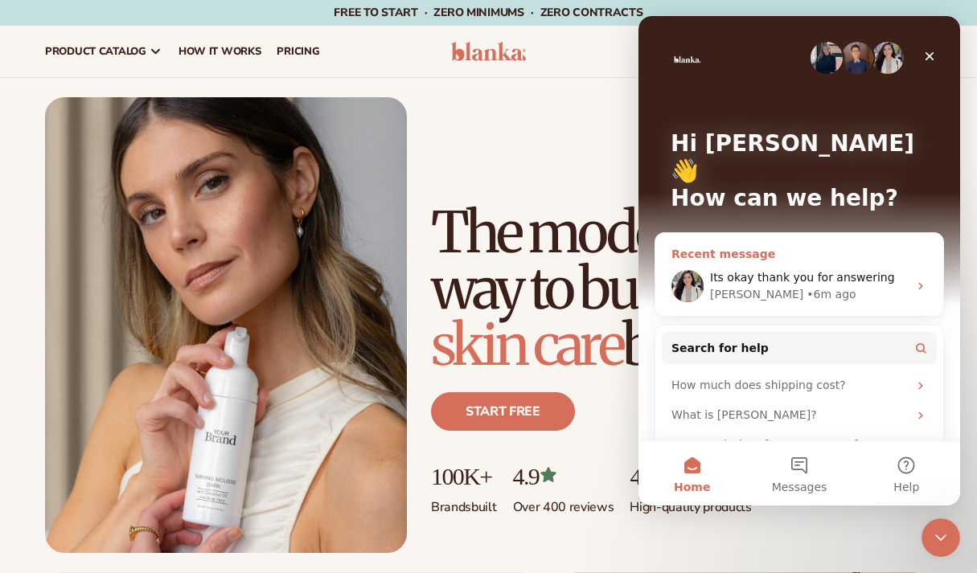
click at [826, 286] on div "Rochelle • 6m ago" at bounding box center [809, 294] width 198 height 17
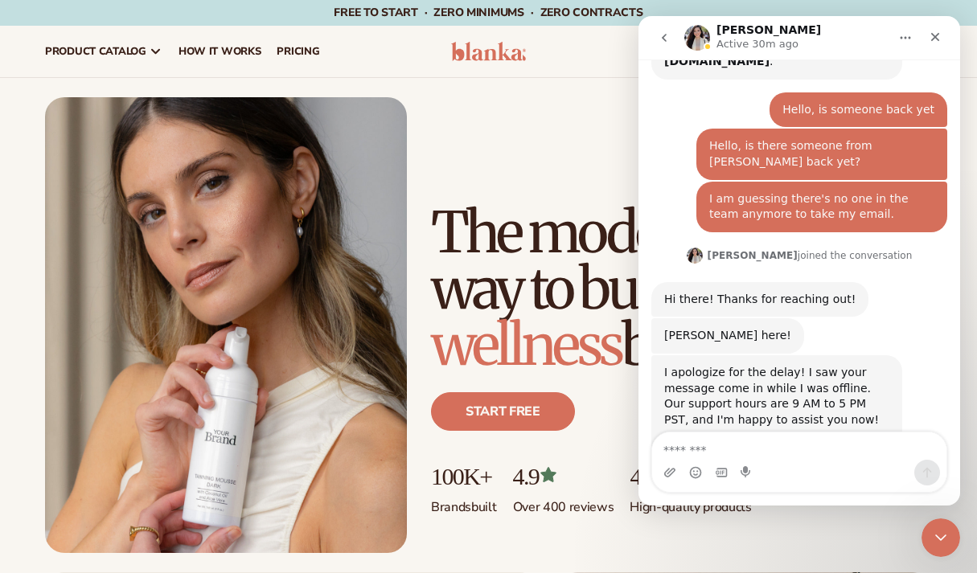
scroll to position [1949, 0]
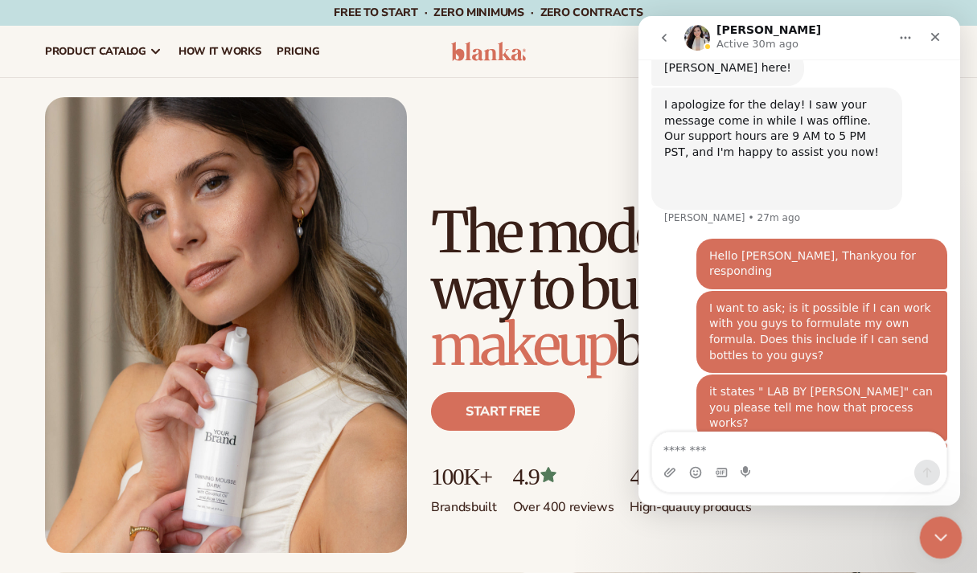
click at [936, 540] on icon "Close Intercom Messenger" at bounding box center [937, 535] width 19 height 19
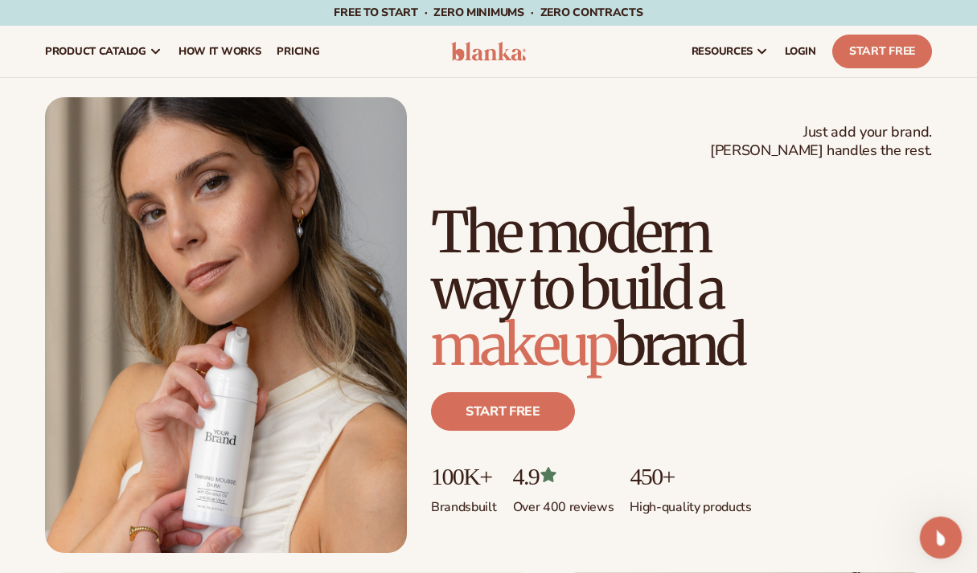
scroll to position [0, 0]
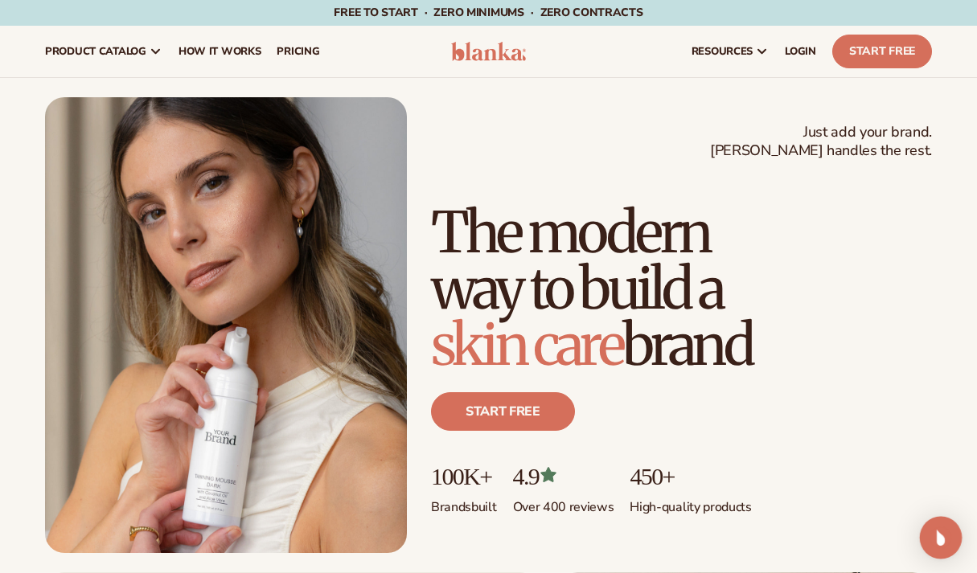
click at [934, 536] on img "Open Intercom Messenger" at bounding box center [940, 537] width 21 height 21
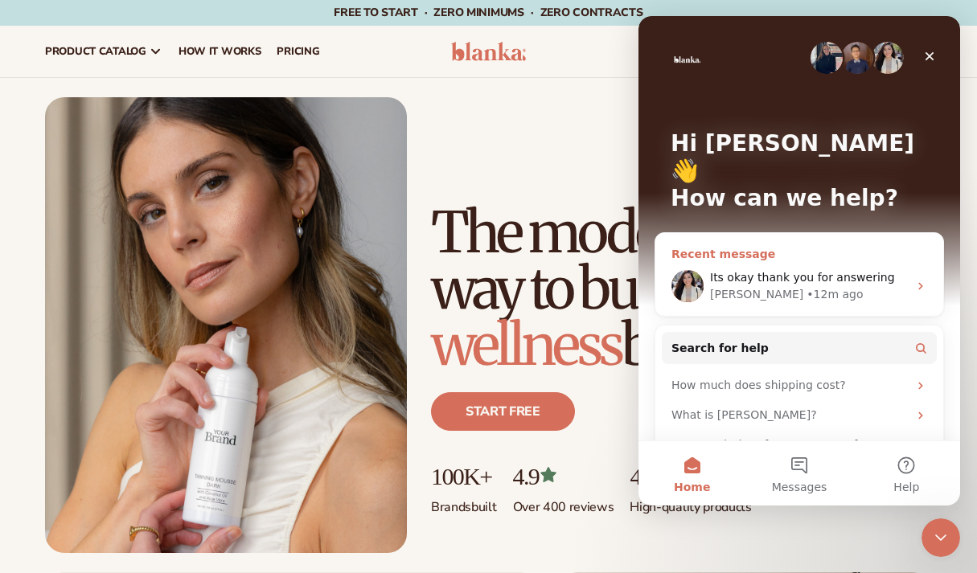
click at [809, 286] on div "[PERSON_NAME] • 12m ago" at bounding box center [809, 294] width 198 height 17
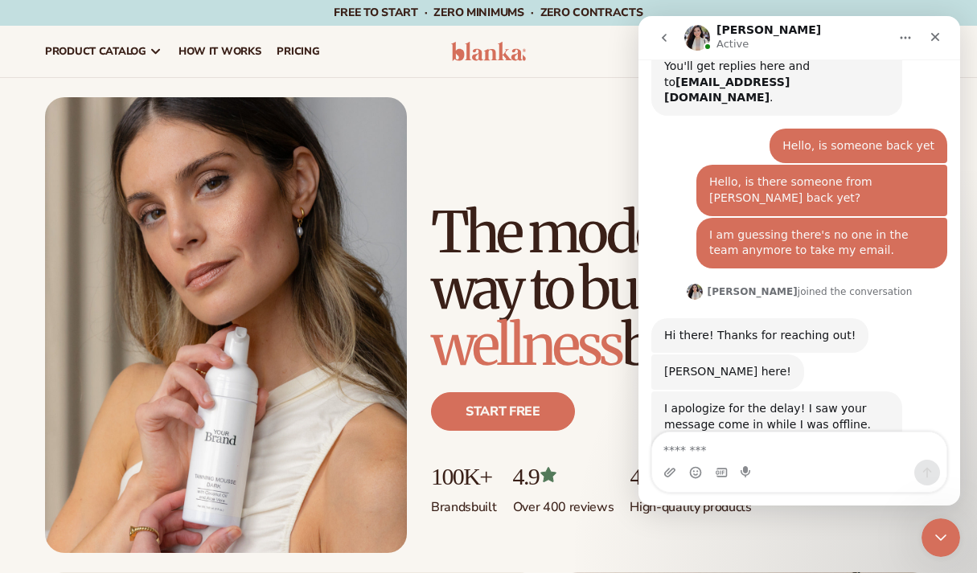
scroll to position [1949, 0]
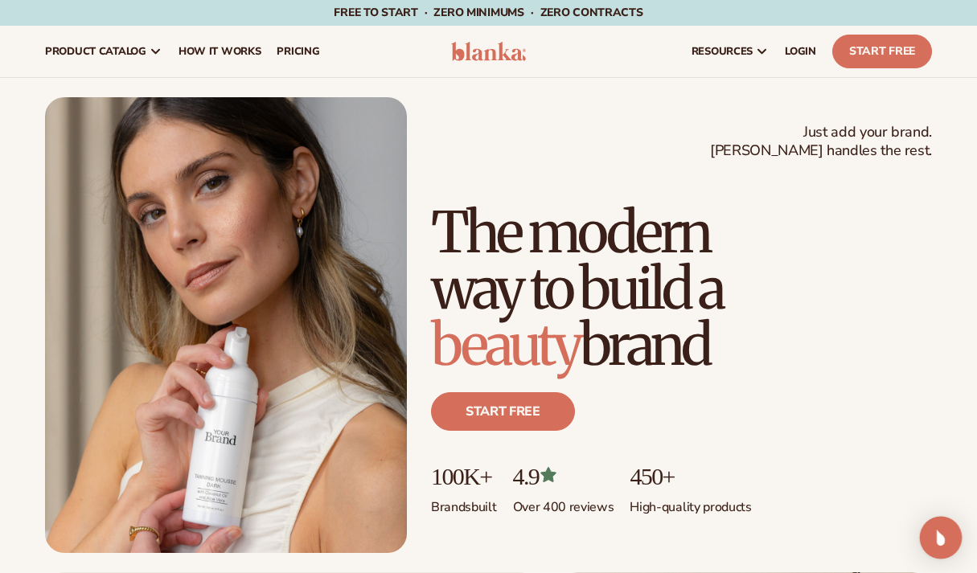
click at [945, 533] on img "Open Intercom Messenger" at bounding box center [940, 537] width 21 height 21
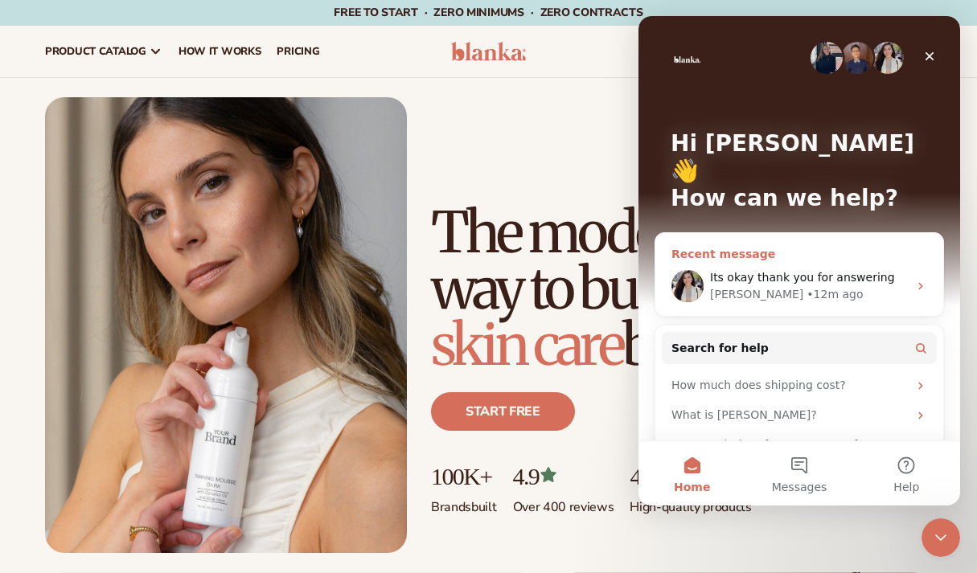
click at [806, 286] on div "• 12m ago" at bounding box center [834, 294] width 56 height 17
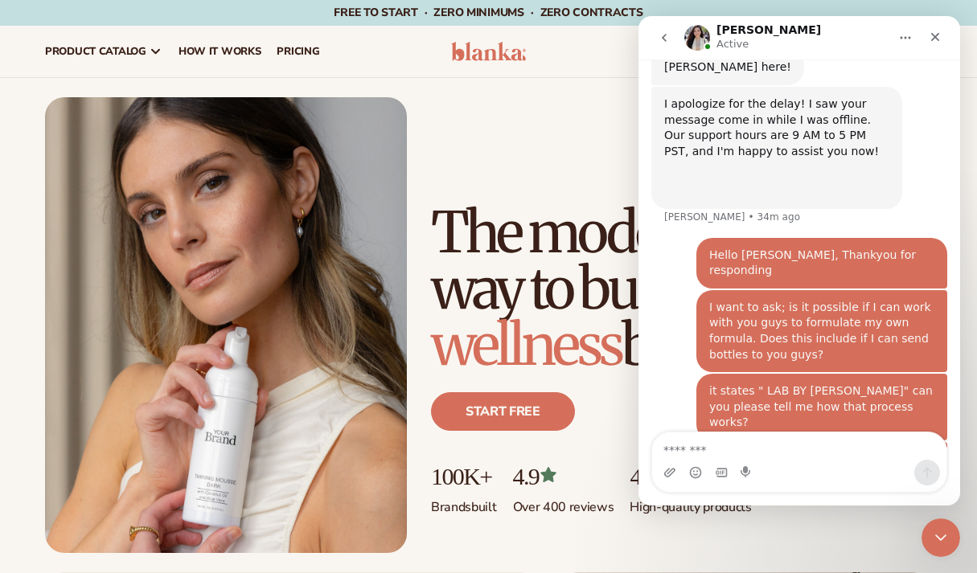
scroll to position [1949, 0]
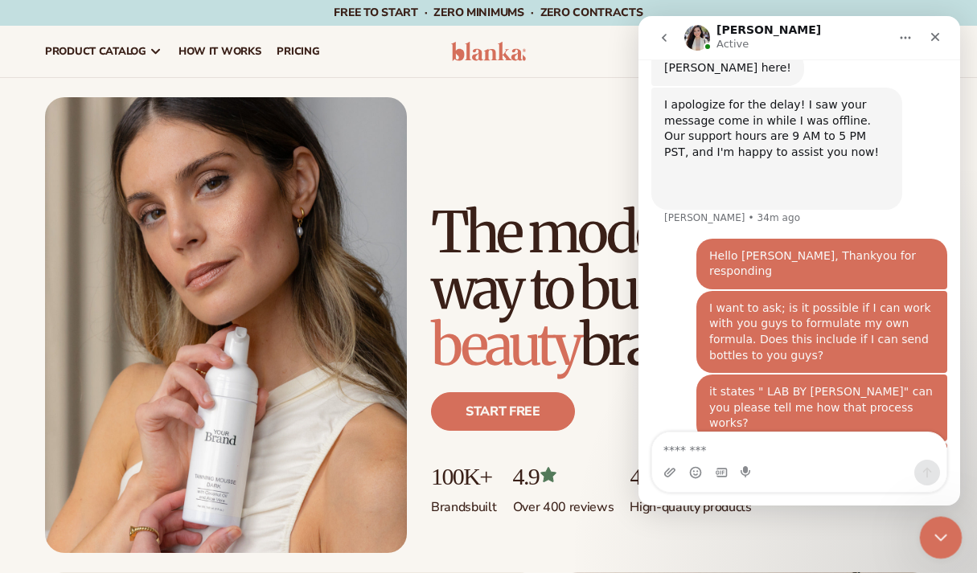
click at [937, 535] on icon "Close Intercom Messenger" at bounding box center [937, 535] width 19 height 19
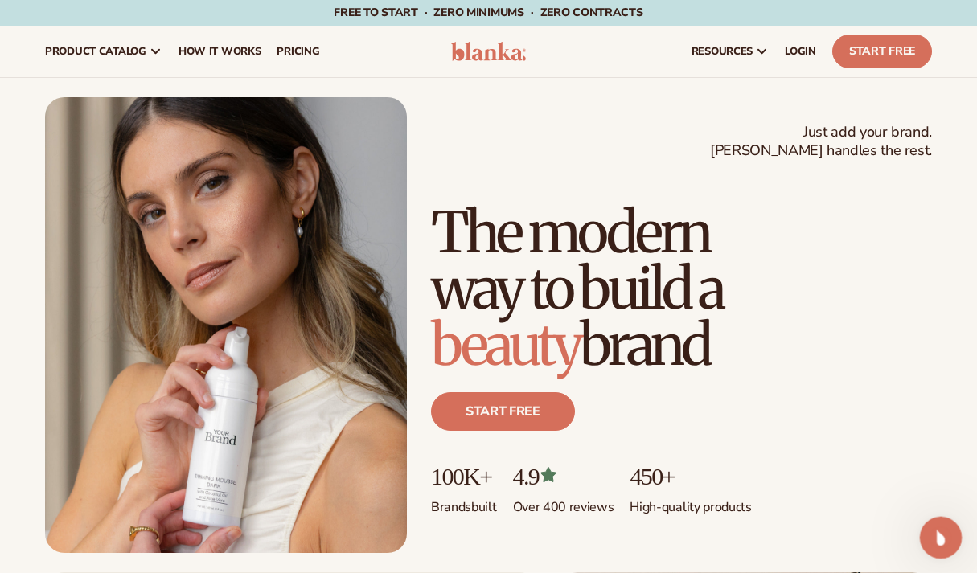
scroll to position [0, 0]
click at [786, 47] on span "LOGIN" at bounding box center [800, 51] width 31 height 13
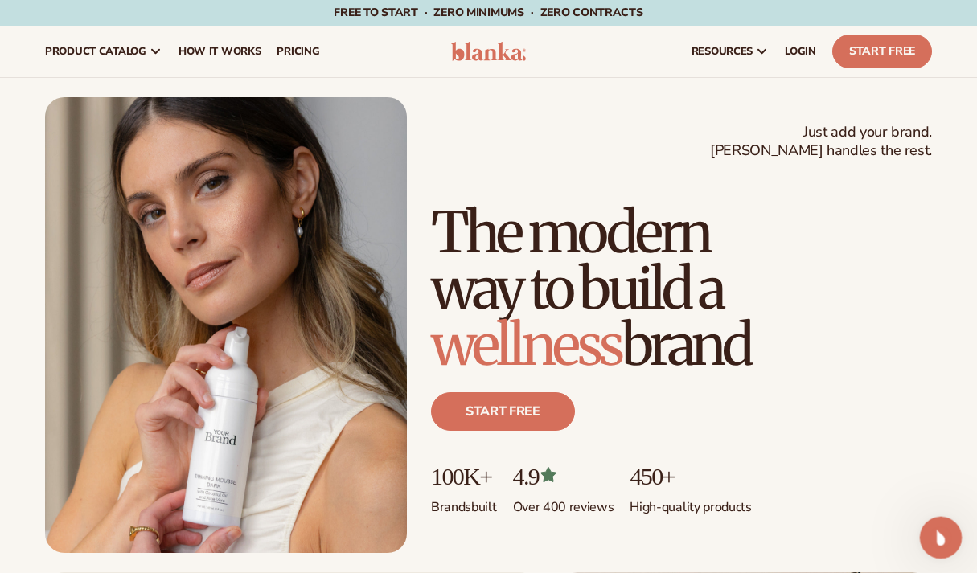
click at [934, 547] on div "Open Intercom Messenger" at bounding box center [938, 535] width 53 height 53
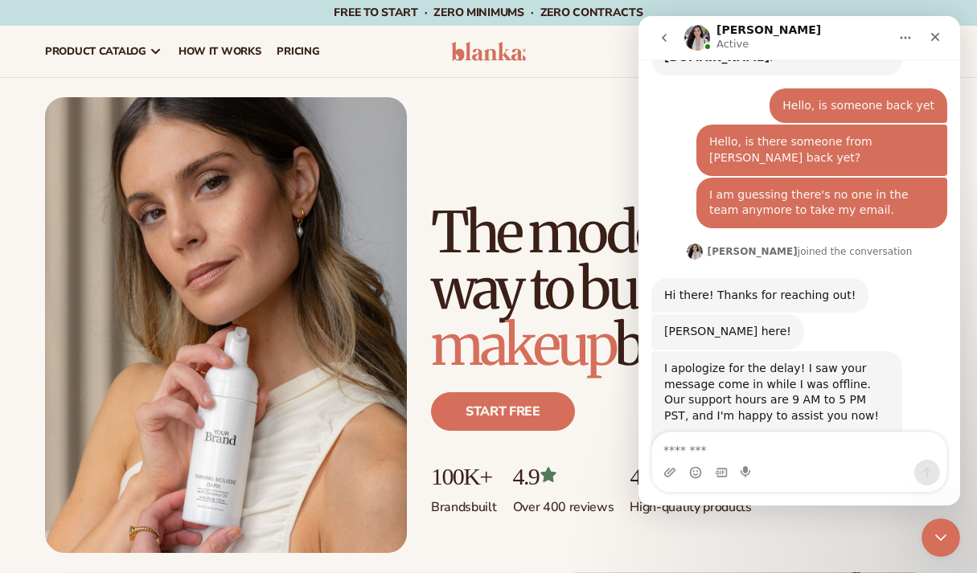
scroll to position [1949, 0]
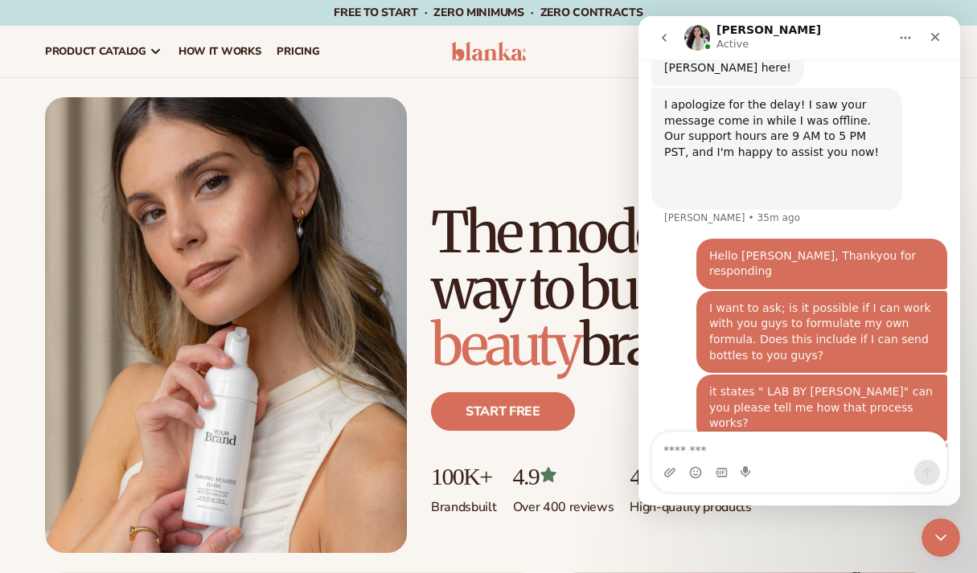
click at [906, 33] on icon "Home" at bounding box center [905, 37] width 13 height 13
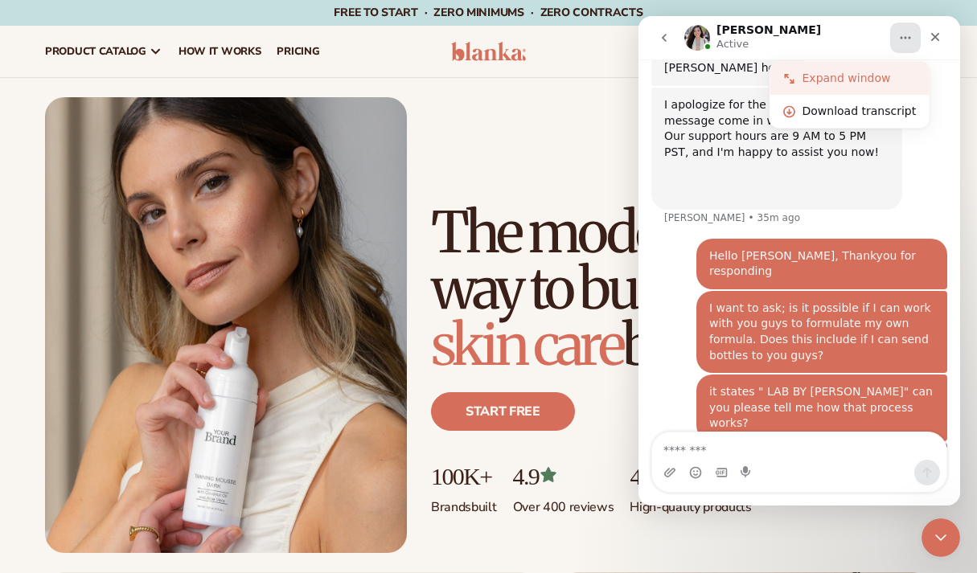
click at [880, 78] on div "Expand window" at bounding box center [859, 78] width 114 height 17
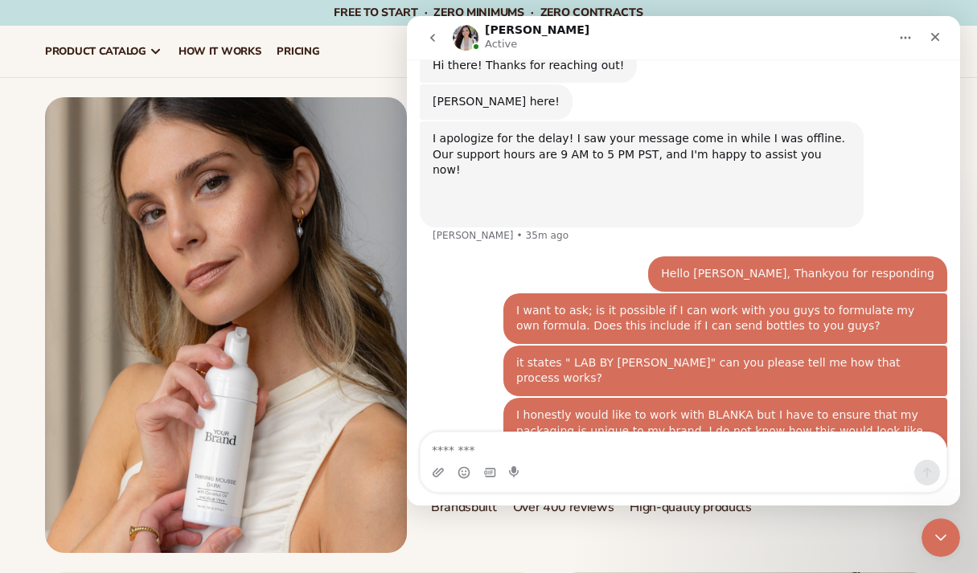
scroll to position [1518, 0]
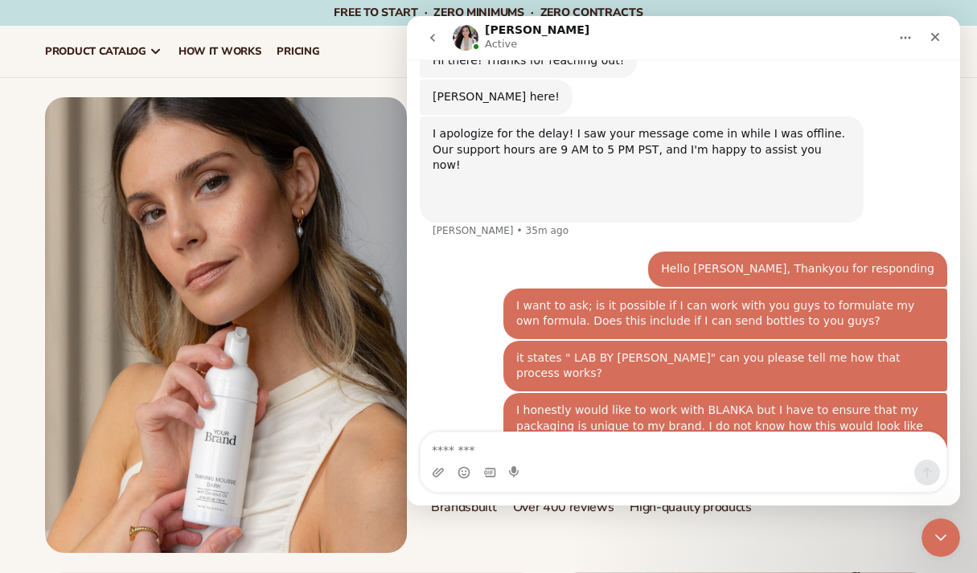
drag, startPoint x: 437, startPoint y: 42, endPoint x: 845, endPoint y: 63, distance: 408.1
click at [437, 42] on icon "go back" at bounding box center [432, 37] width 13 height 13
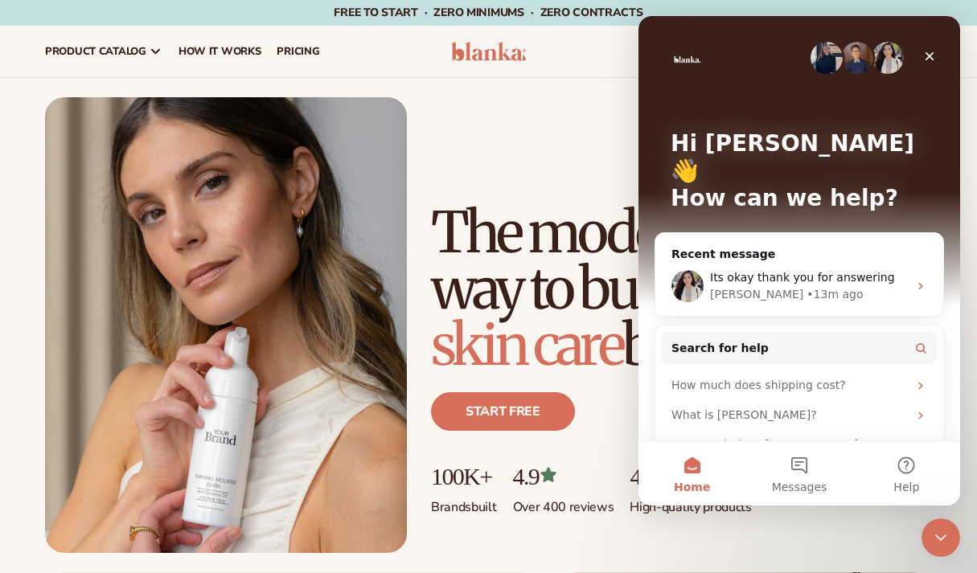
click at [856, 59] on img "Intercom messenger" at bounding box center [857, 58] width 32 height 32
click at [815, 286] on div "Rochelle • 14m ago" at bounding box center [809, 294] width 198 height 17
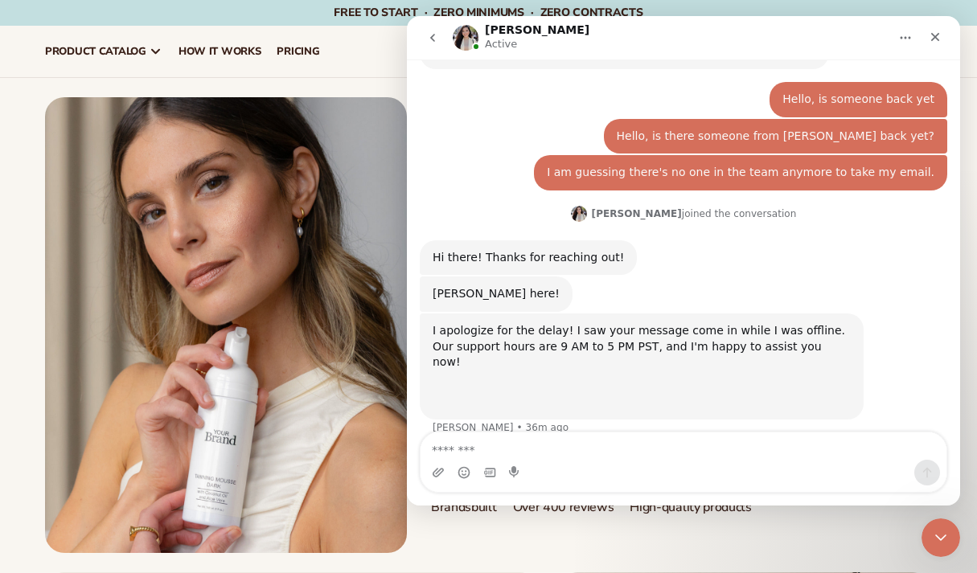
scroll to position [1527, 0]
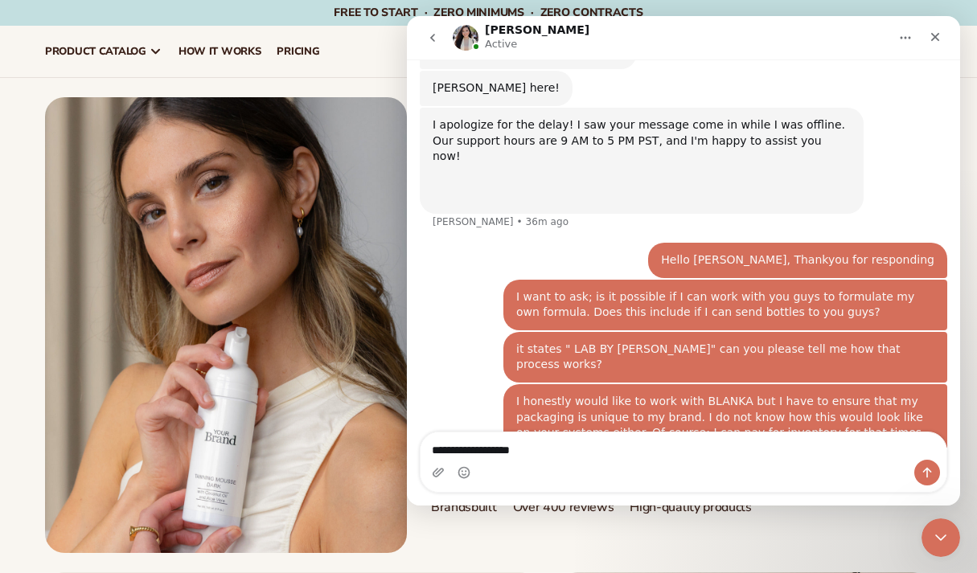
type textarea "**********"
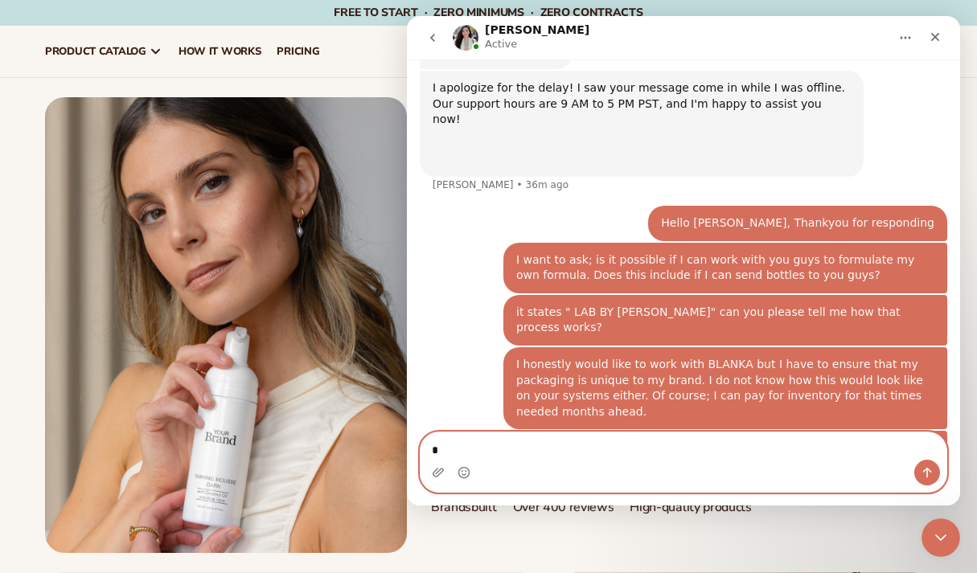
scroll to position [1563, 0]
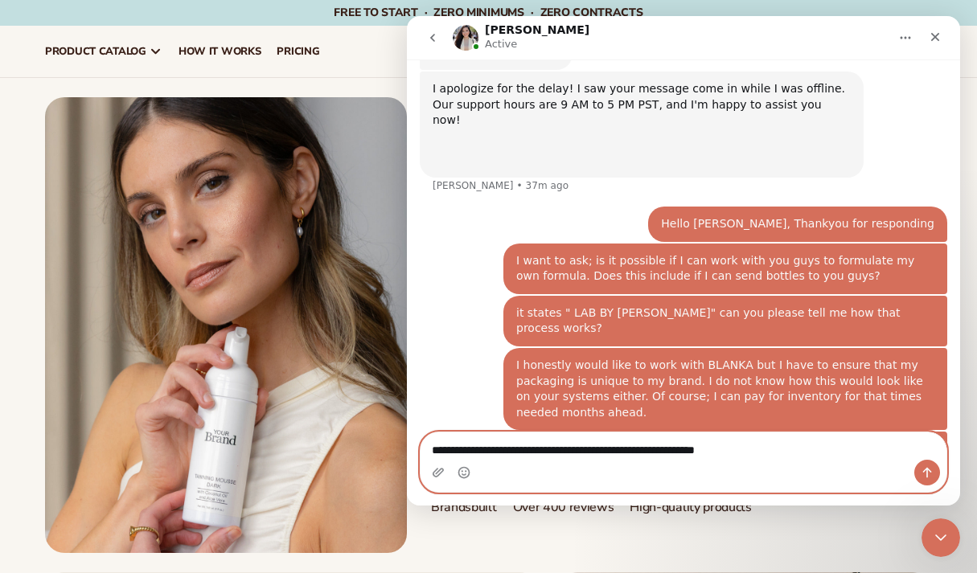
type textarea "**********"
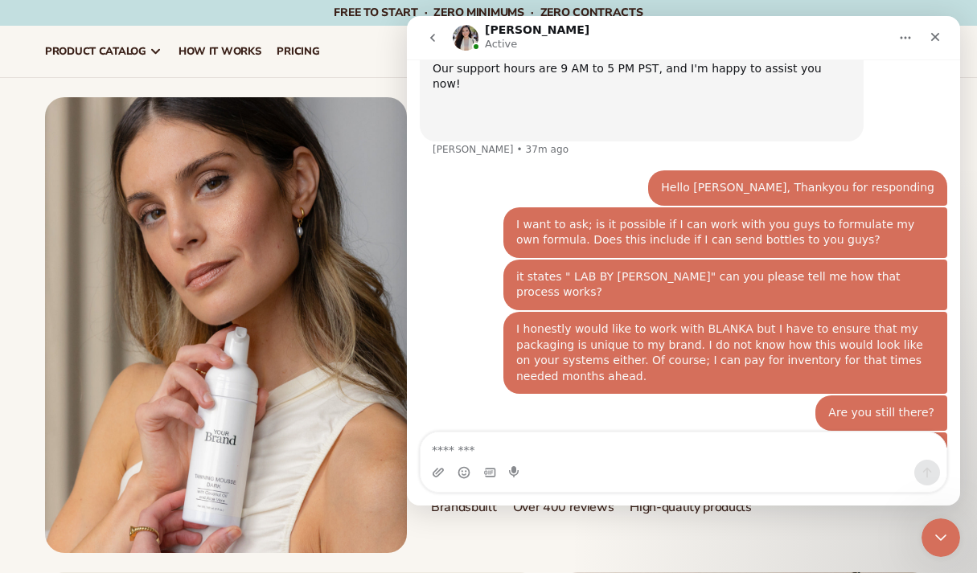
drag, startPoint x: 436, startPoint y: 42, endPoint x: 850, endPoint y: 58, distance: 414.3
click at [436, 42] on icon "go back" at bounding box center [432, 37] width 13 height 13
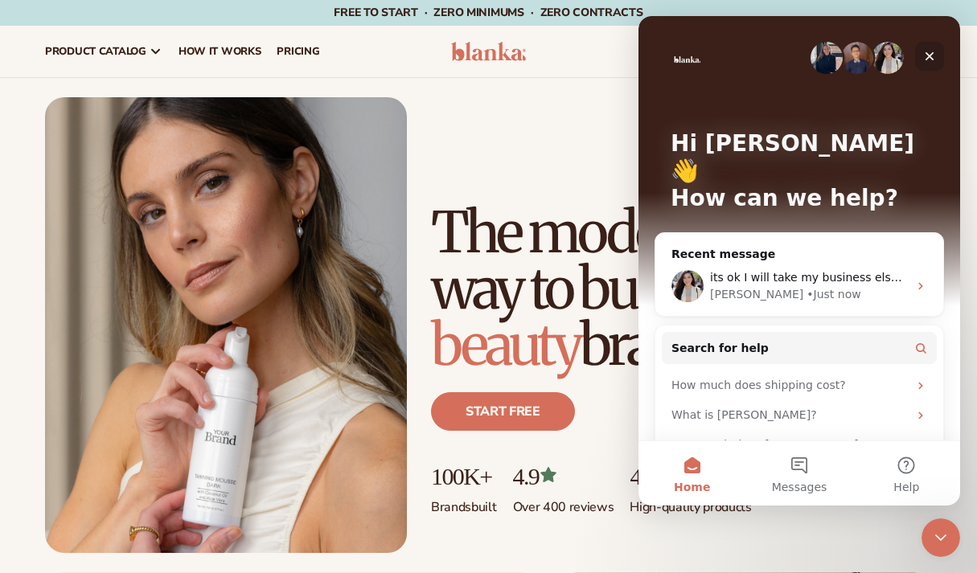
drag, startPoint x: 930, startPoint y: 50, endPoint x: 1569, endPoint y: 92, distance: 640.4
click at [930, 50] on icon "Close" at bounding box center [929, 56] width 13 height 13
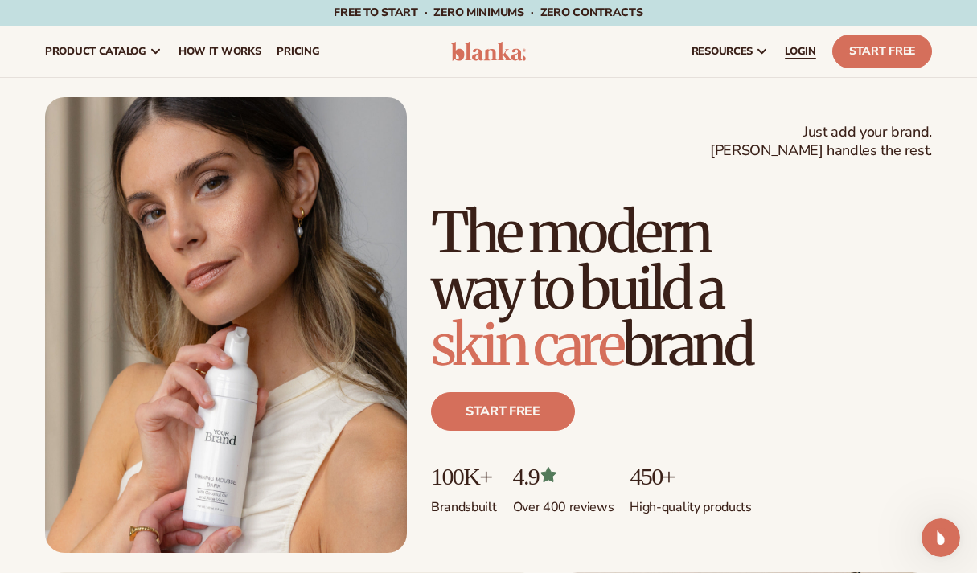
click at [797, 51] on span "LOGIN" at bounding box center [800, 51] width 31 height 13
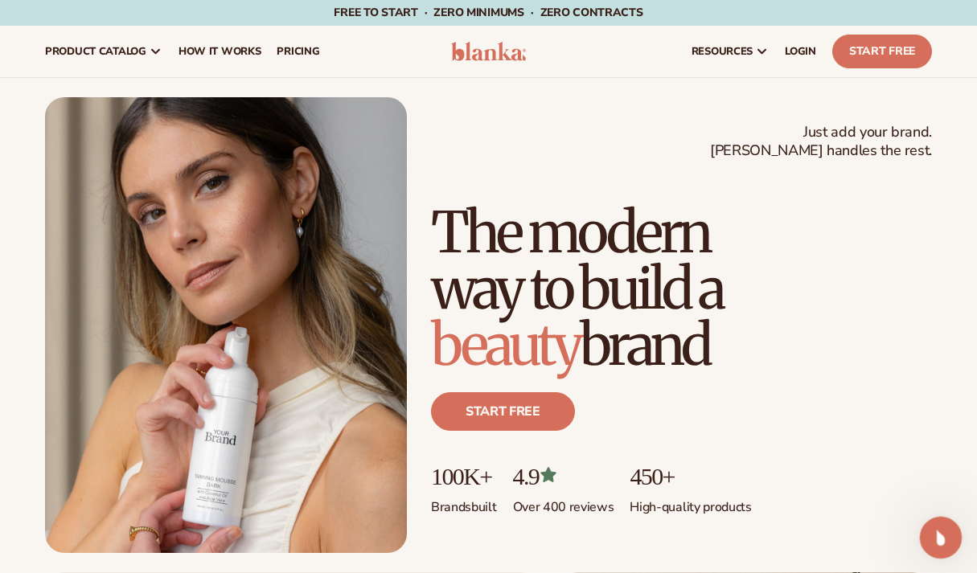
click at [939, 544] on icon "Open Intercom Messenger" at bounding box center [938, 535] width 27 height 27
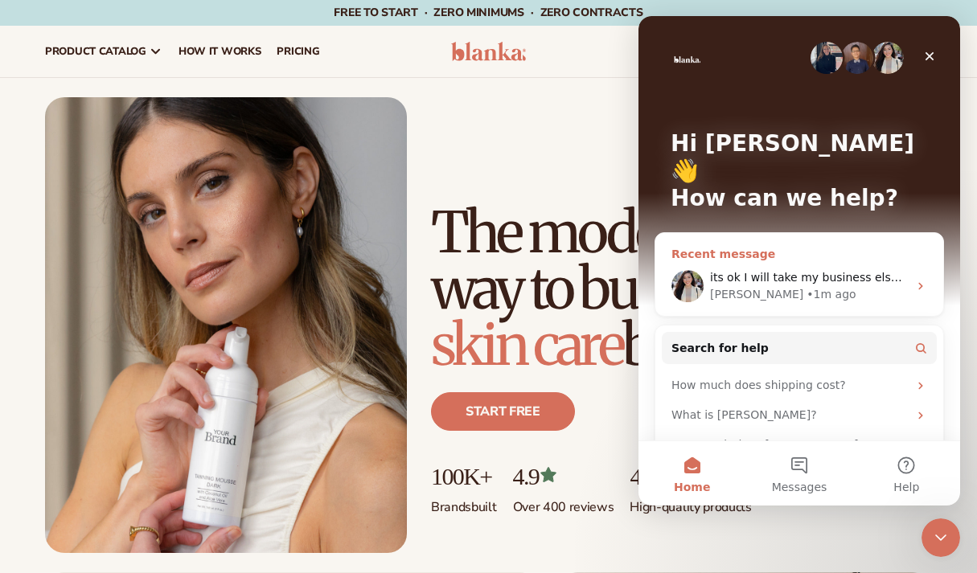
click at [810, 286] on div "Rochelle • 1m ago" at bounding box center [809, 294] width 198 height 17
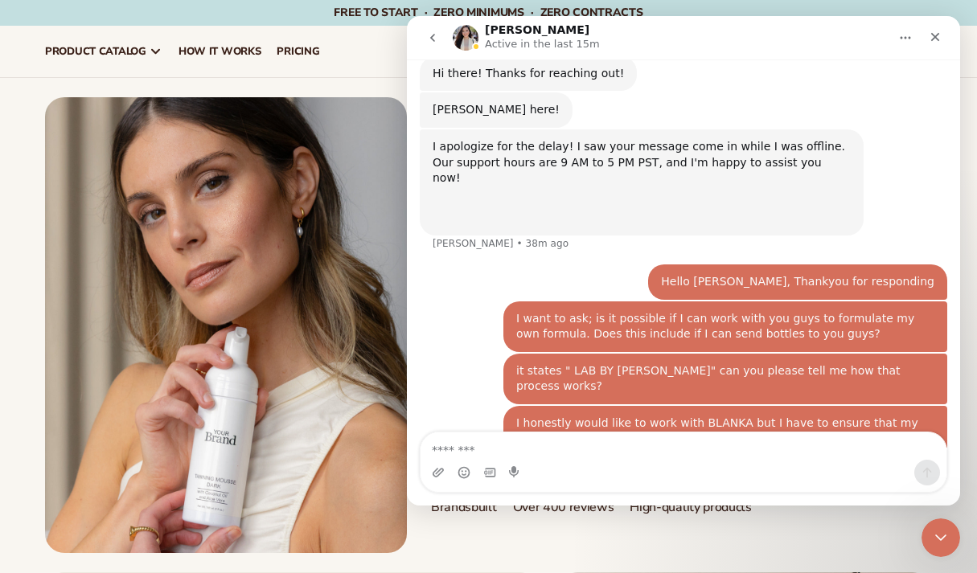
scroll to position [1636, 0]
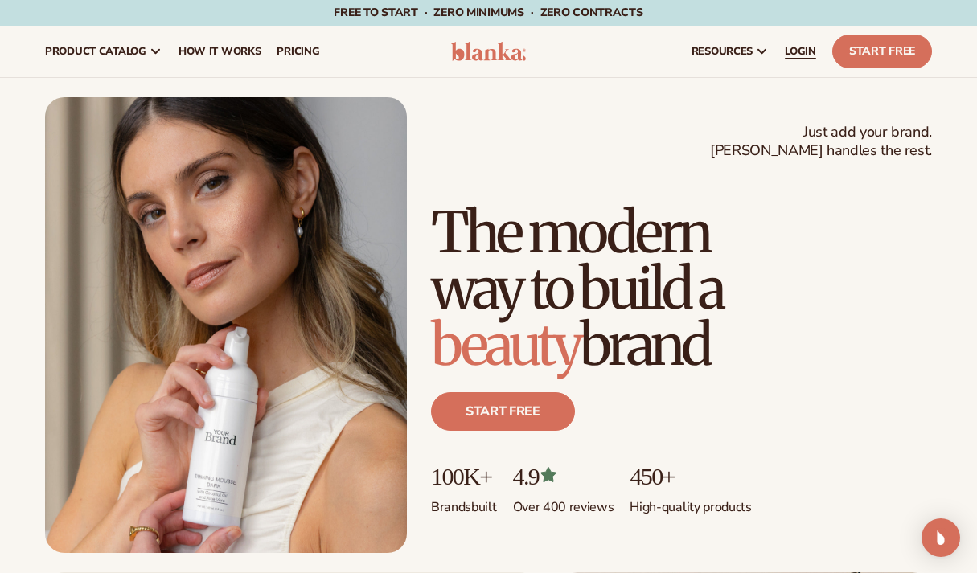
click at [799, 53] on span "LOGIN" at bounding box center [800, 51] width 31 height 13
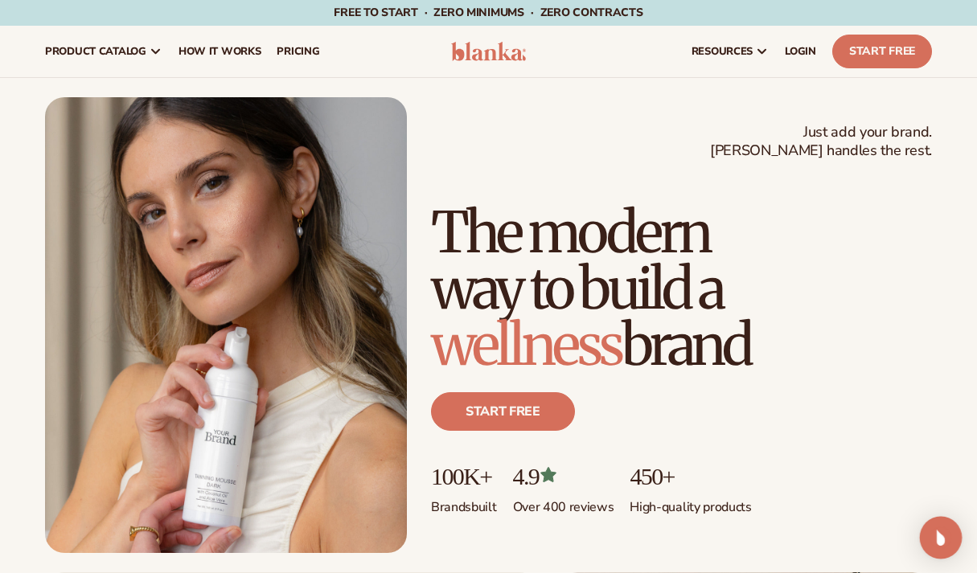
click at [933, 534] on img "Open Intercom Messenger" at bounding box center [940, 537] width 21 height 21
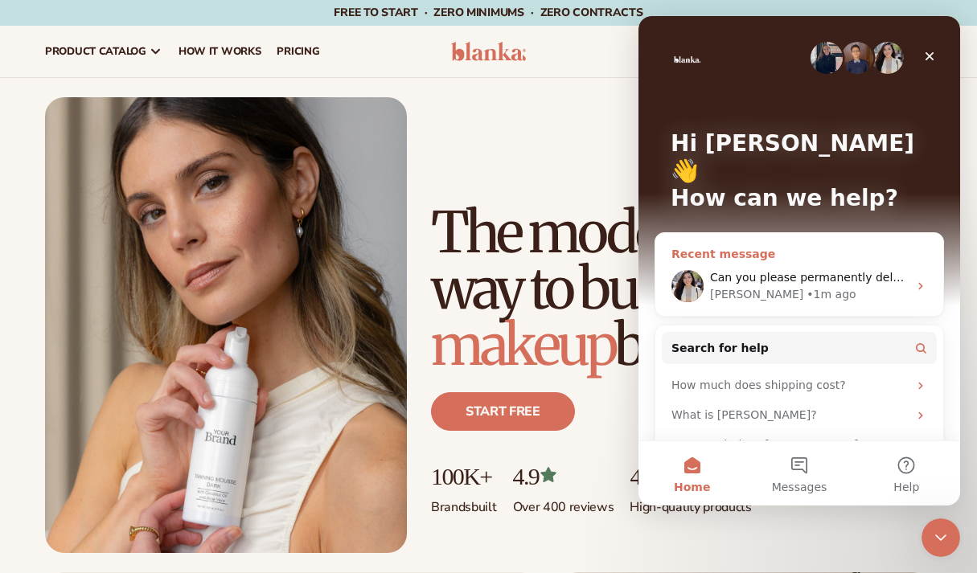
click at [821, 269] on div "Can you please permanently delete this account." at bounding box center [809, 277] width 198 height 17
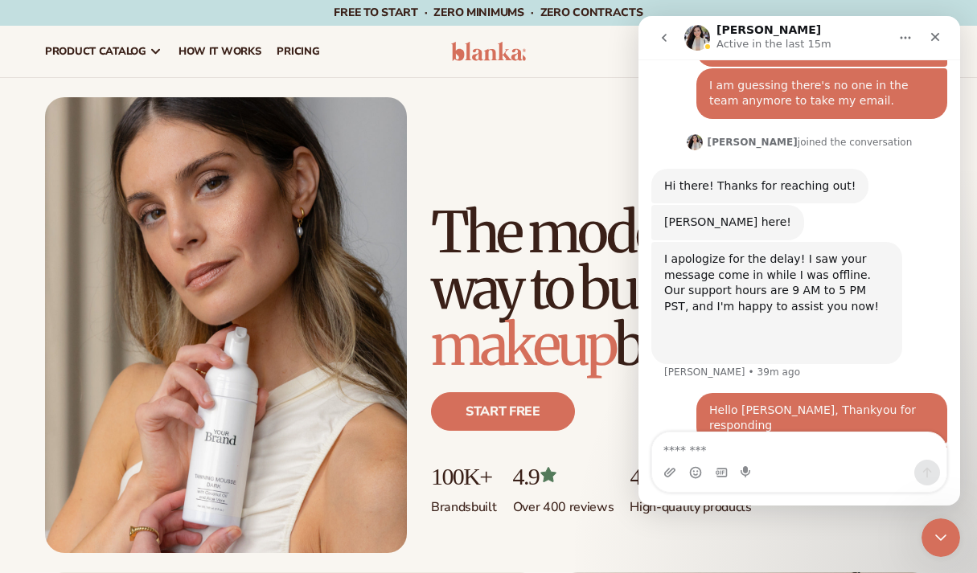
scroll to position [2088, 0]
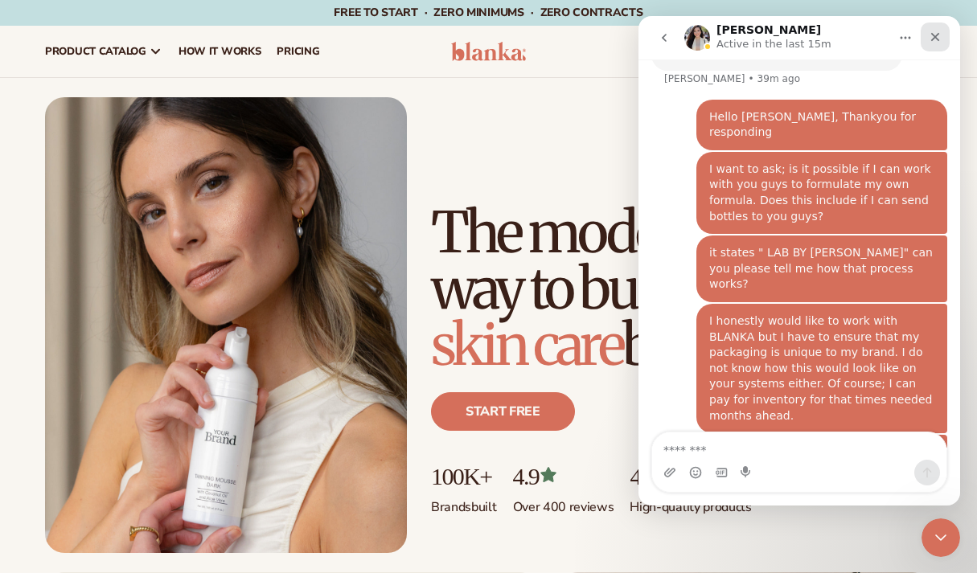
click at [938, 41] on icon "Close" at bounding box center [935, 37] width 9 height 9
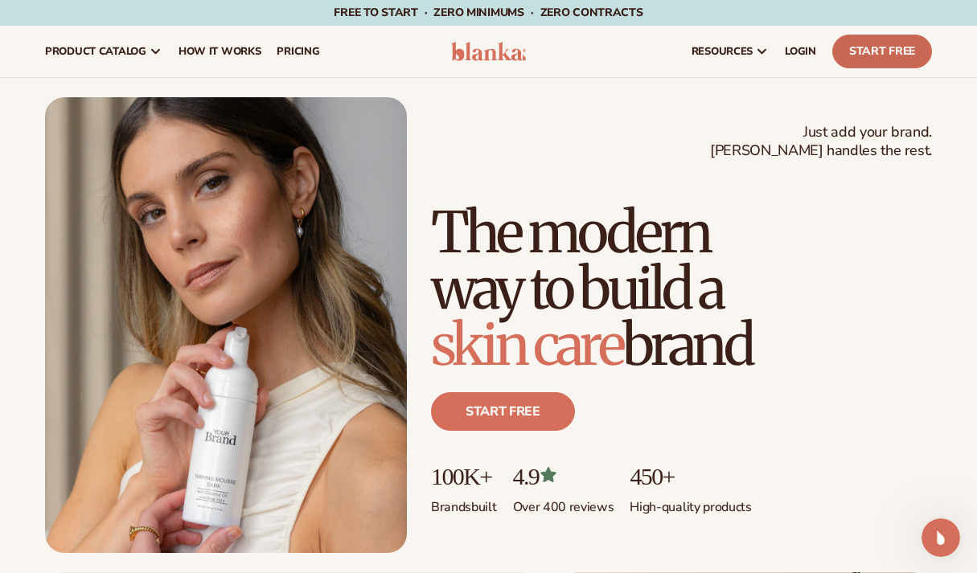
scroll to position [0, 0]
click at [945, 547] on div "Open Intercom Messenger" at bounding box center [941, 538] width 43 height 43
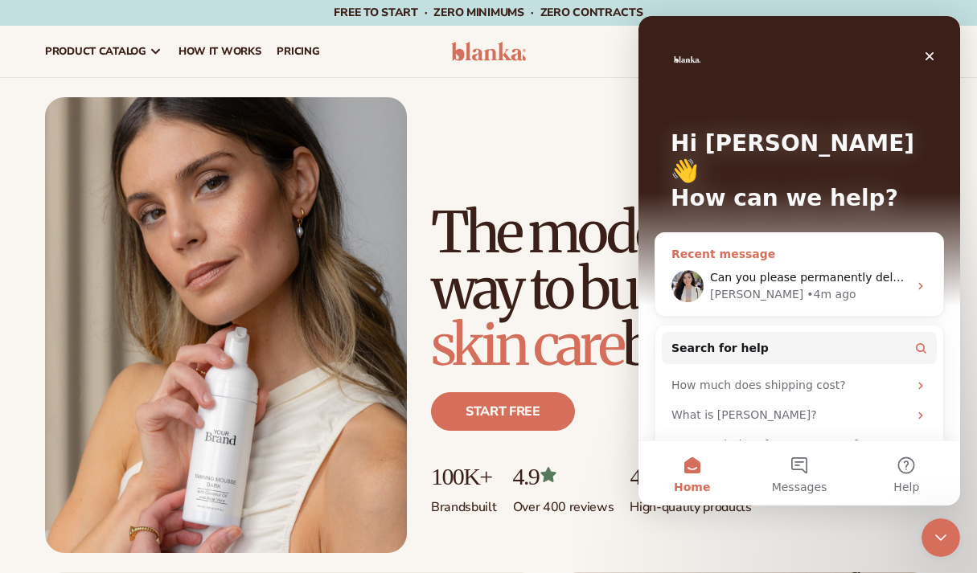
click at [851, 286] on div "[PERSON_NAME] • 4m ago" at bounding box center [809, 294] width 198 height 17
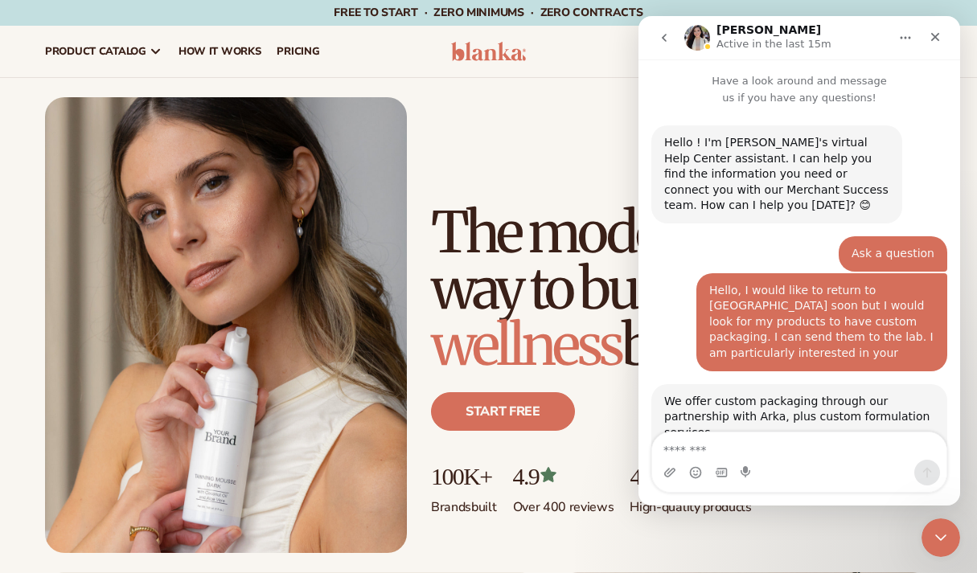
scroll to position [2088, 0]
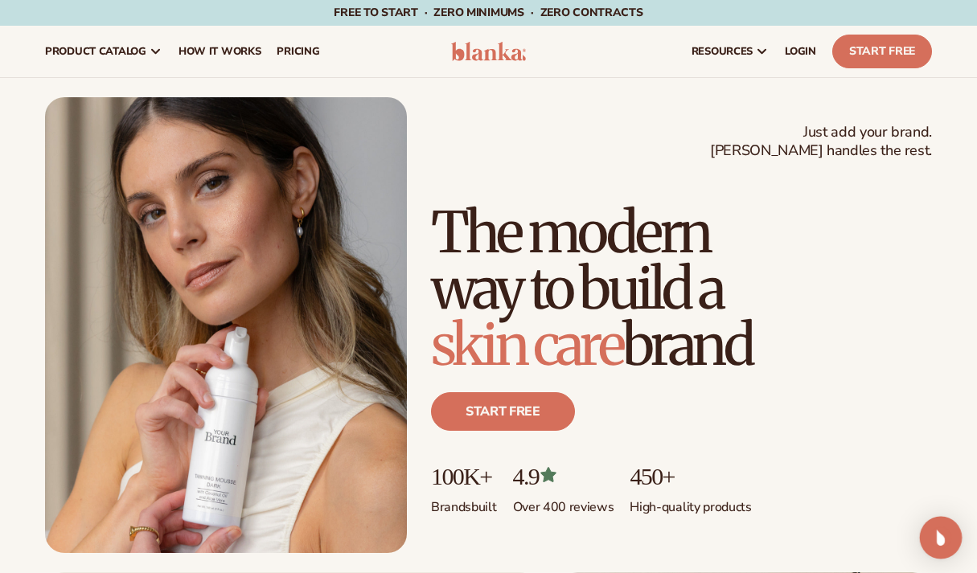
click at [946, 543] on img "Open Intercom Messenger" at bounding box center [940, 537] width 21 height 21
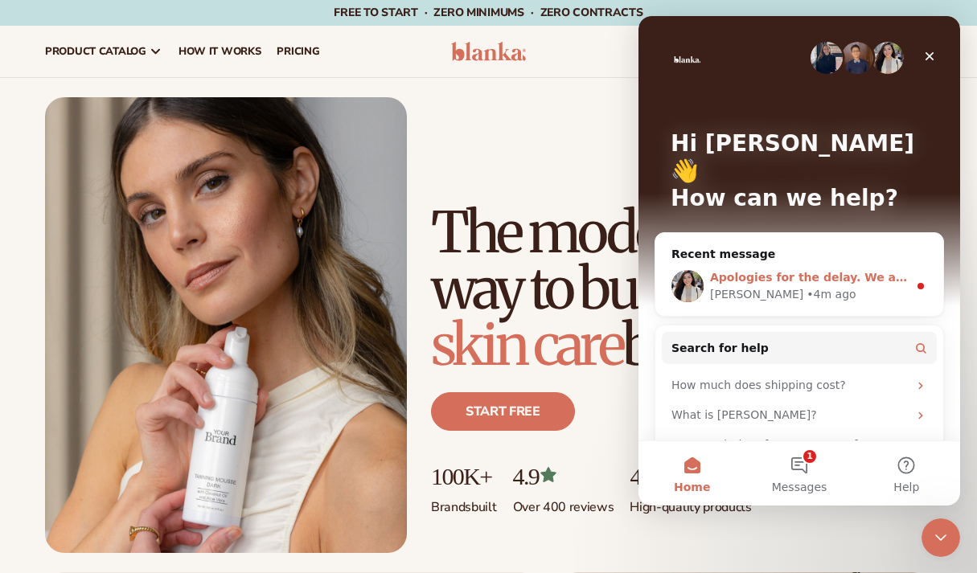
click at [810, 286] on div "[PERSON_NAME] • 4m ago" at bounding box center [809, 294] width 198 height 17
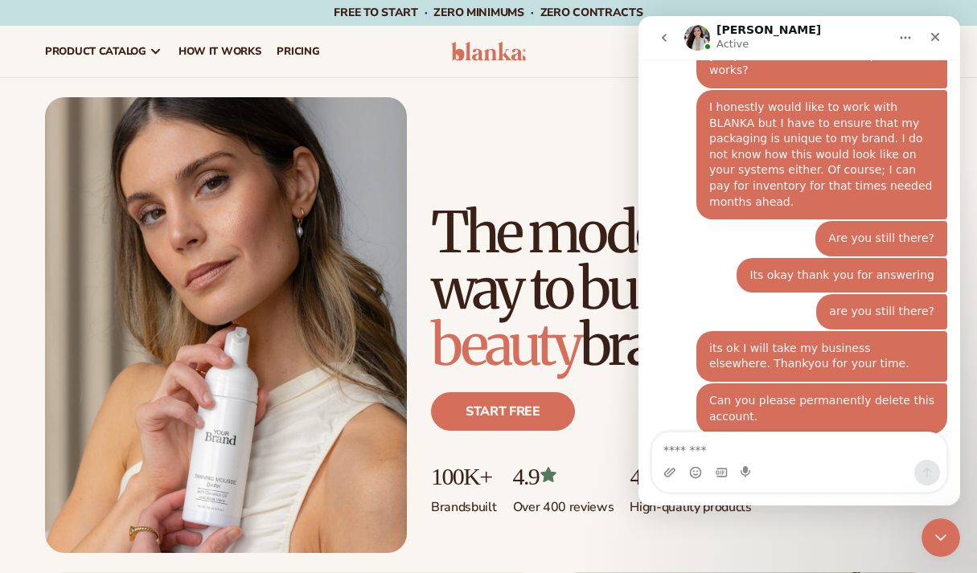
scroll to position [2283, 0]
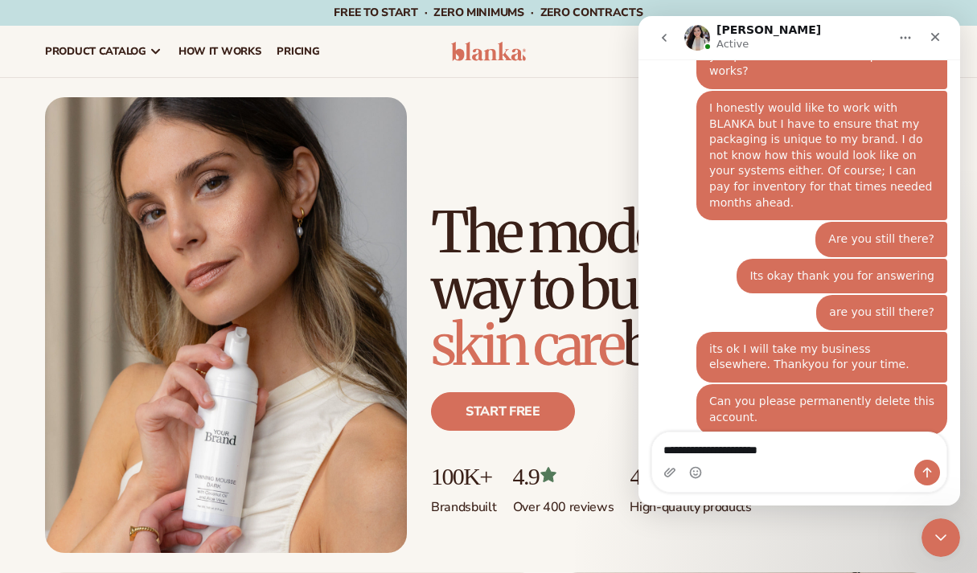
type textarea "**********"
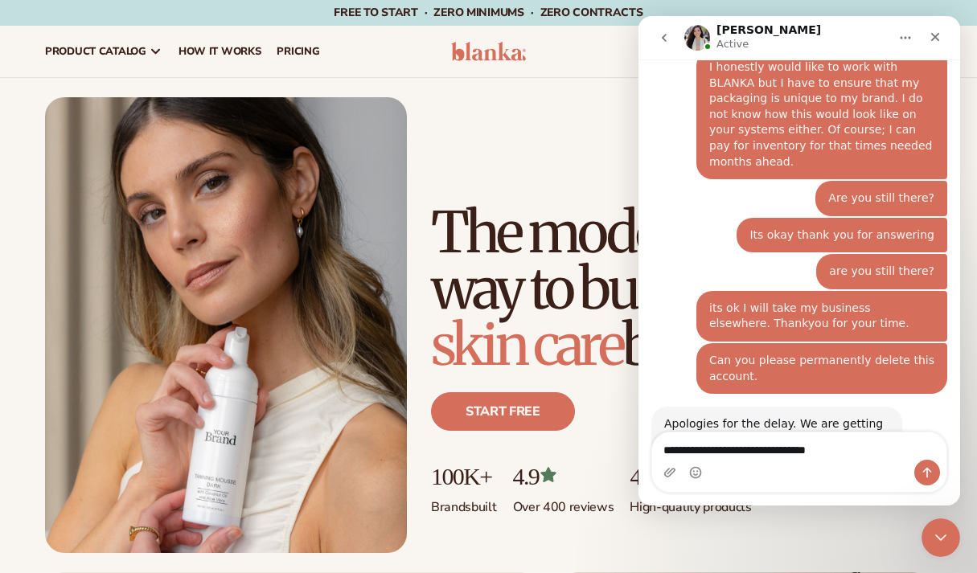
scroll to position [2393, 0]
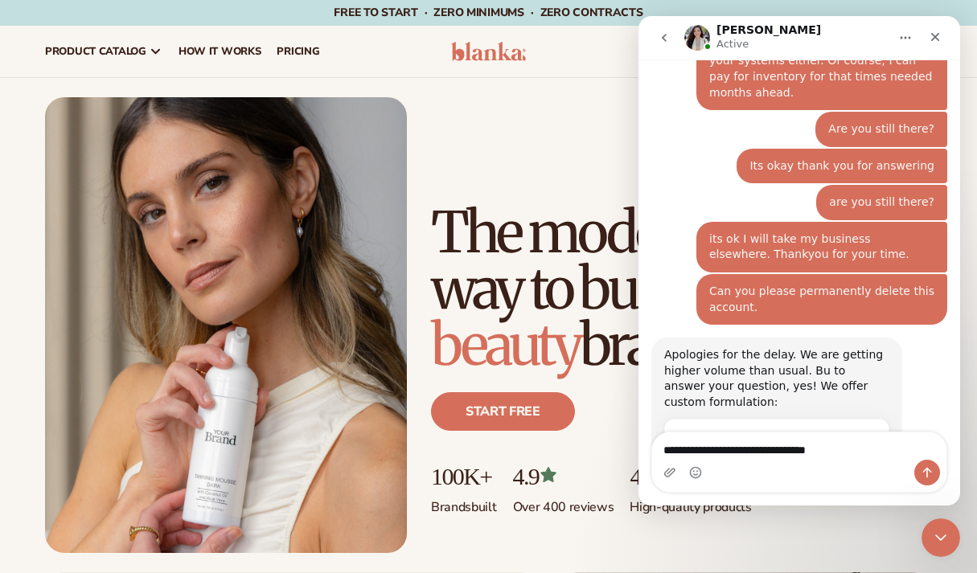
drag, startPoint x: 843, startPoint y: 451, endPoint x: 609, endPoint y: 445, distance: 234.0
click at [638, 445] on html "[PERSON_NAME] Active Have a look around and message us if you have any question…" at bounding box center [799, 261] width 322 height 490
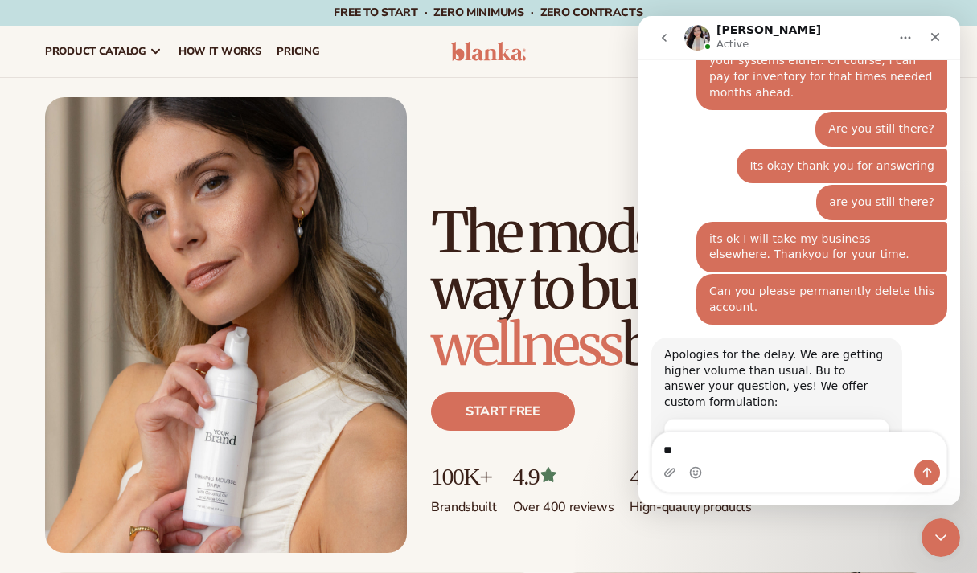
type textarea "*"
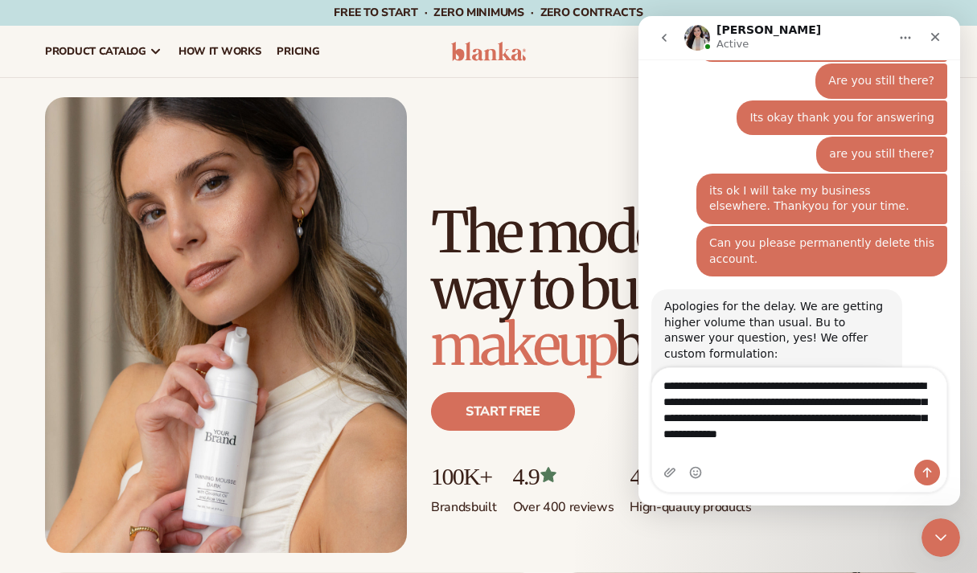
scroll to position [2457, 0]
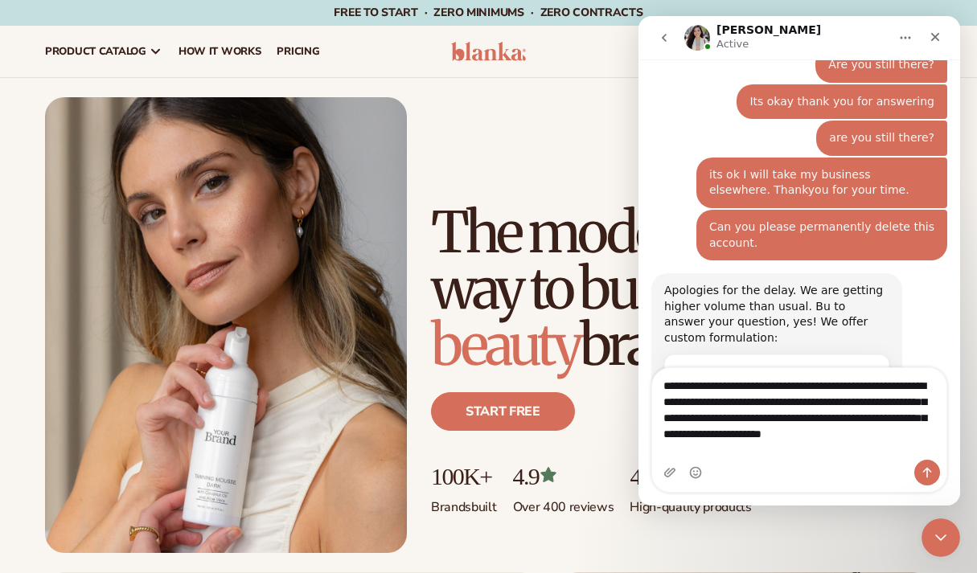
type textarea "**********"
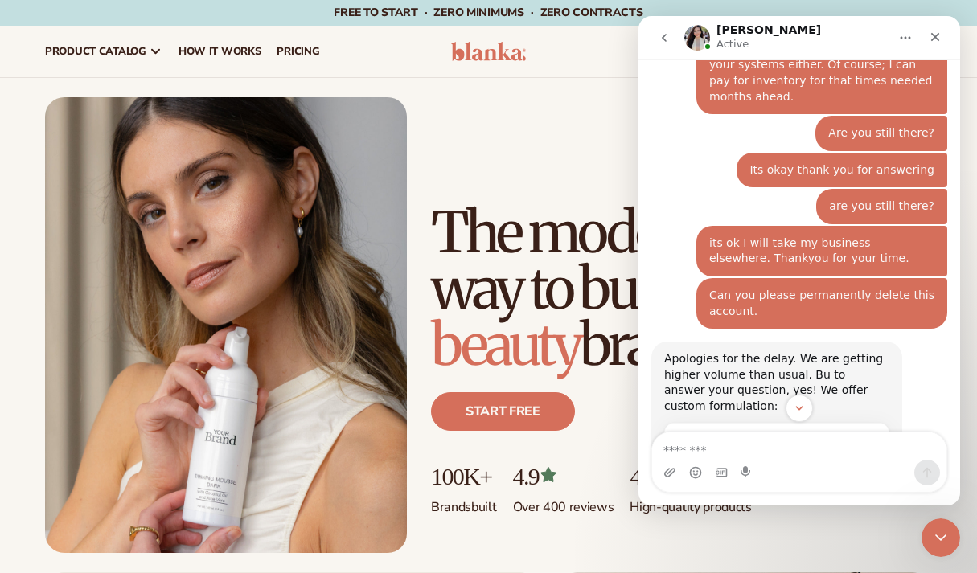
scroll to position [2382, 0]
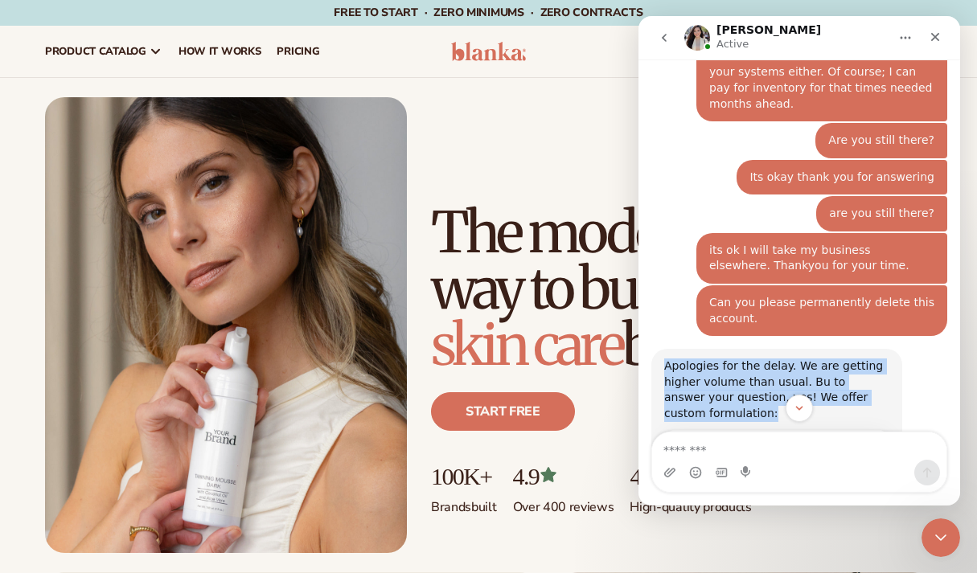
drag, startPoint x: 729, startPoint y: 180, endPoint x: 665, endPoint y: 136, distance: 78.0
click at [665, 359] on div "Apologies for the delay. We are getting higher volume than usual. Bu to answer …" at bounding box center [776, 390] width 225 height 63
copy div "Apologies for the delay. We are getting higher volume than usual. Bu to answer …"
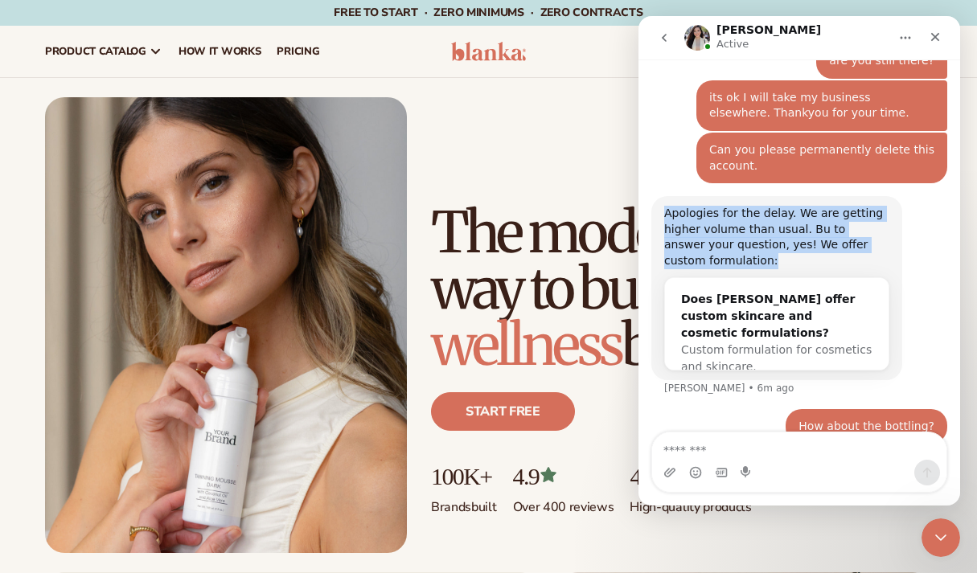
scroll to position [2533, 0]
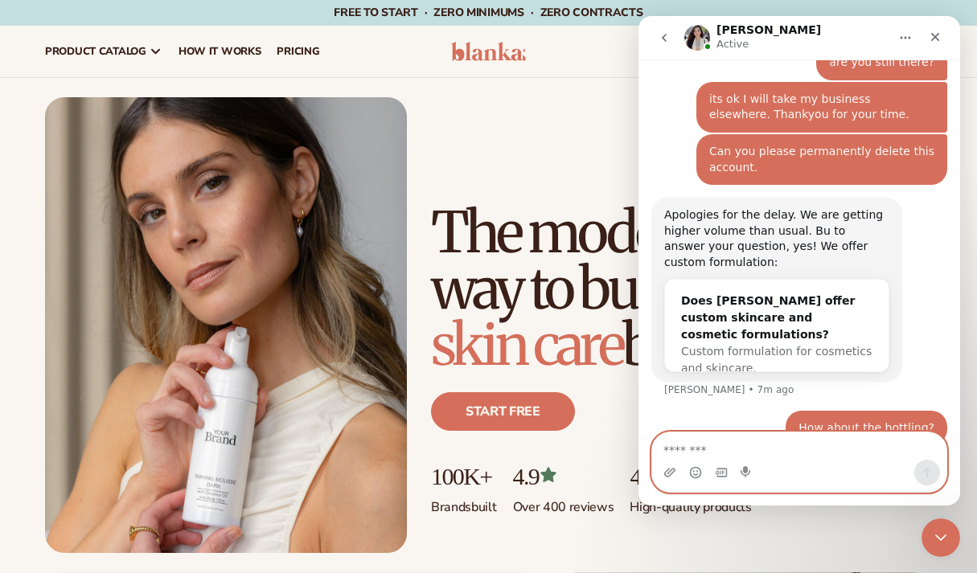
click at [748, 457] on textarea "Message…" at bounding box center [799, 445] width 294 height 27
click at [669, 475] on icon "Upload attachment" at bounding box center [669, 472] width 13 height 13
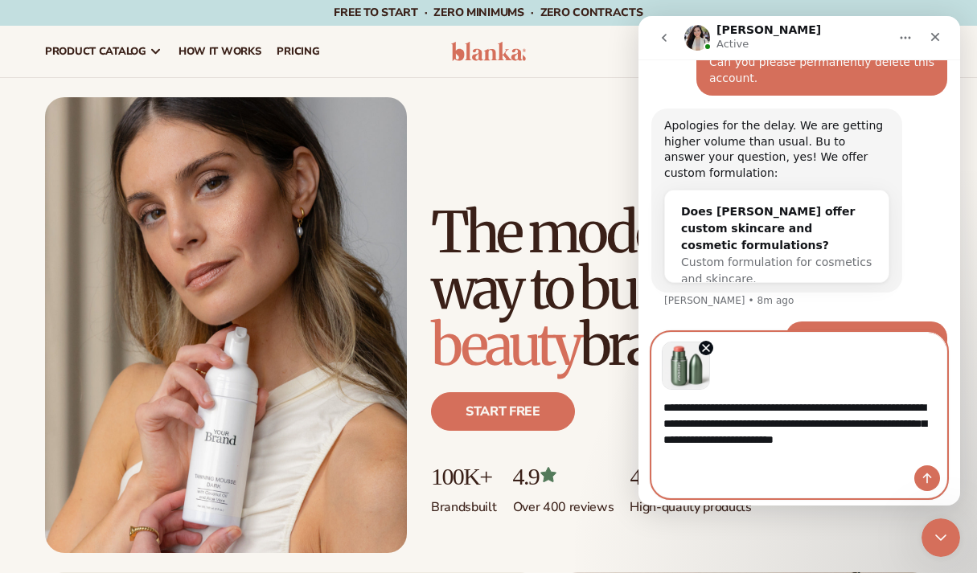
scroll to position [2633, 0]
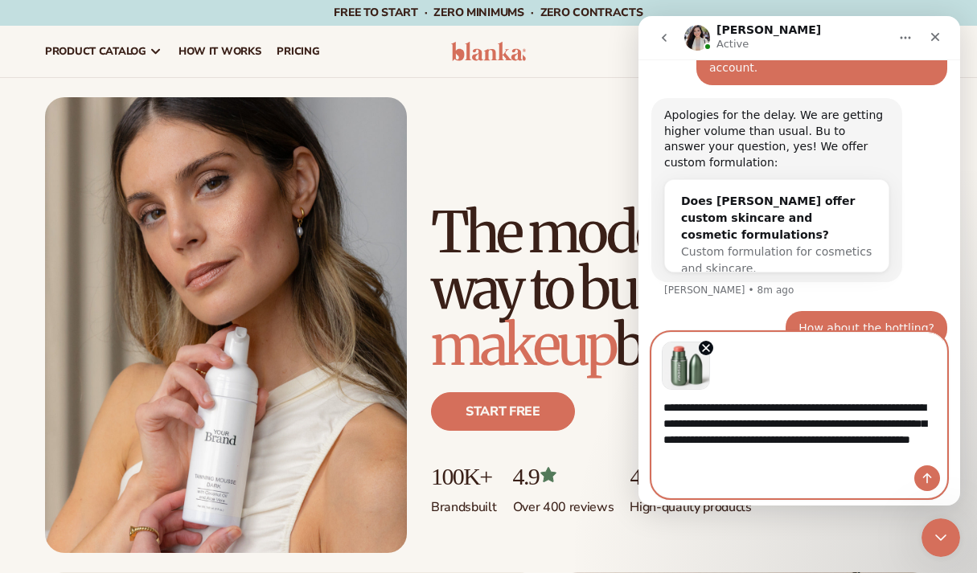
type textarea "**********"
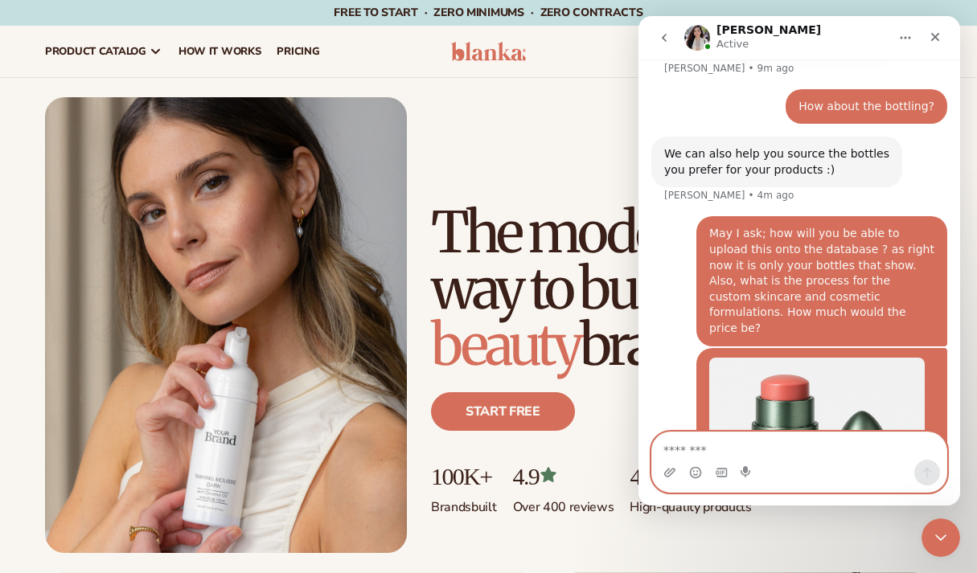
scroll to position [2854, 0]
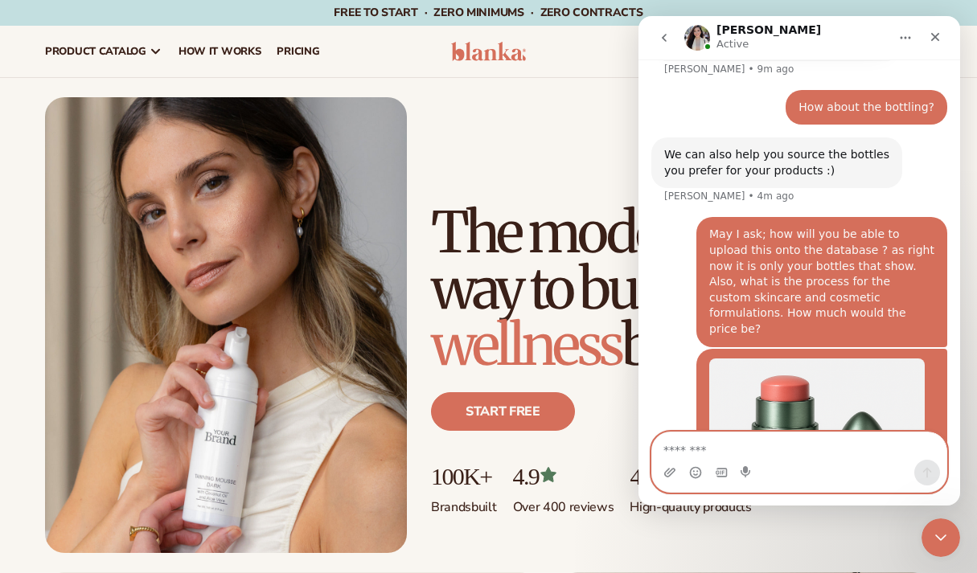
type textarea "*"
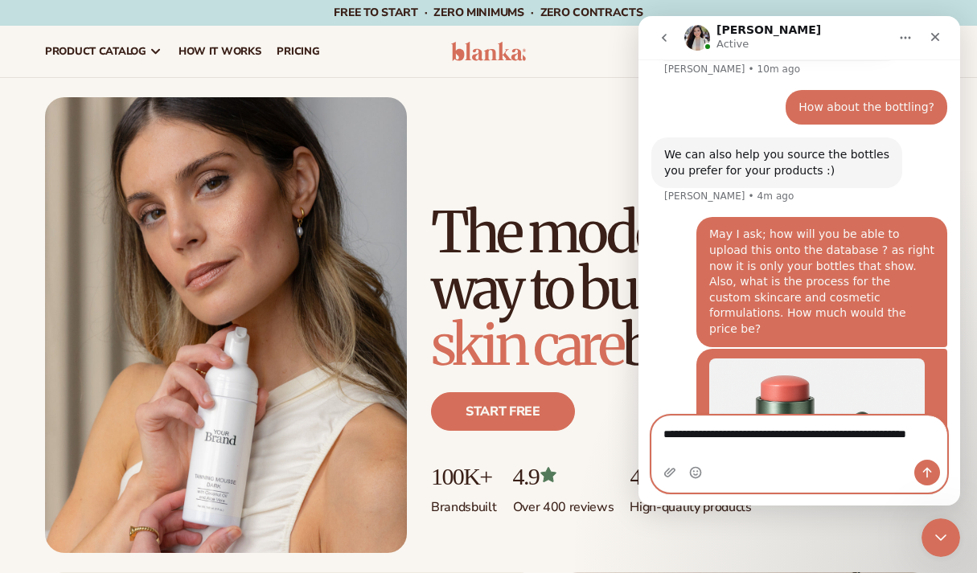
scroll to position [2870, 0]
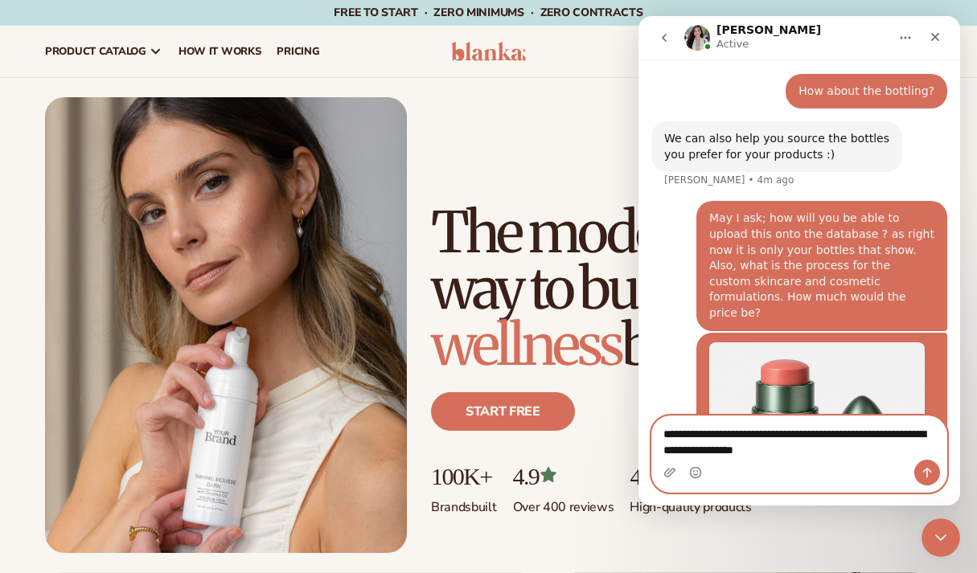
type textarea "**********"
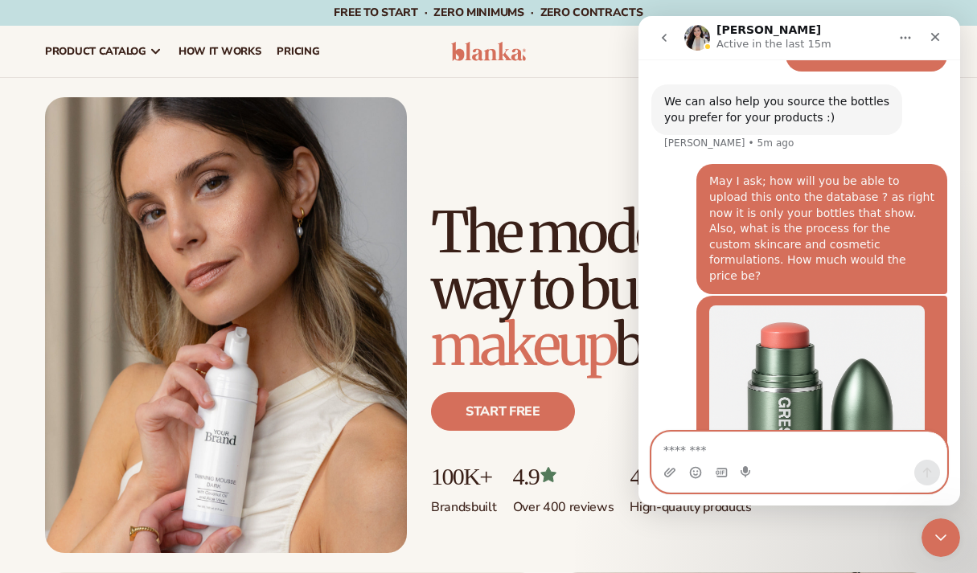
scroll to position [2905, 0]
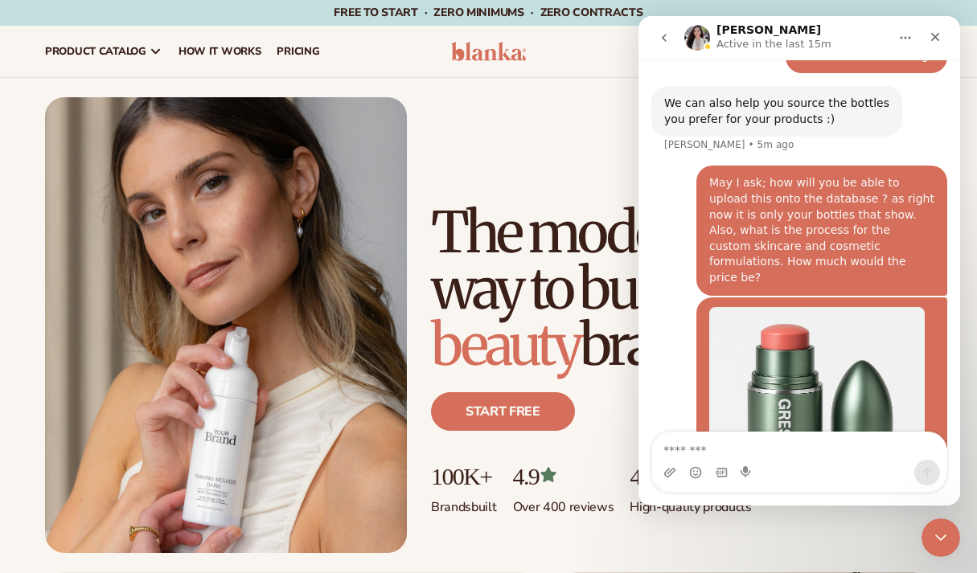
click at [672, 35] on button "go back" at bounding box center [664, 38] width 31 height 31
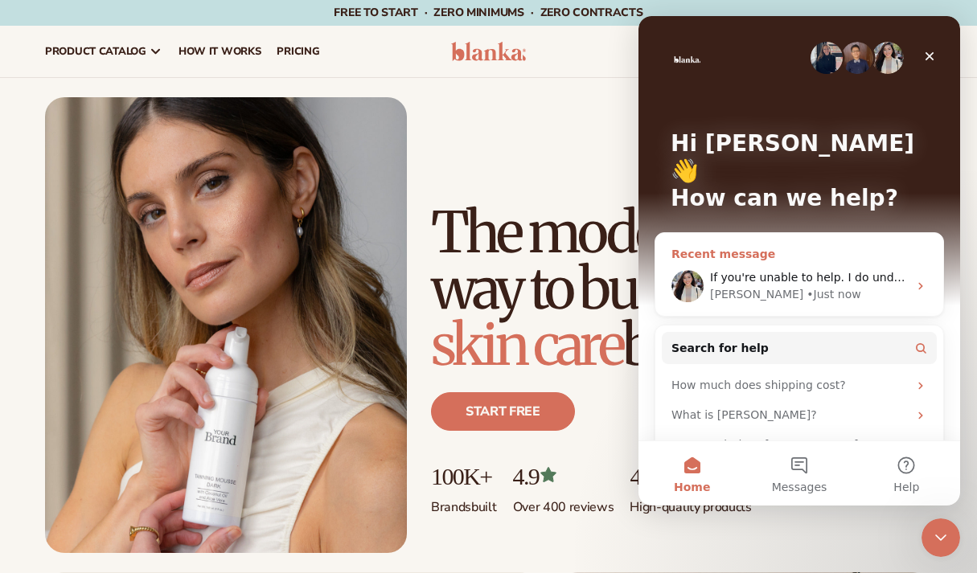
click at [806, 286] on div "• Just now" at bounding box center [833, 294] width 54 height 17
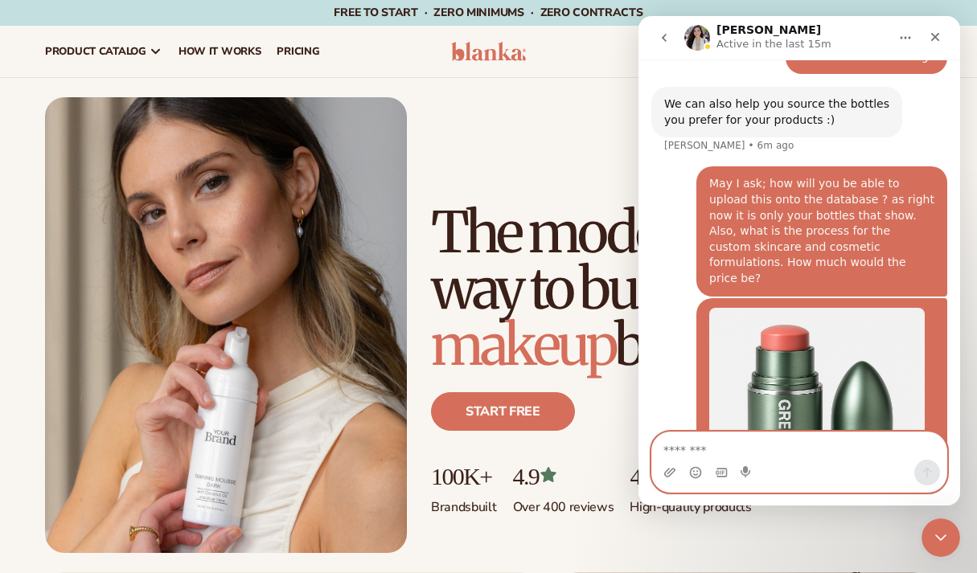
scroll to position [2889, 0]
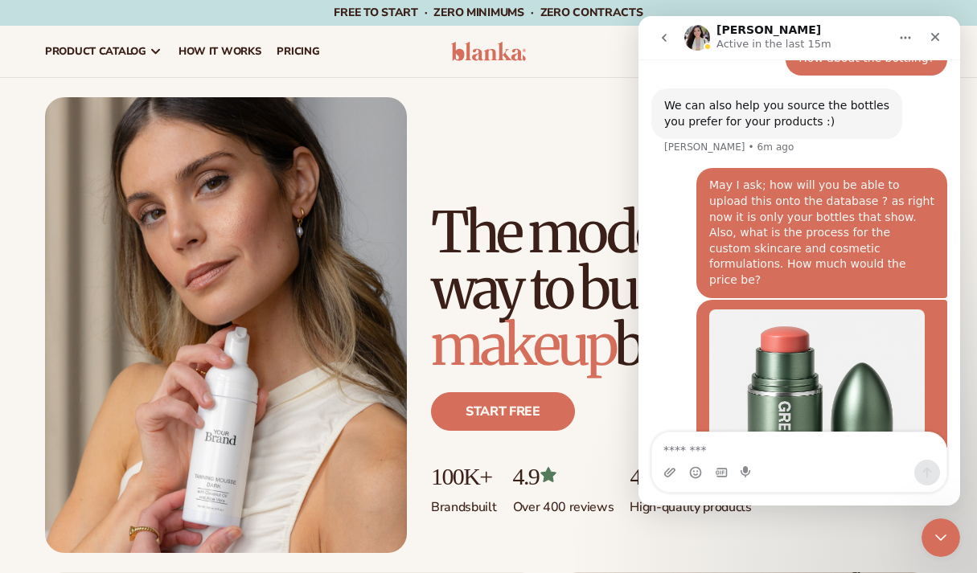
click at [667, 36] on icon "go back" at bounding box center [664, 37] width 13 height 13
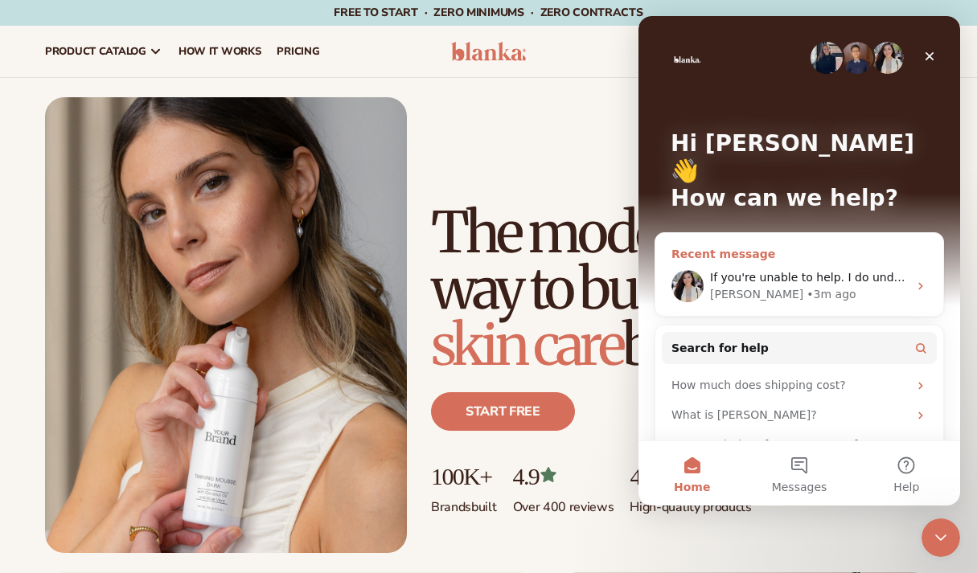
click at [806, 286] on div "• 3m ago" at bounding box center [830, 294] width 49 height 17
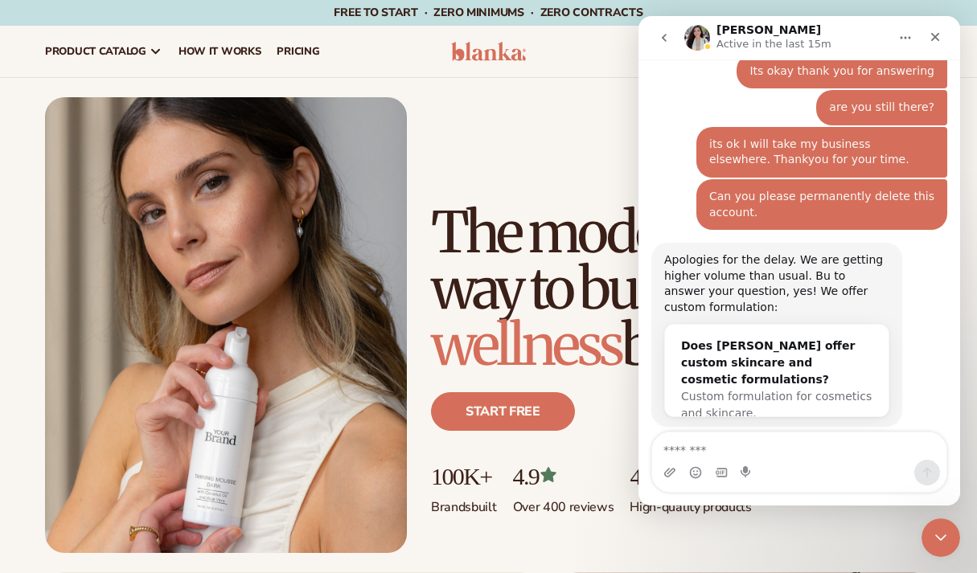
scroll to position [2889, 0]
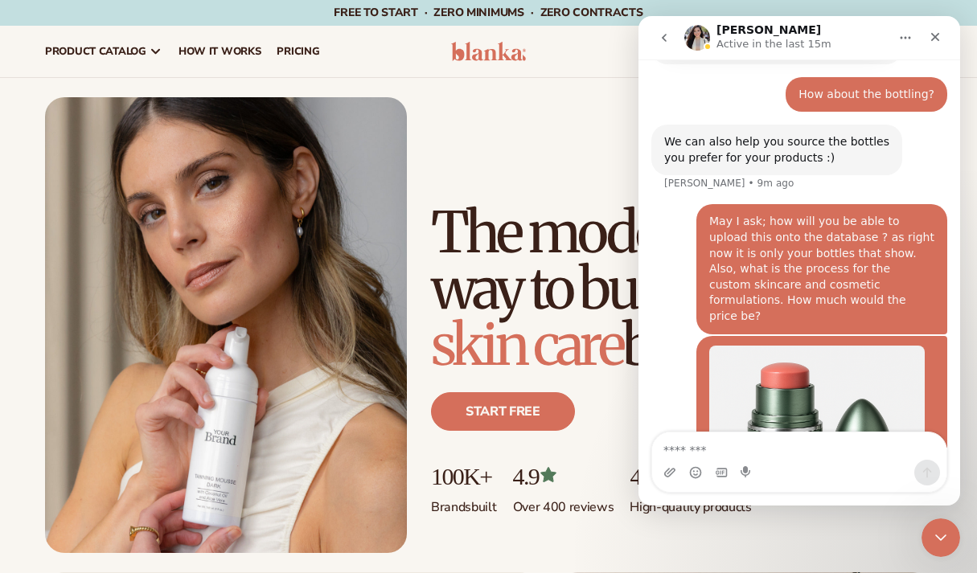
scroll to position [2889, 0]
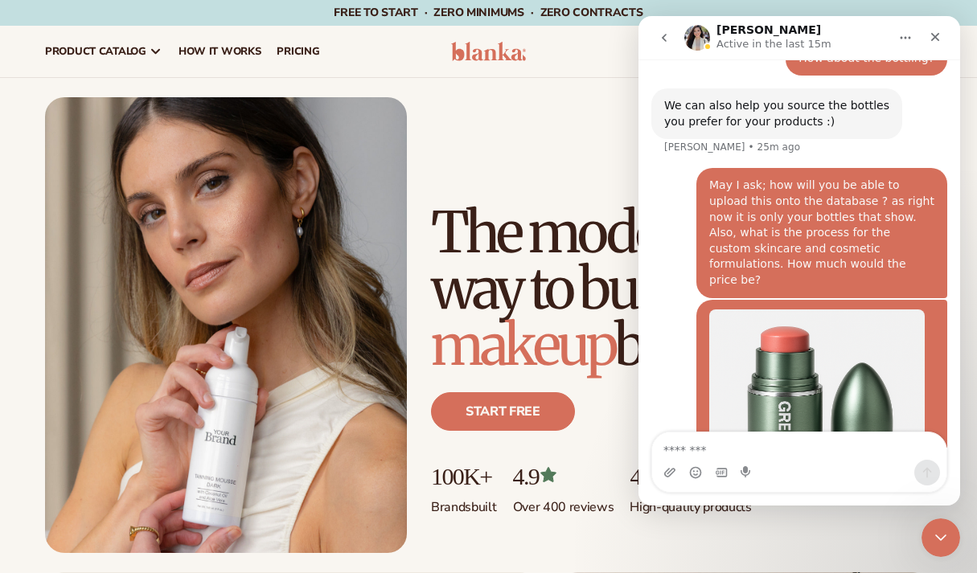
click at [668, 44] on button "go back" at bounding box center [664, 38] width 31 height 31
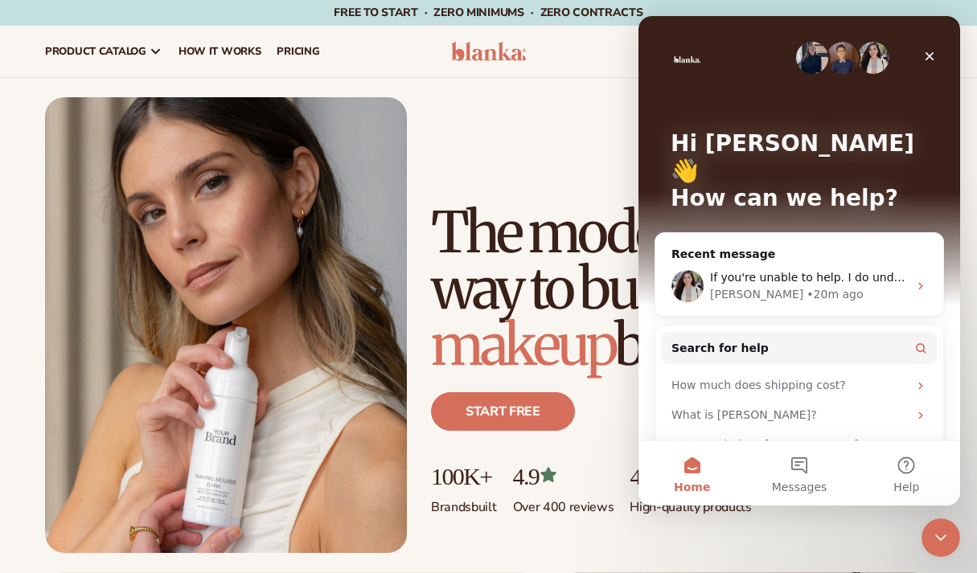
scroll to position [0, 0]
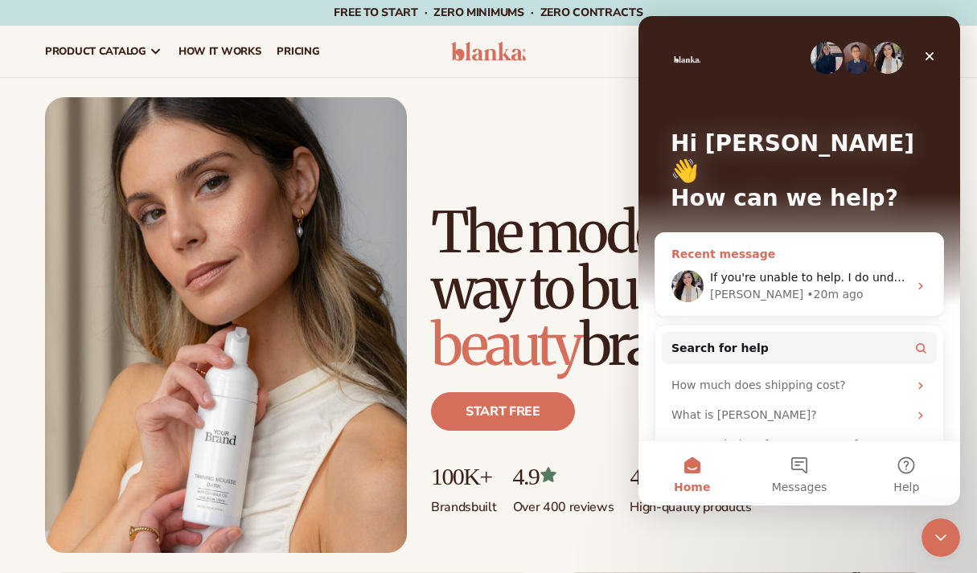
click at [850, 286] on div "[PERSON_NAME] • 20m ago" at bounding box center [809, 294] width 198 height 17
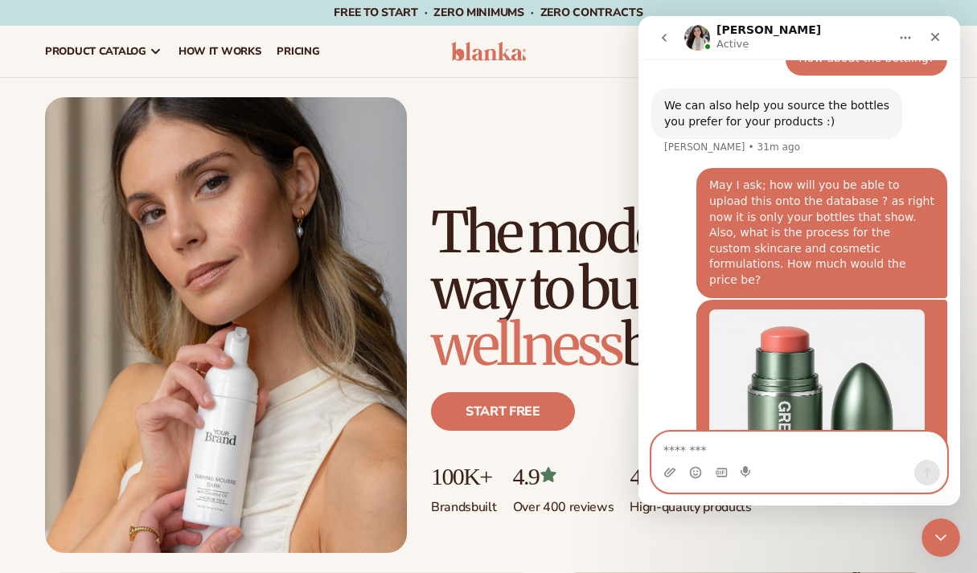
scroll to position [2889, 0]
type textarea "**********"
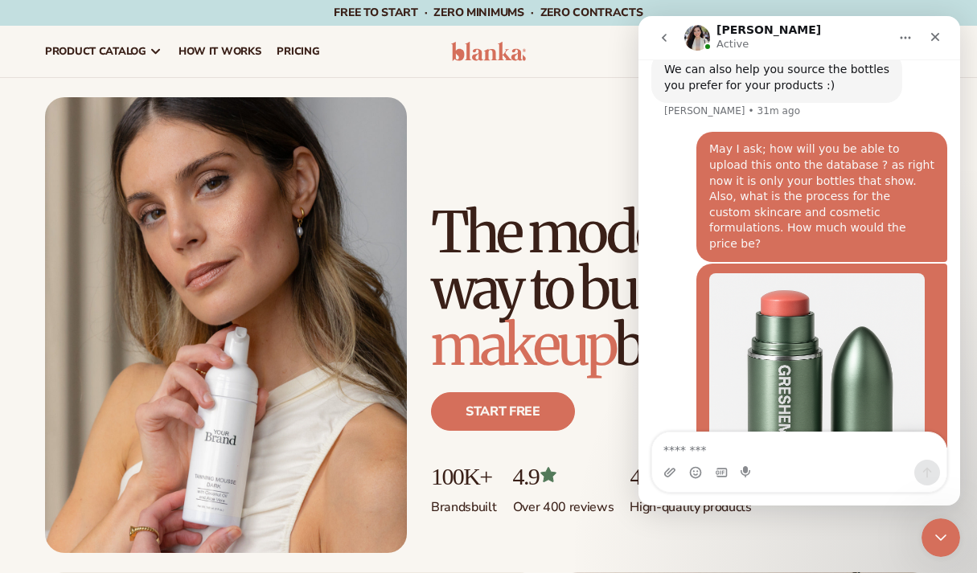
click at [671, 39] on button "go back" at bounding box center [664, 38] width 31 height 31
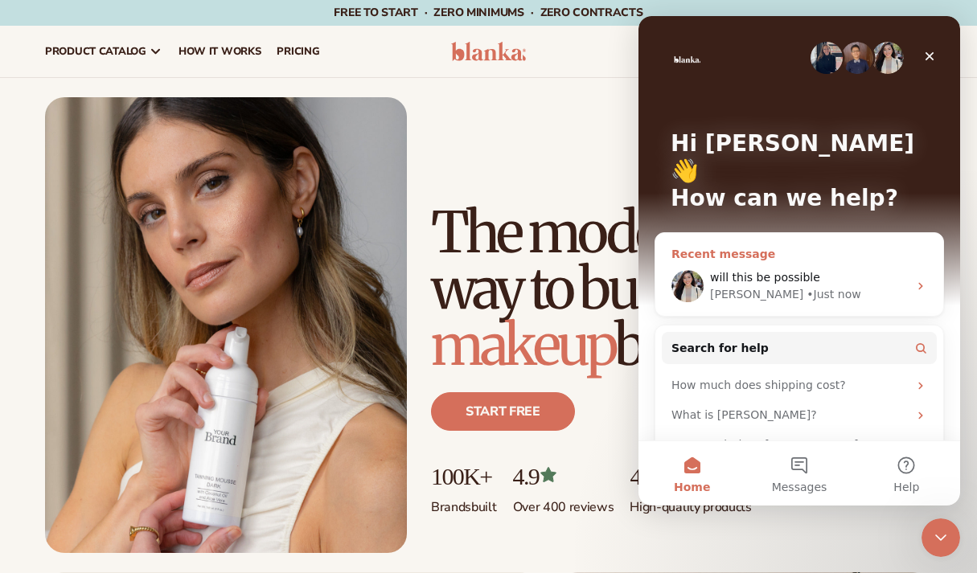
click at [806, 286] on div "• Just now" at bounding box center [833, 294] width 54 height 17
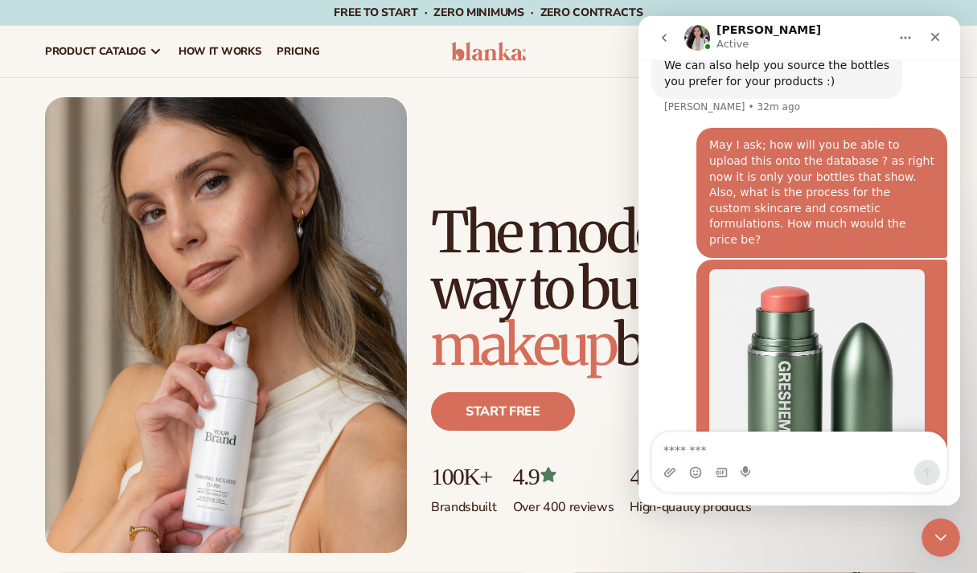
scroll to position [2925, 0]
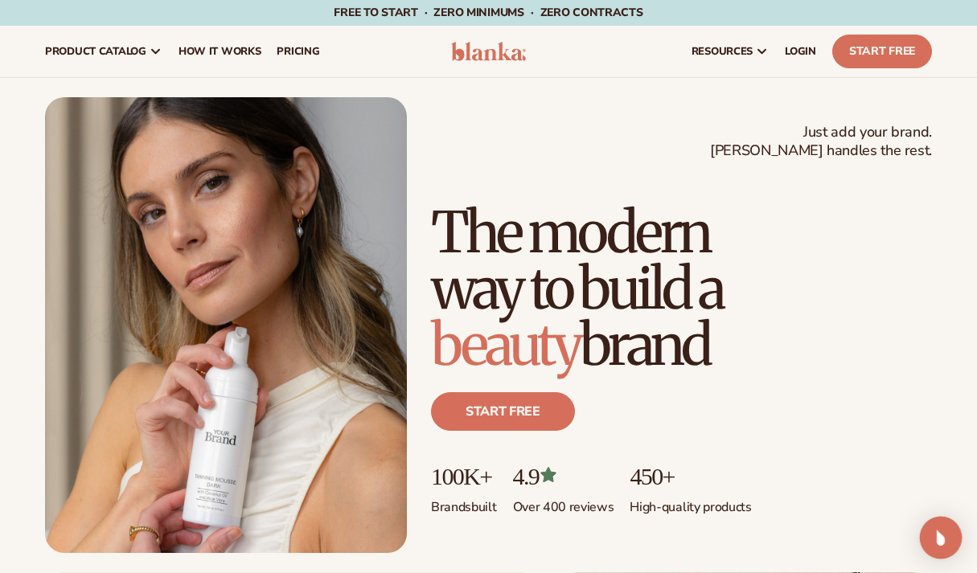
click at [939, 532] on img "Open Intercom Messenger" at bounding box center [940, 537] width 21 height 21
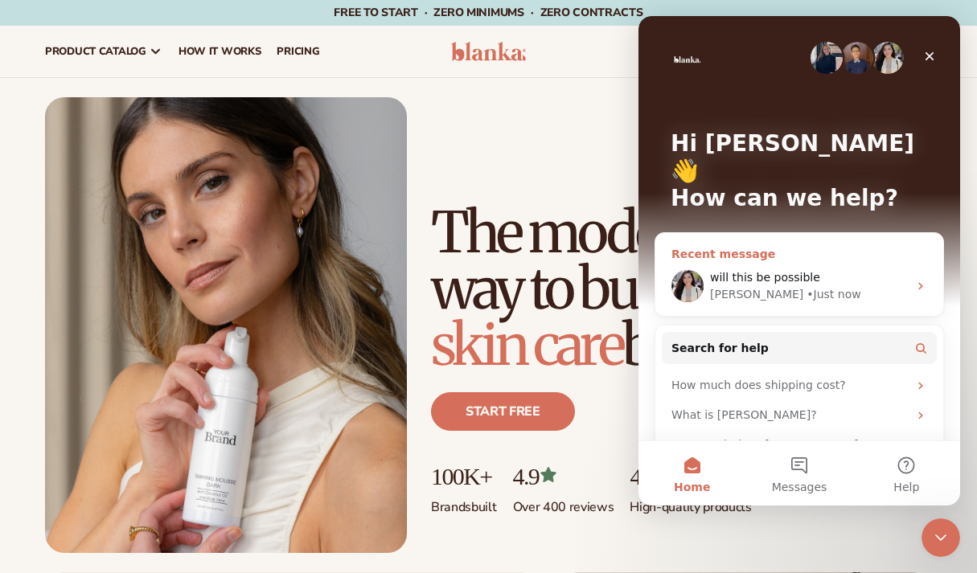
click at [823, 269] on div "will this be possible" at bounding box center [809, 277] width 198 height 17
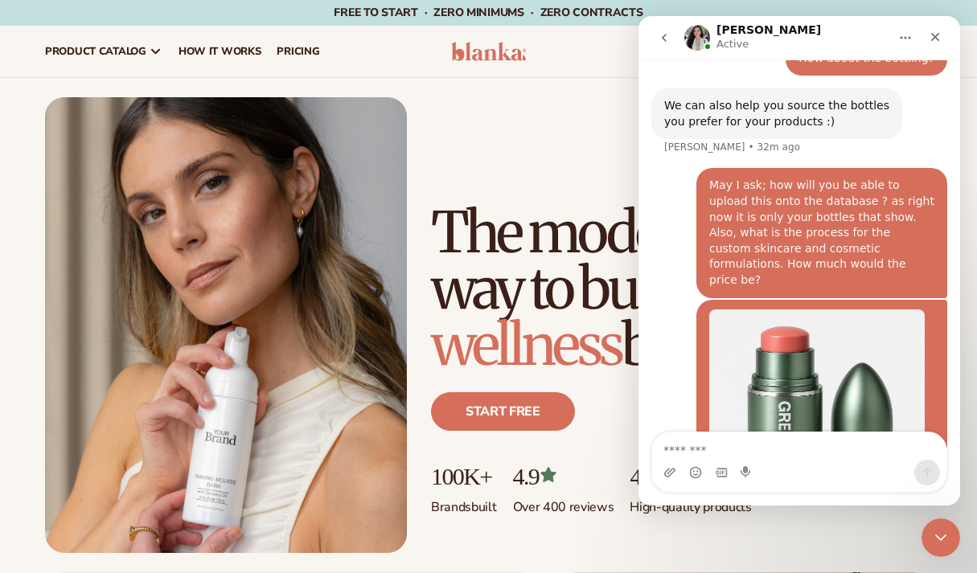
scroll to position [2925, 0]
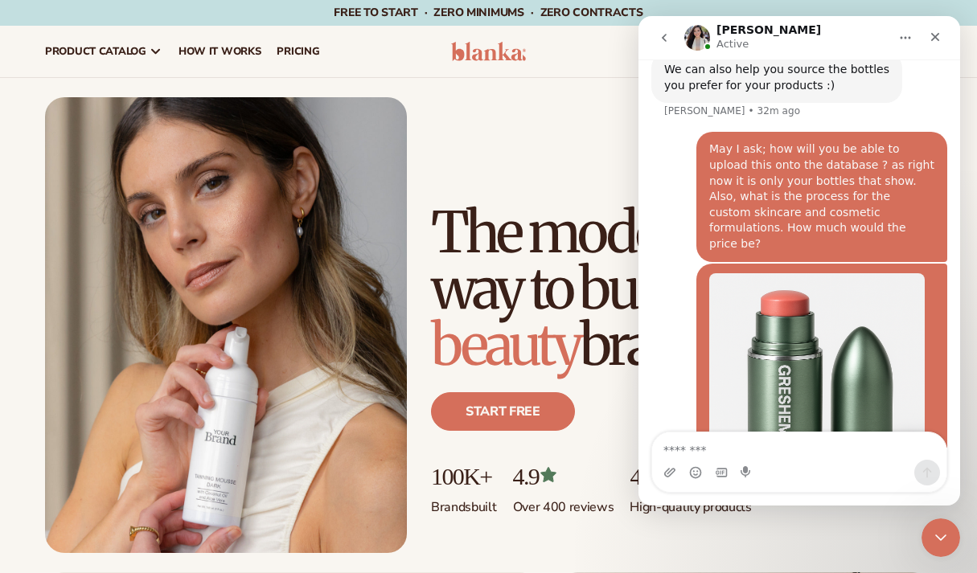
click at [694, 35] on img "Intercom messenger" at bounding box center [697, 38] width 26 height 26
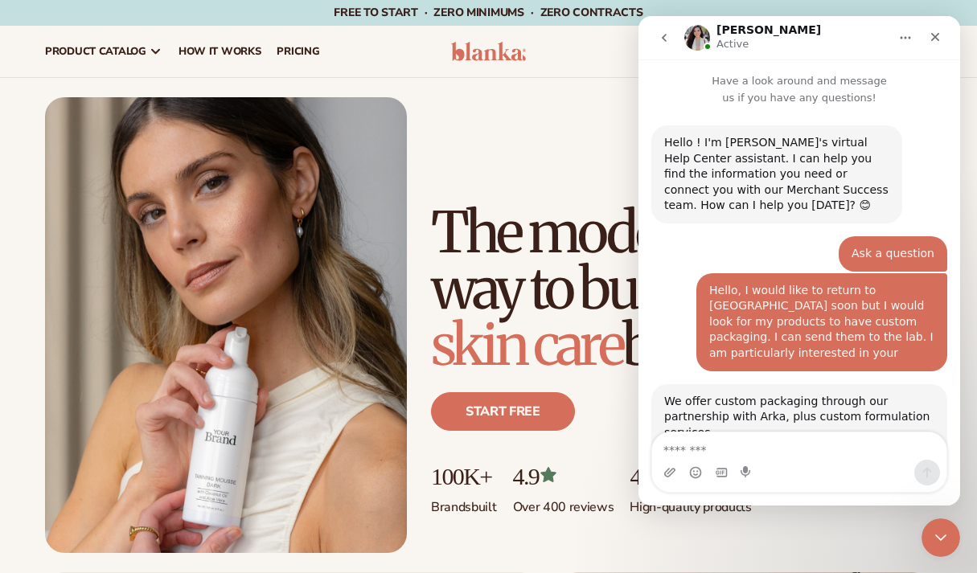
scroll to position [2925, 0]
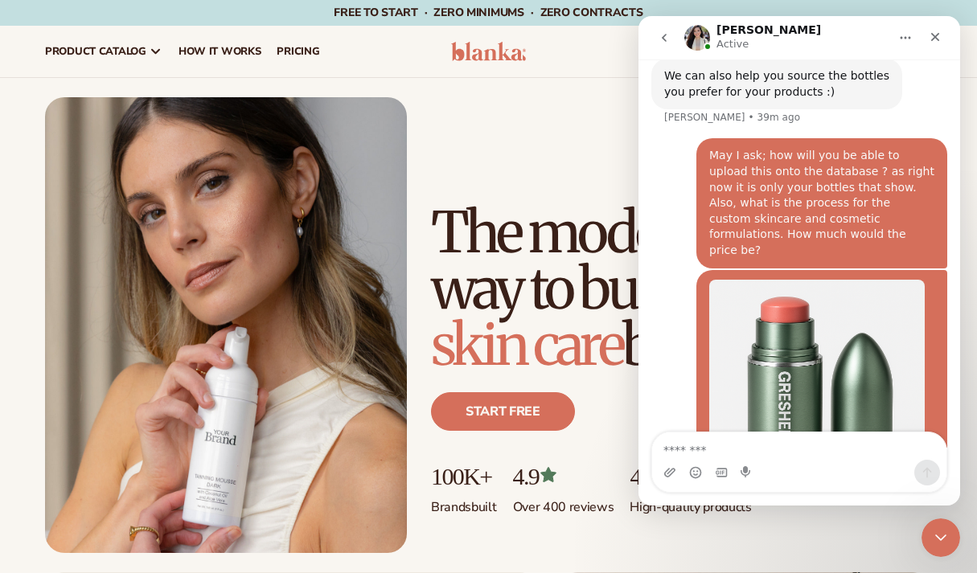
scroll to position [2925, 0]
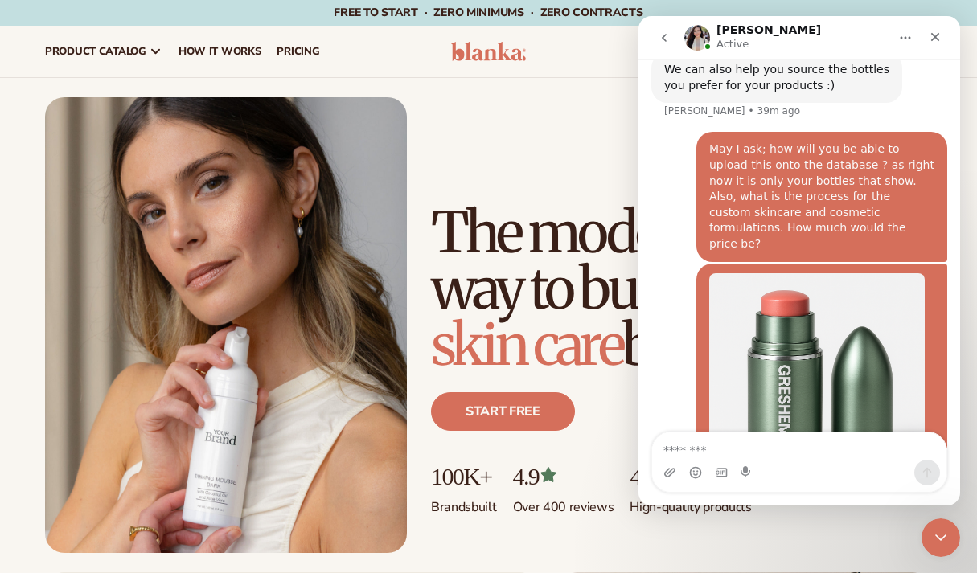
click at [806, 469] on div "Intercom messenger" at bounding box center [799, 473] width 294 height 26
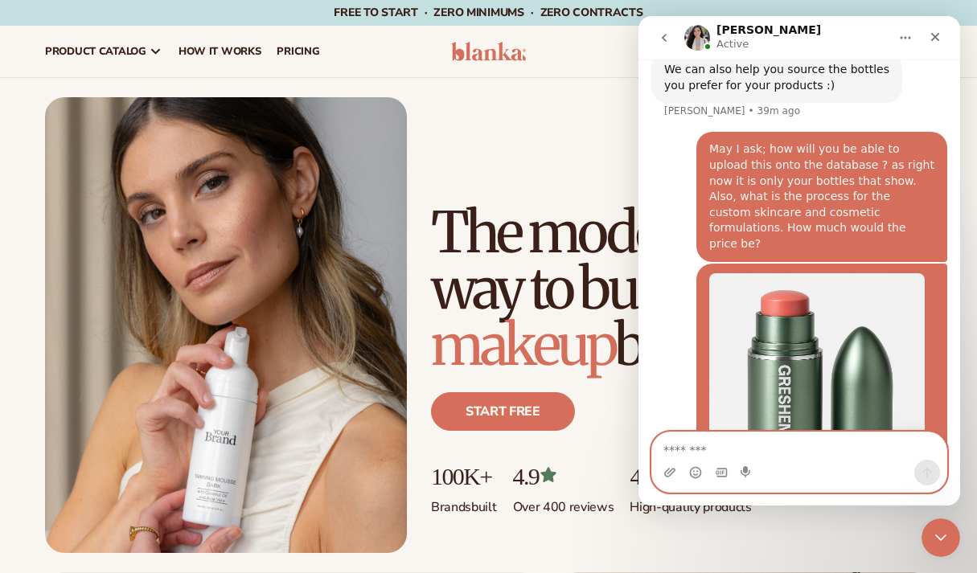
click at [776, 449] on textarea "Message…" at bounding box center [799, 445] width 294 height 27
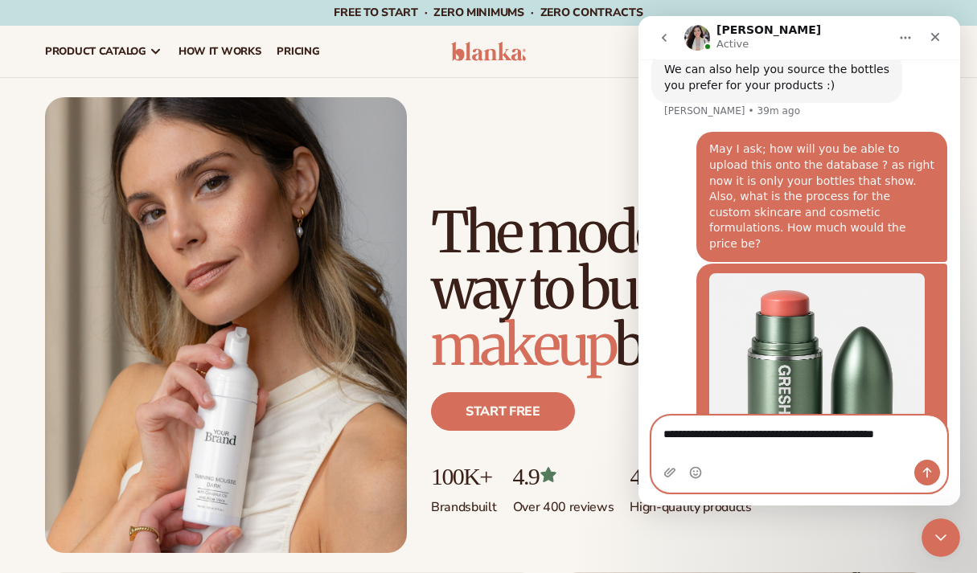
scroll to position [2941, 0]
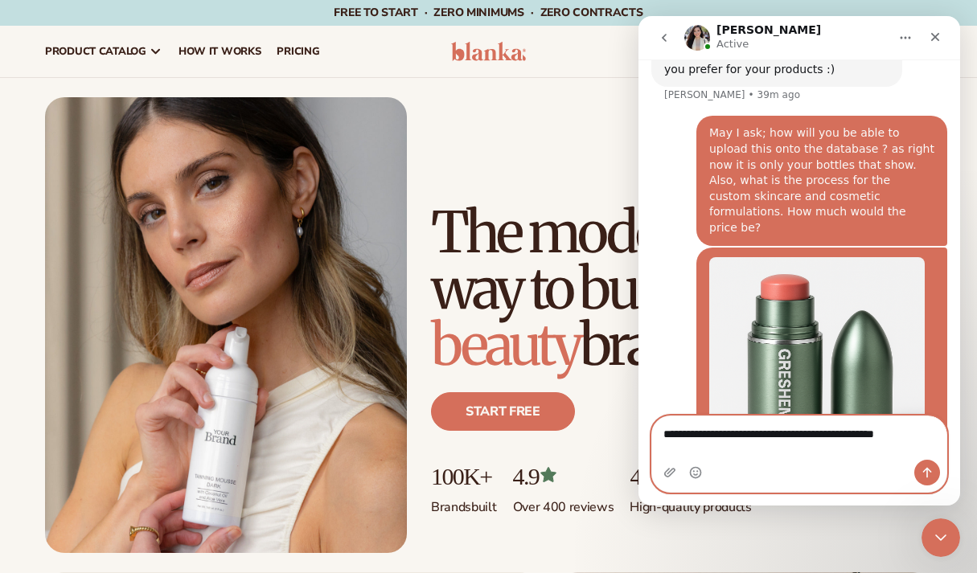
type textarea "**********"
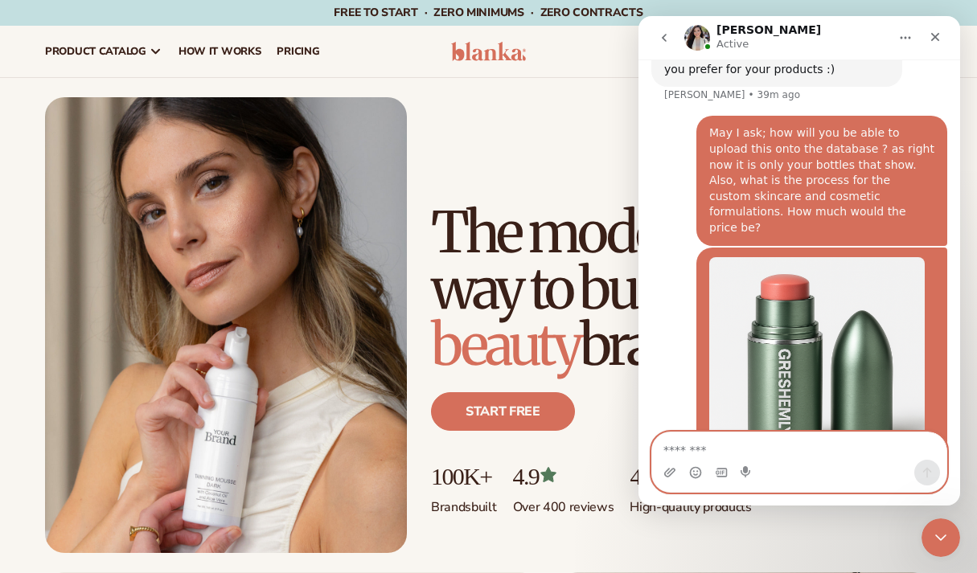
scroll to position [2977, 0]
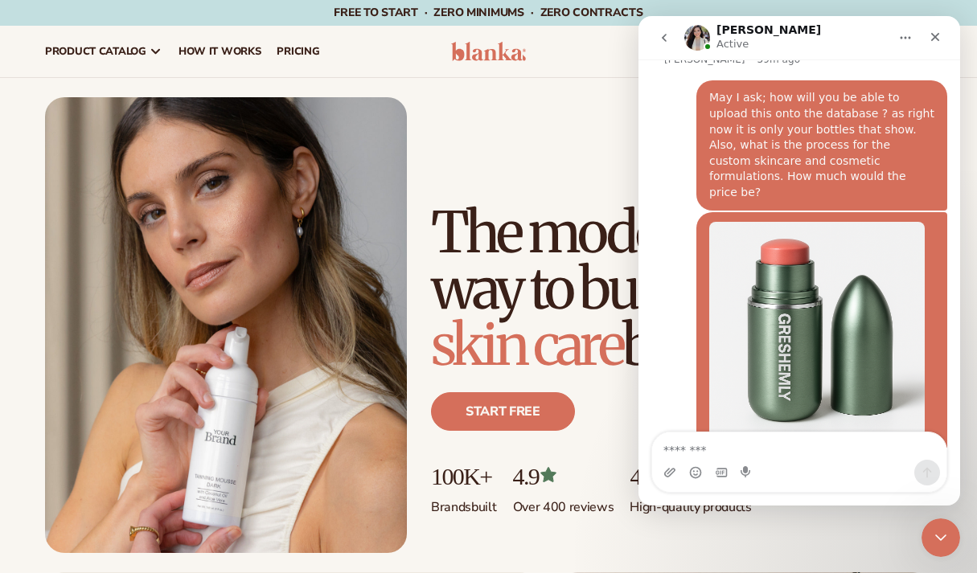
click at [662, 29] on button "go back" at bounding box center [664, 38] width 31 height 31
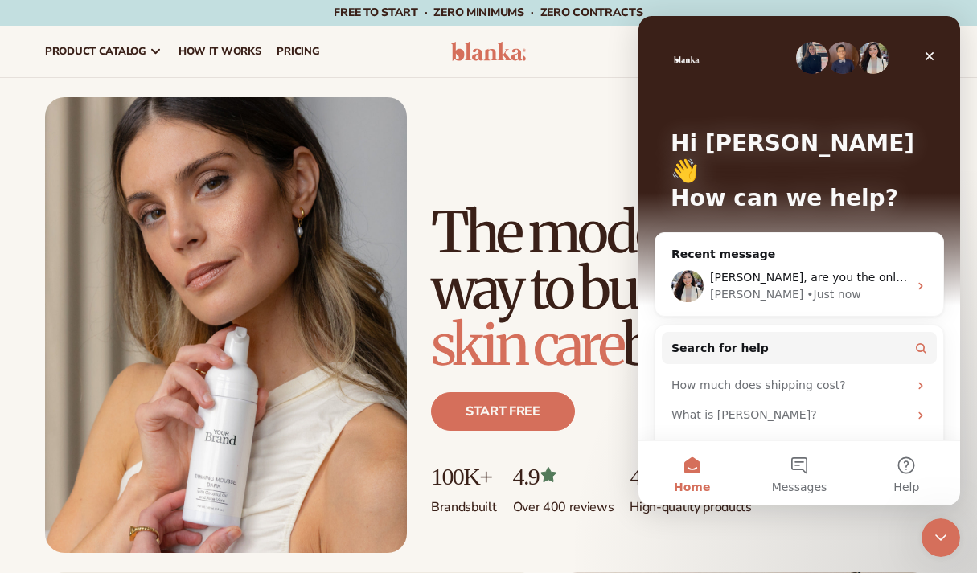
scroll to position [0, 0]
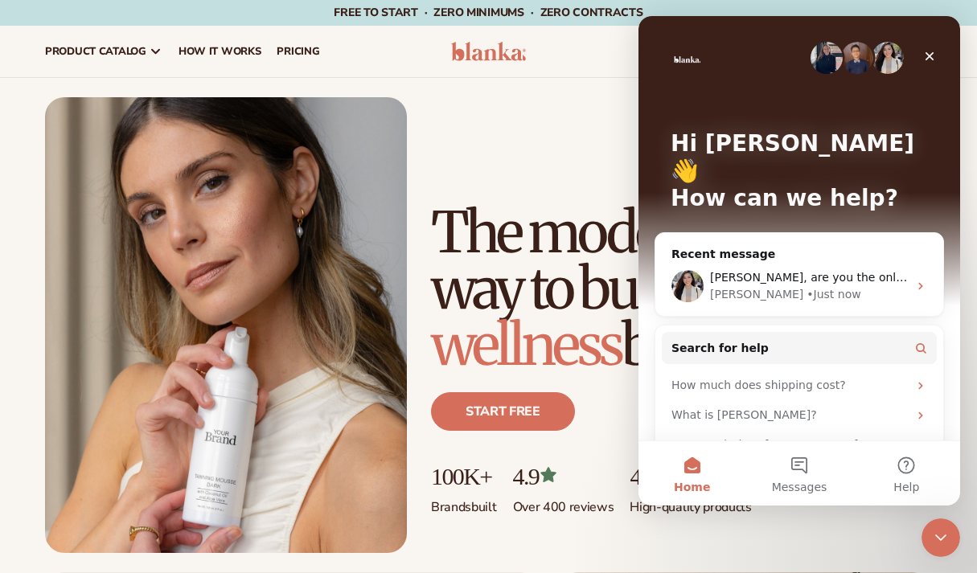
click at [829, 58] on img "Intercom messenger" at bounding box center [826, 58] width 32 height 32
click at [851, 58] on img "Intercom messenger" at bounding box center [857, 58] width 32 height 32
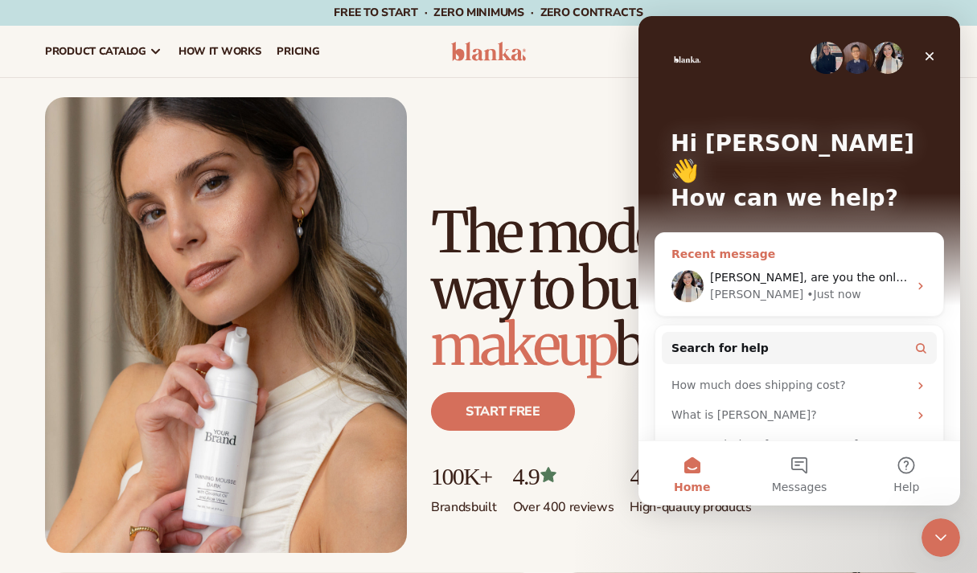
click at [817, 271] on span "[PERSON_NAME], are you the only one taking messages [DATE]?" at bounding box center [891, 277] width 363 height 13
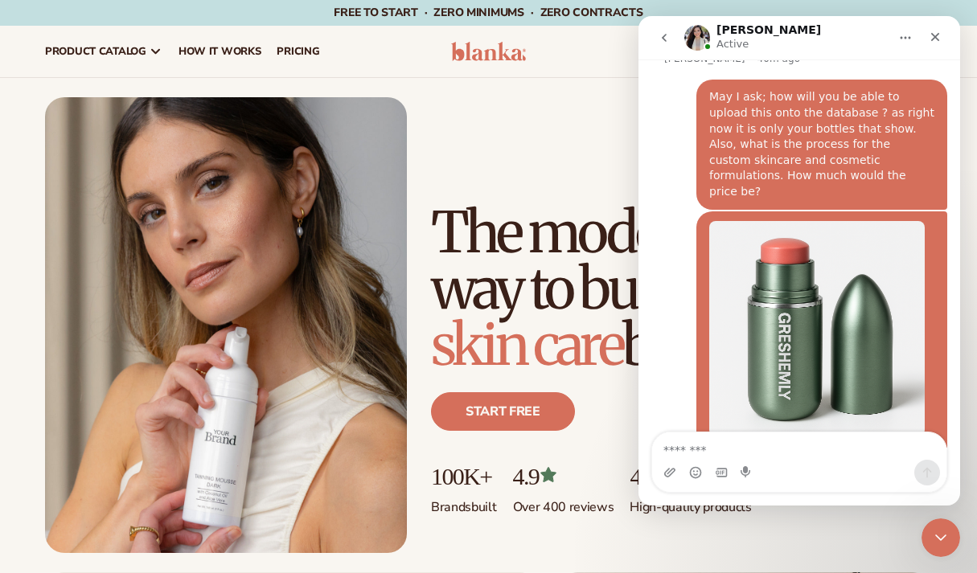
scroll to position [2977, 0]
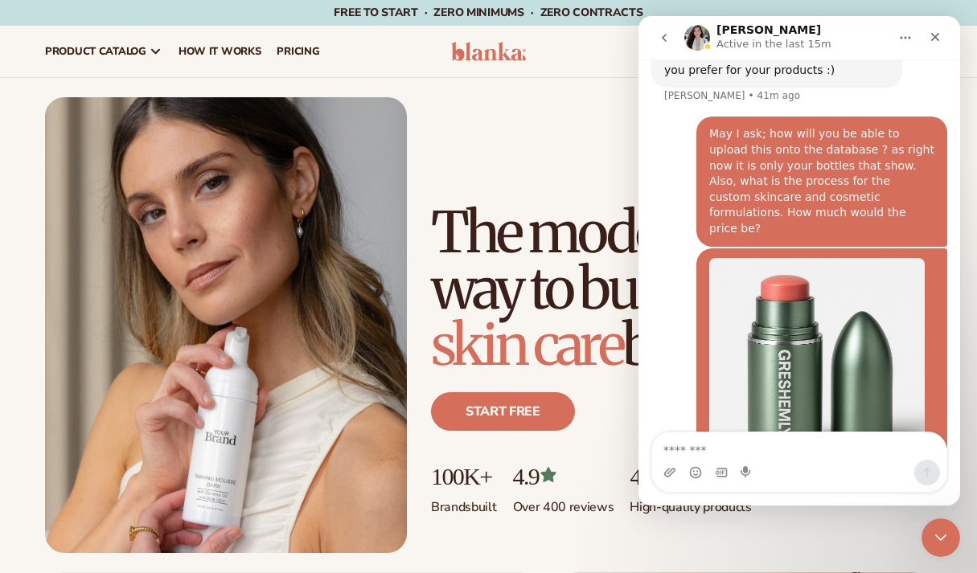
scroll to position [2977, 0]
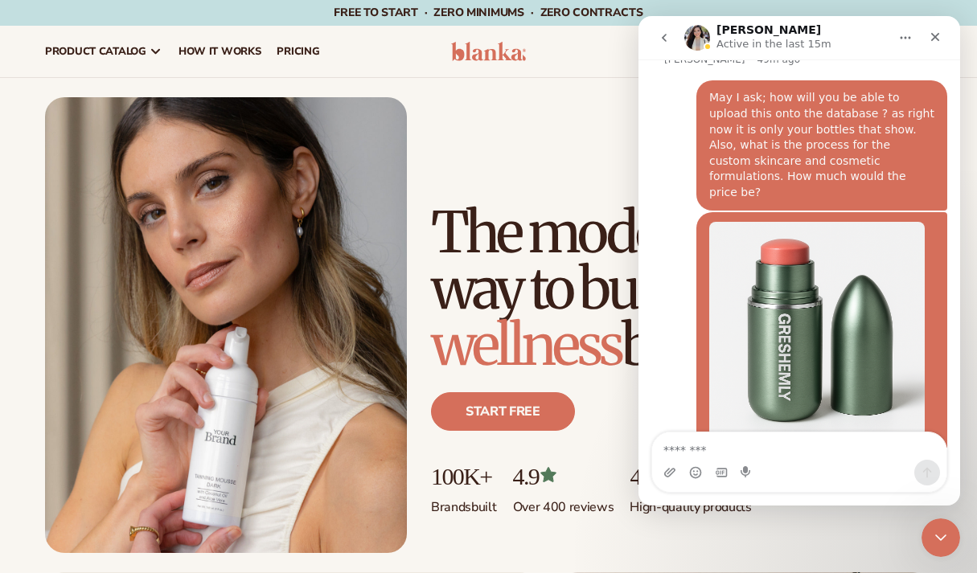
click at [666, 39] on icon "go back" at bounding box center [664, 37] width 13 height 13
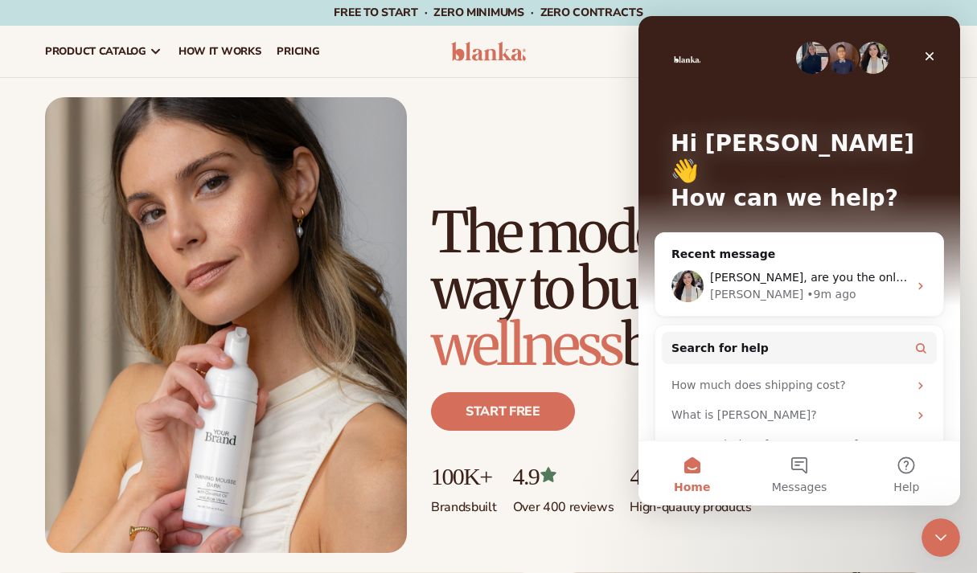
scroll to position [0, 0]
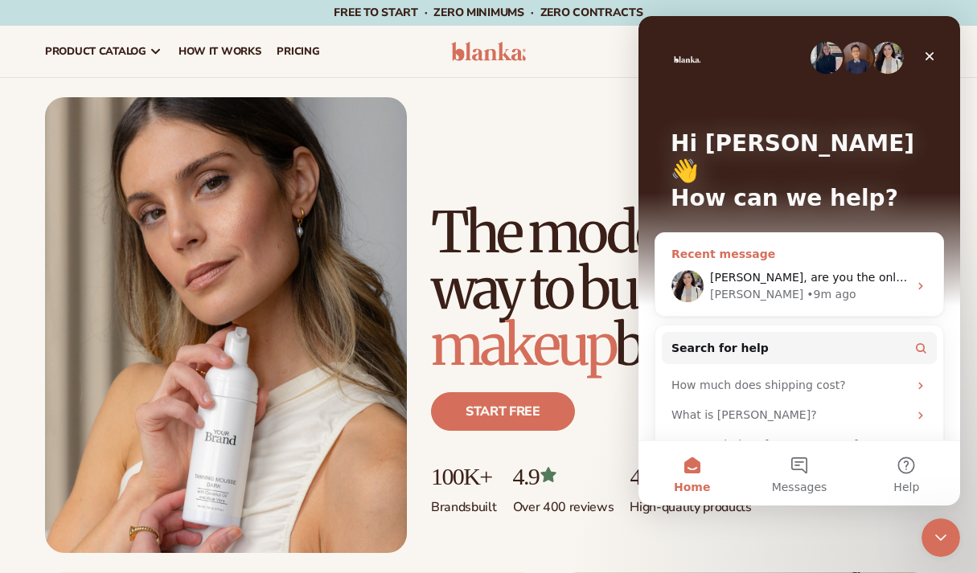
click at [724, 286] on div "[PERSON_NAME]" at bounding box center [756, 294] width 93 height 17
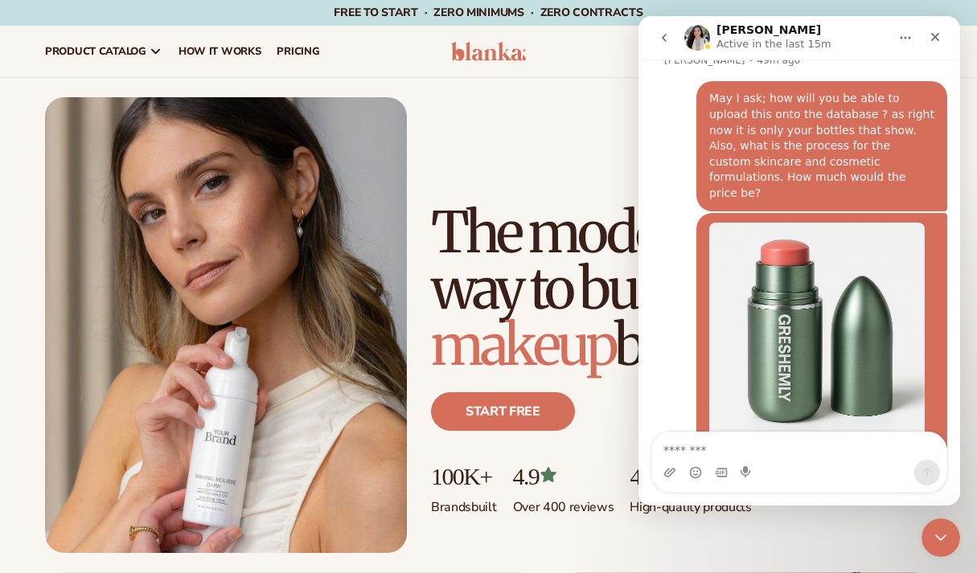
scroll to position [2977, 0]
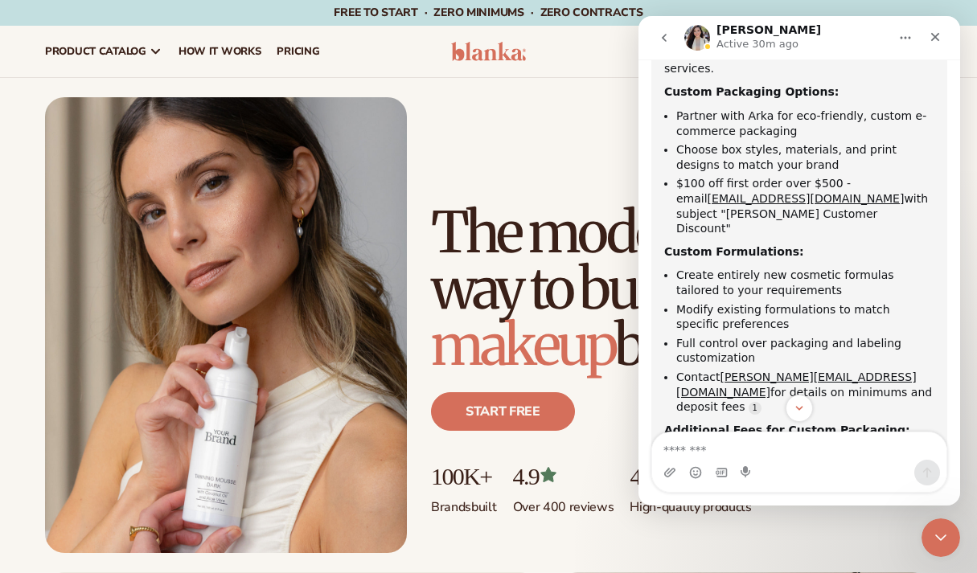
scroll to position [375, 0]
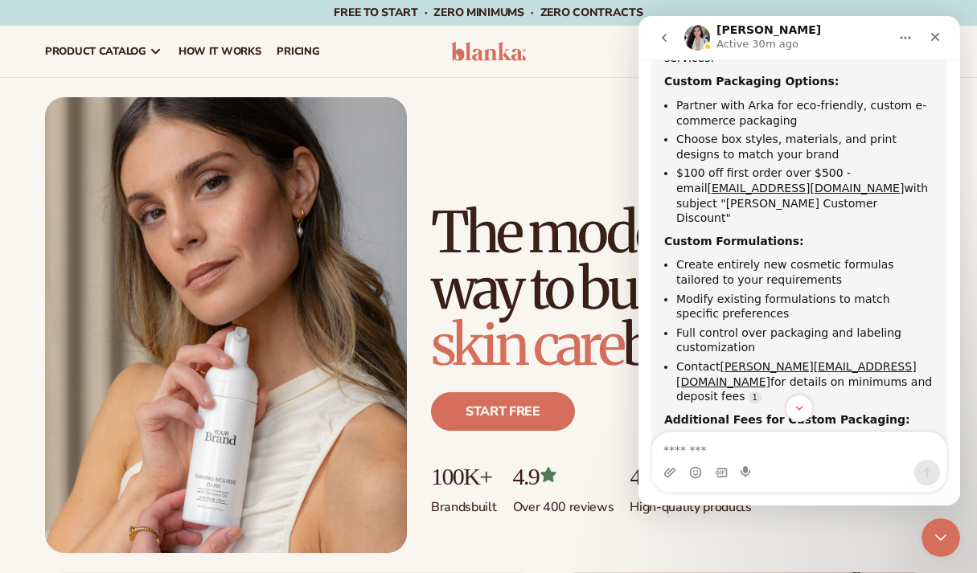
drag, startPoint x: 848, startPoint y: 324, endPoint x: 719, endPoint y: 318, distance: 128.7
click at [719, 359] on li "Contact [PERSON_NAME][EMAIL_ADDRESS][DOMAIN_NAME] for details on minimums and d…" at bounding box center [805, 381] width 258 height 45
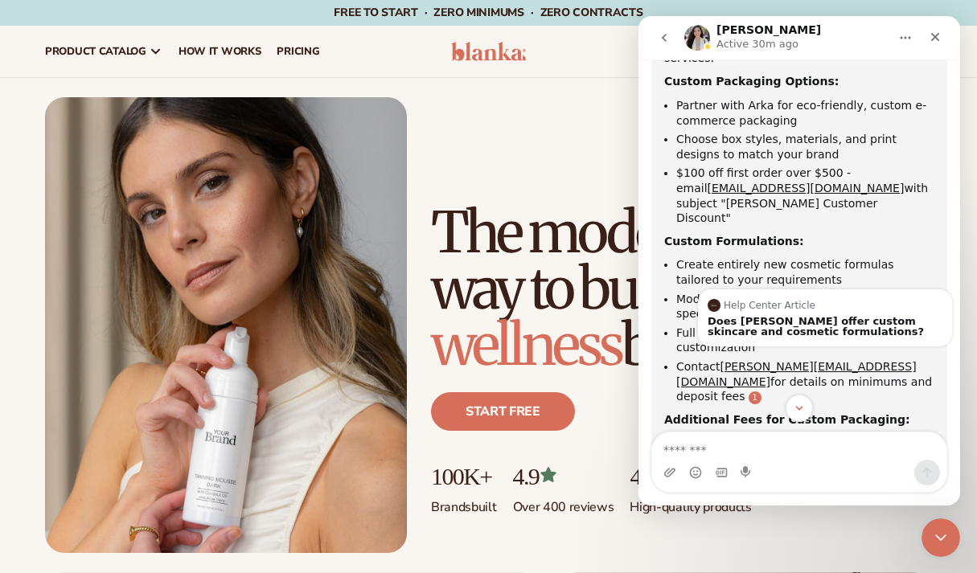
click at [761, 391] on link "Source reference 8720347:" at bounding box center [754, 397] width 13 height 13
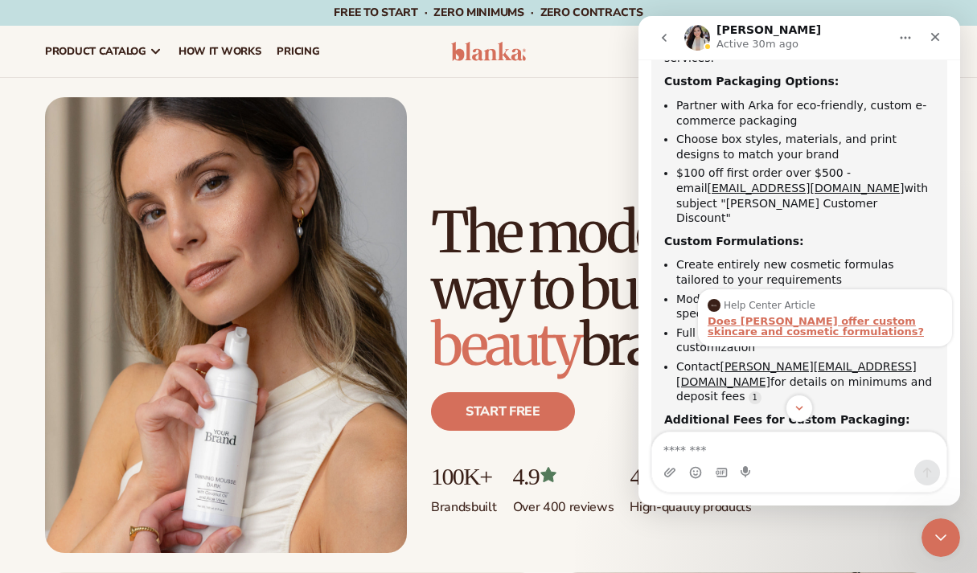
click at [822, 316] on div "Does Blanka offer custom skincare and cosmetic formulations?" at bounding box center [824, 326] width 235 height 21
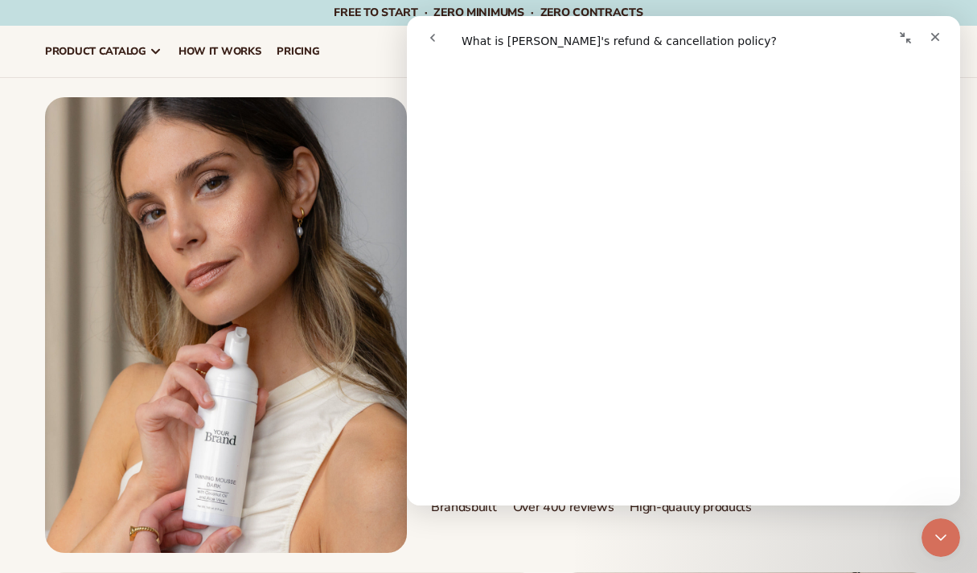
scroll to position [420, 0]
click at [431, 39] on icon "go back" at bounding box center [432, 37] width 13 height 13
click at [812, 535] on div "Just add your brand. Blanka handles the rest. beauty,skin care,wellness,makeup …" at bounding box center [681, 379] width 501 height 350
click at [931, 38] on icon "Close" at bounding box center [934, 37] width 13 height 13
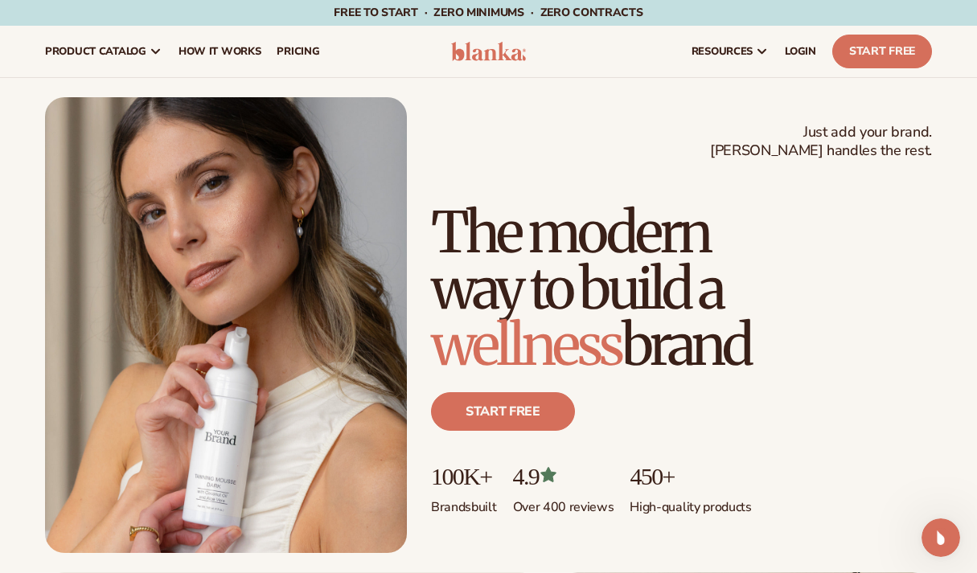
scroll to position [0, 0]
click at [945, 555] on html at bounding box center [938, 535] width 39 height 39
click at [921, 528] on div "Open Intercom Messenger" at bounding box center [938, 535] width 53 height 53
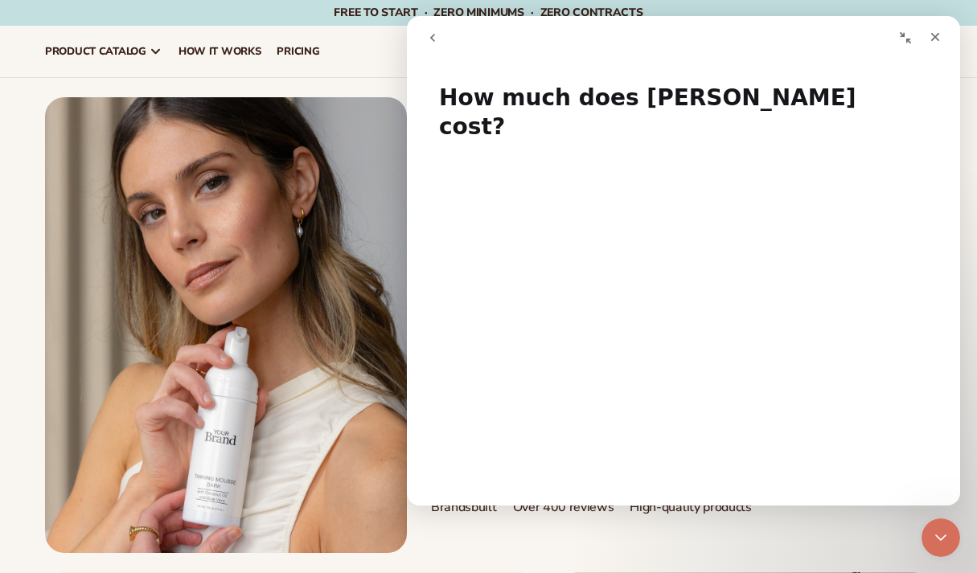
click at [425, 28] on button "go back" at bounding box center [432, 38] width 31 height 31
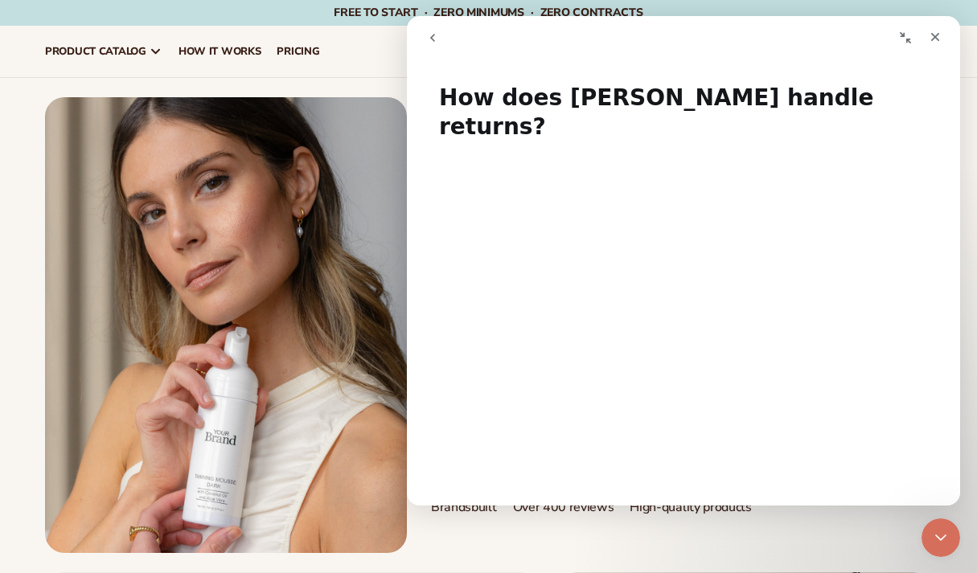
click at [442, 39] on button "go back" at bounding box center [432, 38] width 31 height 31
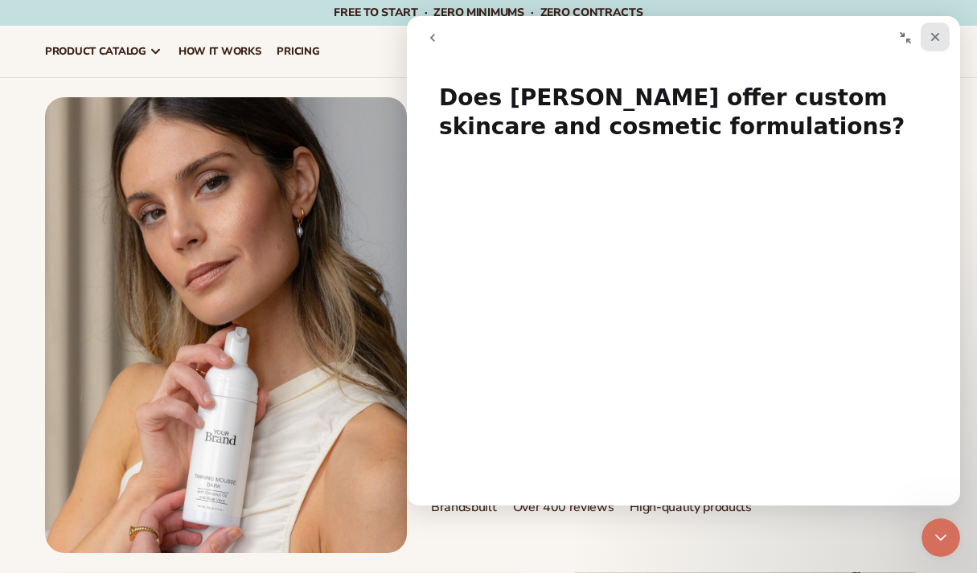
drag, startPoint x: 936, startPoint y: 40, endPoint x: 1342, endPoint y: 72, distance: 407.1
click at [936, 40] on icon "Close" at bounding box center [934, 37] width 13 height 13
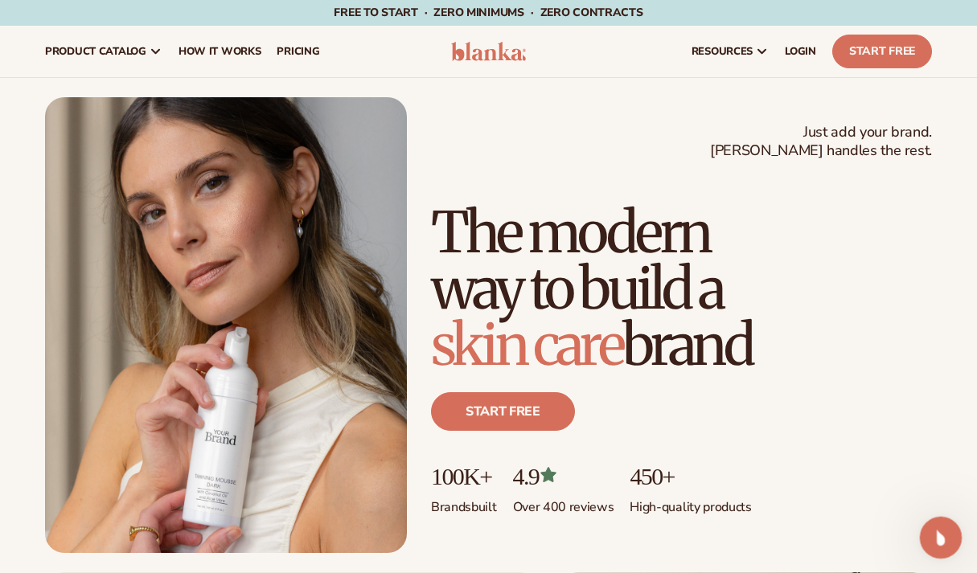
click at [947, 548] on div "Open Intercom Messenger" at bounding box center [938, 535] width 53 height 53
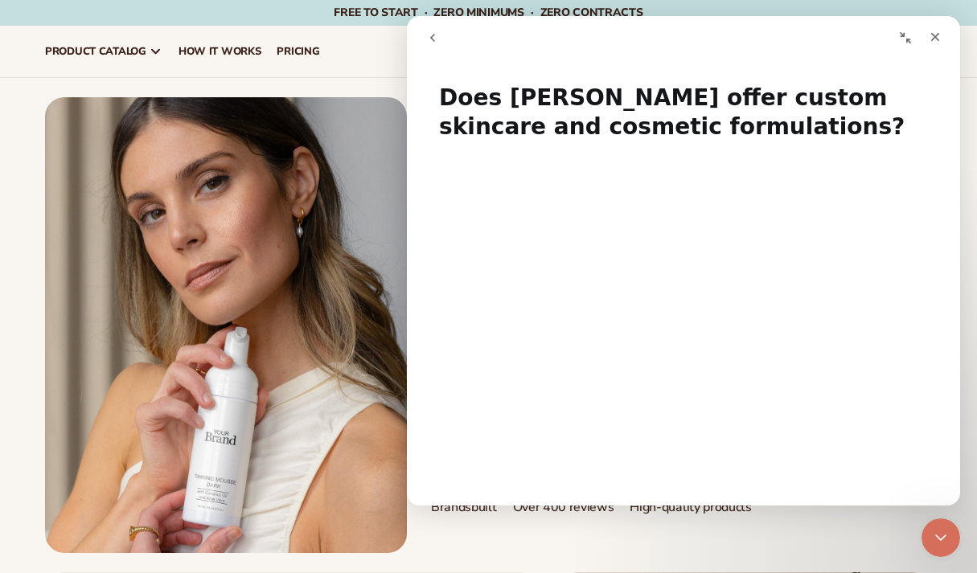
click at [912, 35] on button "Collapse window" at bounding box center [905, 38] width 31 height 31
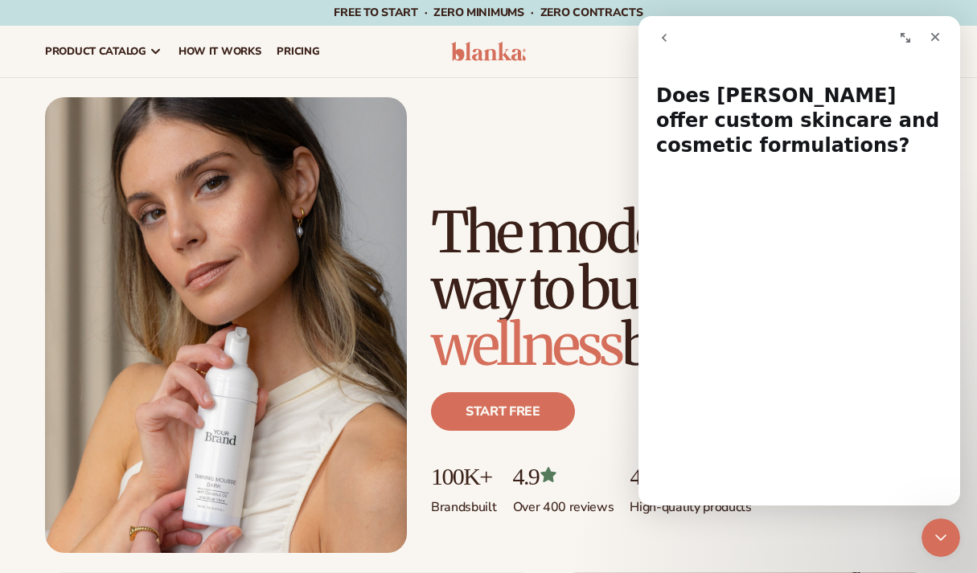
click at [661, 41] on icon "go back" at bounding box center [664, 37] width 13 height 13
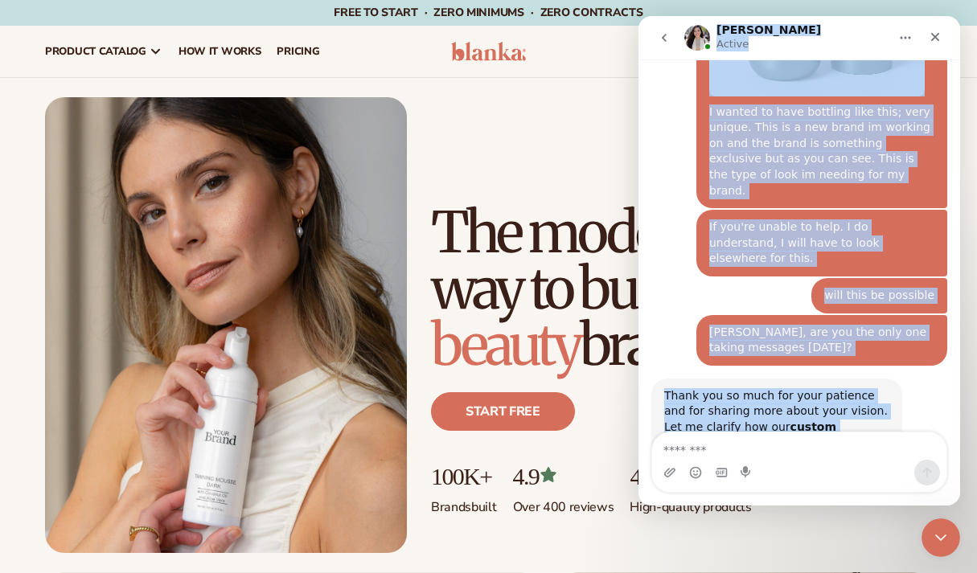
scroll to position [3297, 0]
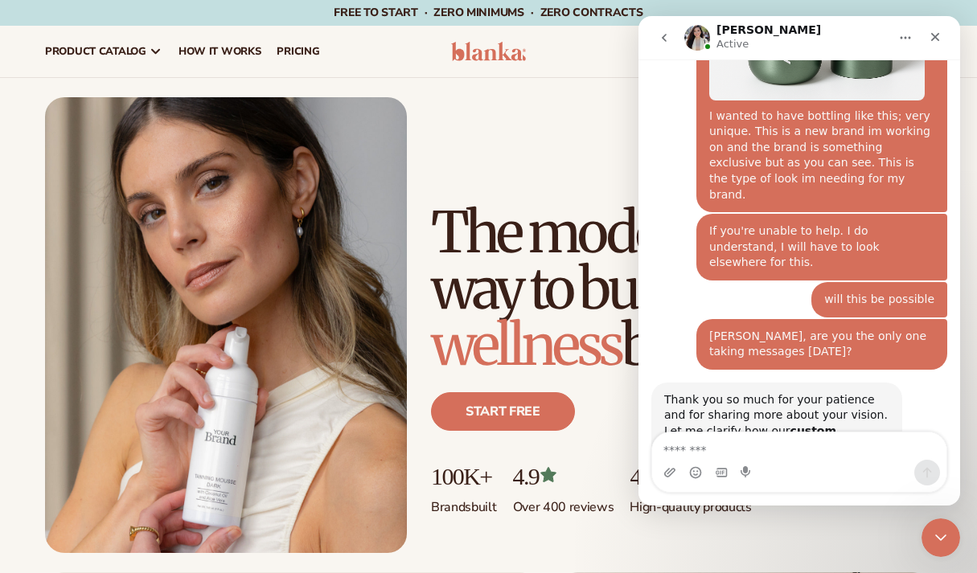
drag, startPoint x: 800, startPoint y: 384, endPoint x: 666, endPoint y: 184, distance: 240.6
copy div "Through our LAB by Blanka program you can create your own formula from scratch …"
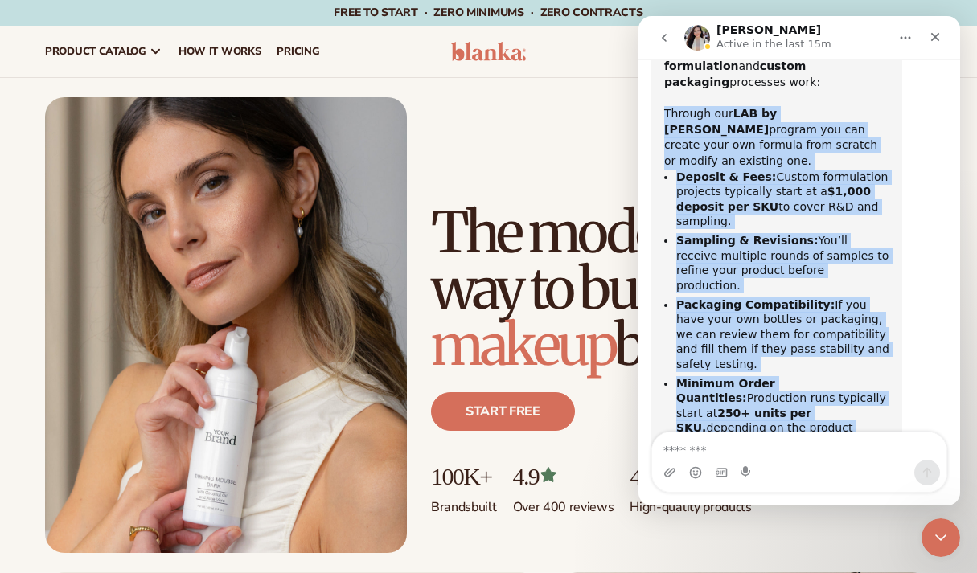
scroll to position [3677, 0]
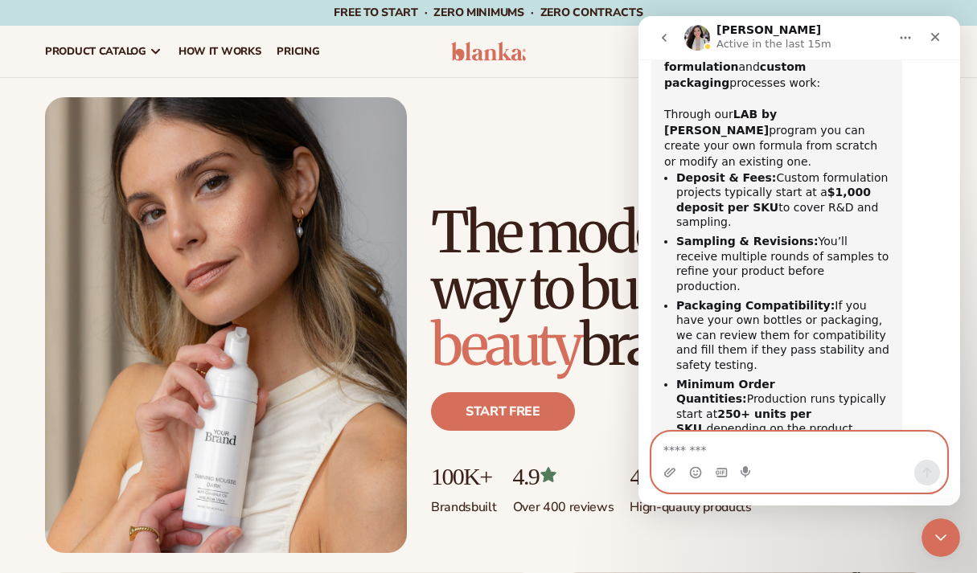
click at [769, 446] on textarea "Message…" at bounding box center [799, 445] width 294 height 27
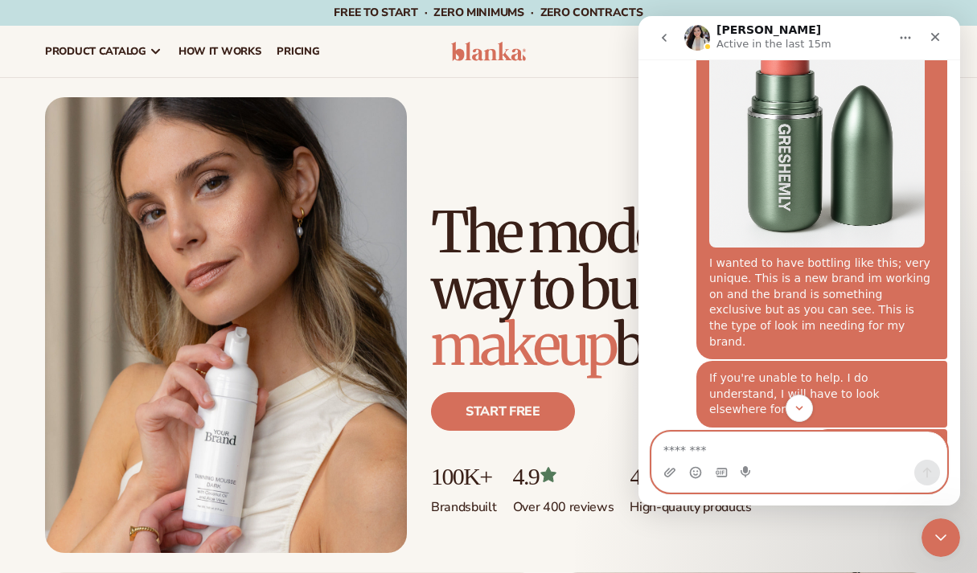
scroll to position [3149, 0]
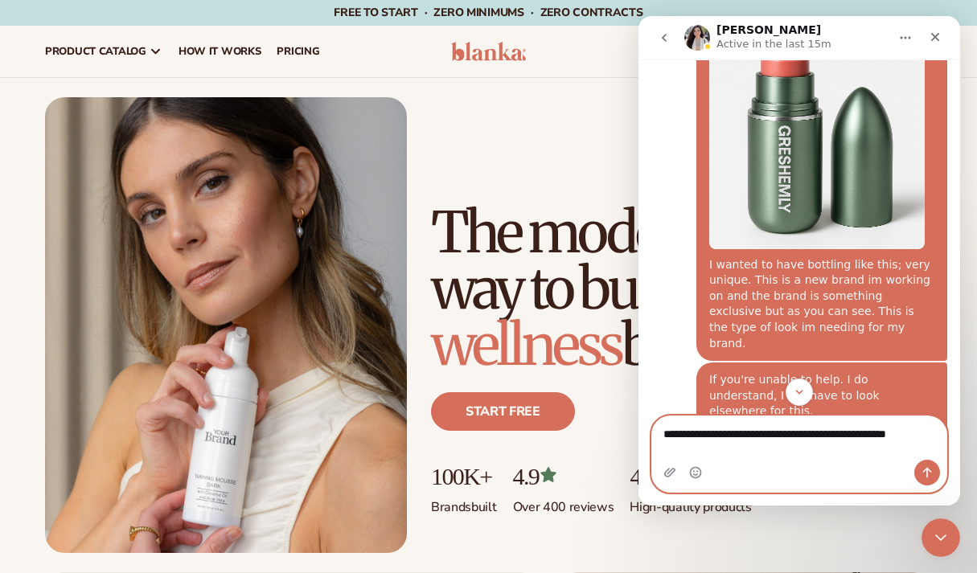
type textarea "**********"
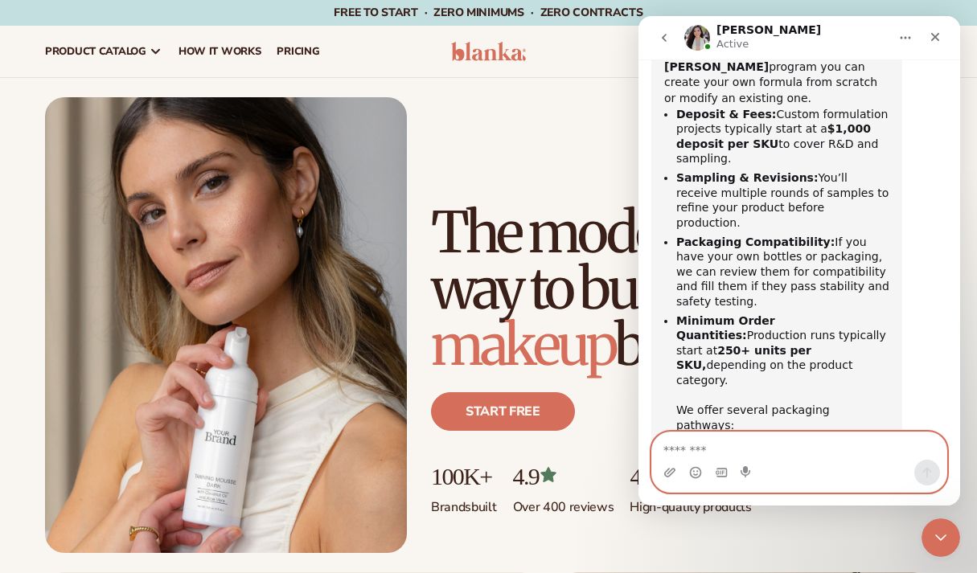
scroll to position [3739, 0]
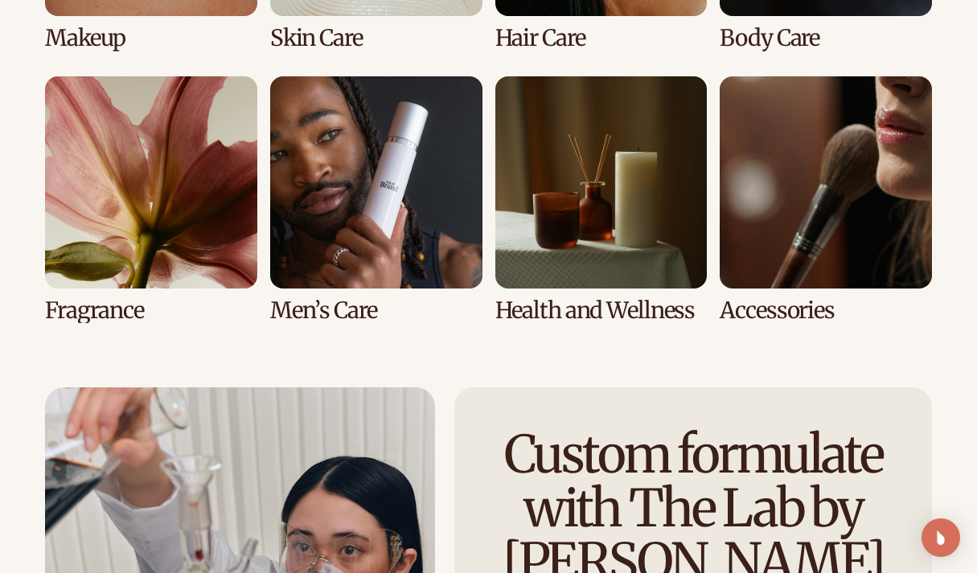
scroll to position [3260, 0]
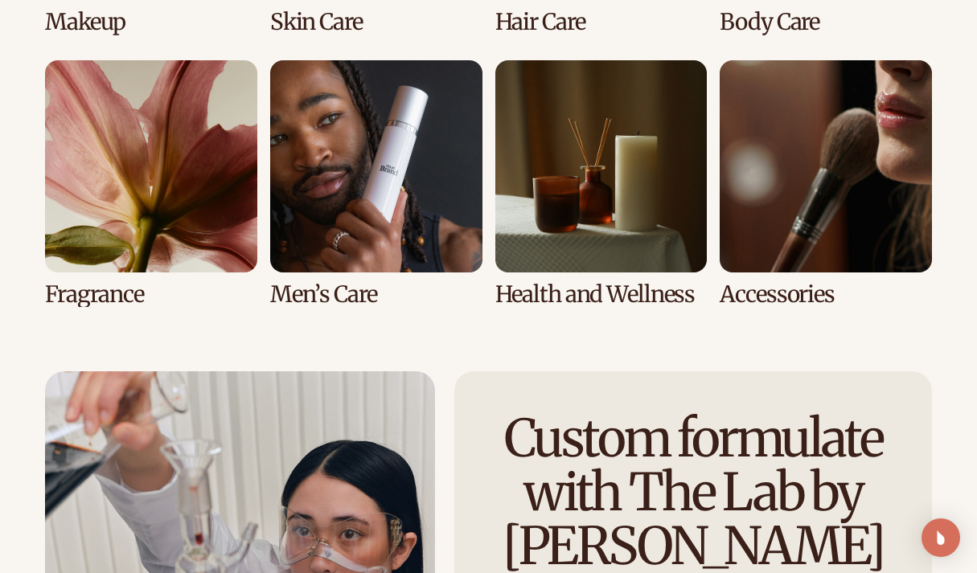
click at [124, 284] on link "5 / 8" at bounding box center [151, 183] width 212 height 247
click at [141, 172] on link "5 / 8" at bounding box center [151, 183] width 212 height 247
click at [210, 236] on link "5 / 8" at bounding box center [151, 183] width 212 height 247
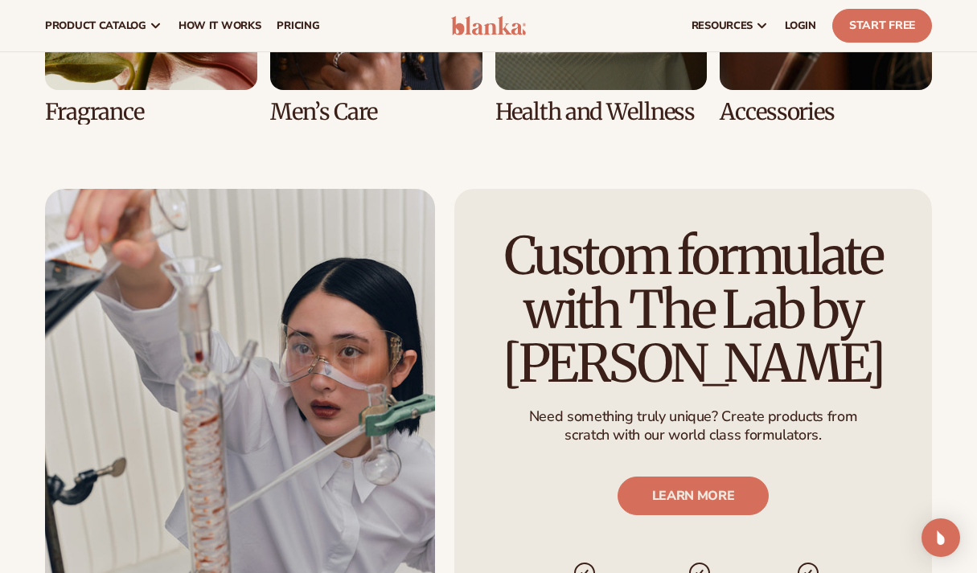
scroll to position [2309, 0]
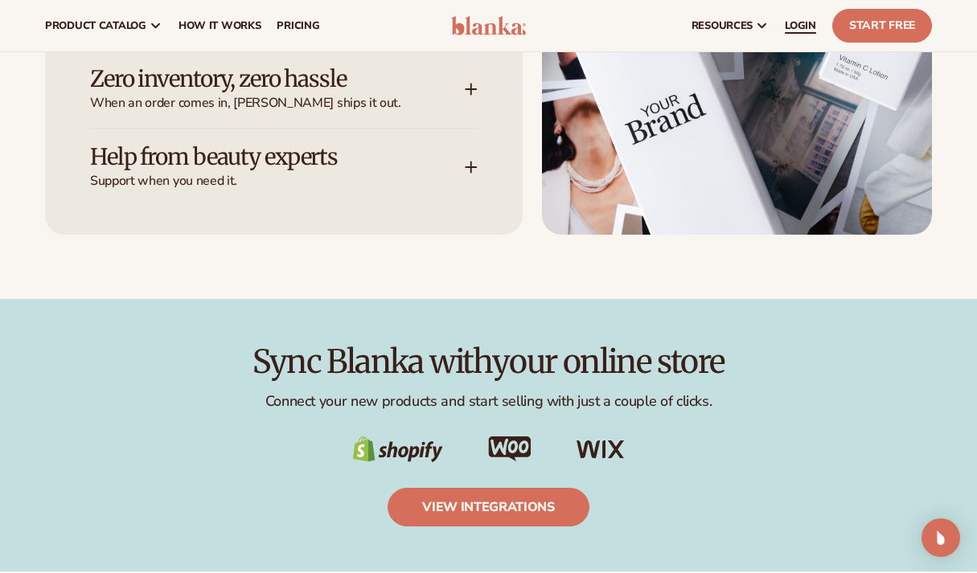
click at [801, 34] on link "LOGIN" at bounding box center [800, 25] width 47 height 51
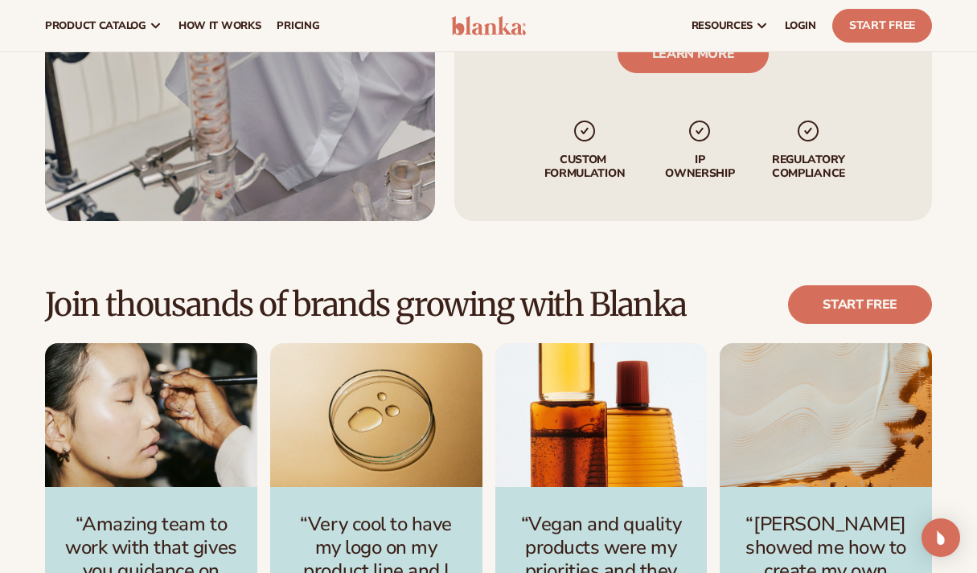
scroll to position [3663, 0]
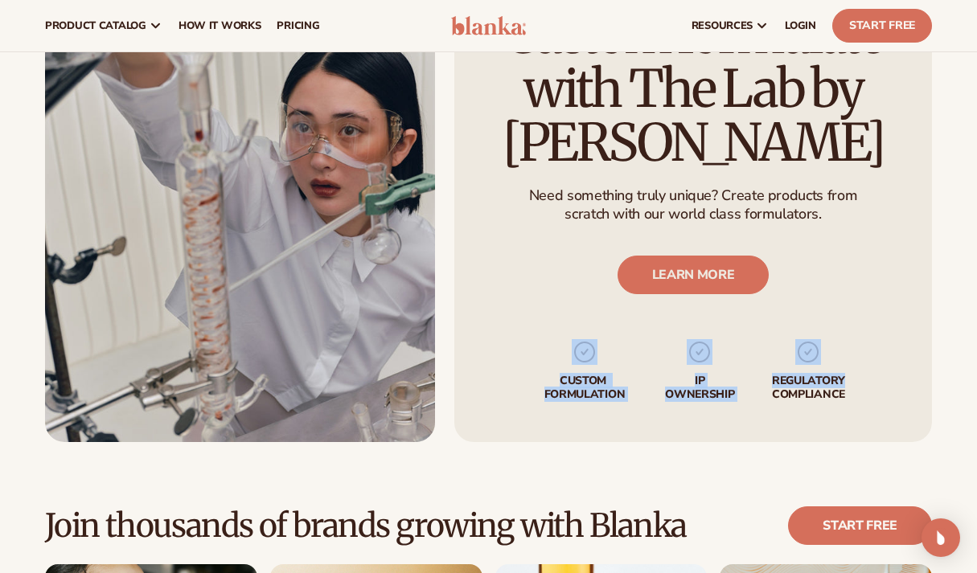
drag, startPoint x: 859, startPoint y: 367, endPoint x: 561, endPoint y: 326, distance: 301.0
click at [561, 326] on div "Custom formulate with The Lab by [PERSON_NAME] Need something truly unique? Cre…" at bounding box center [692, 205] width 477 height 474
copy ul "Custom formulation IP Ownership regulatory"
